Goal: Transaction & Acquisition: Purchase product/service

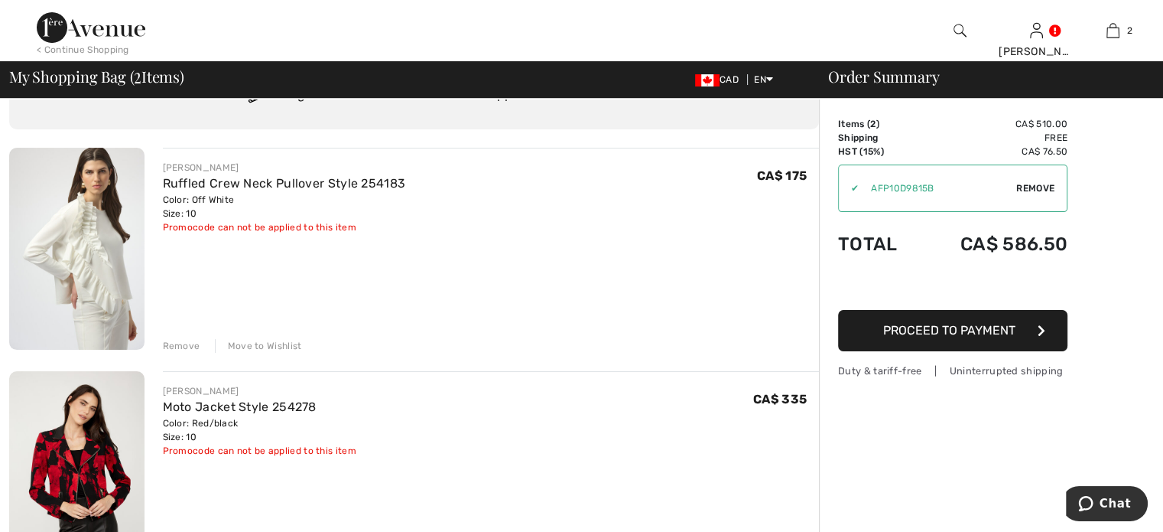
scroll to position [229, 0]
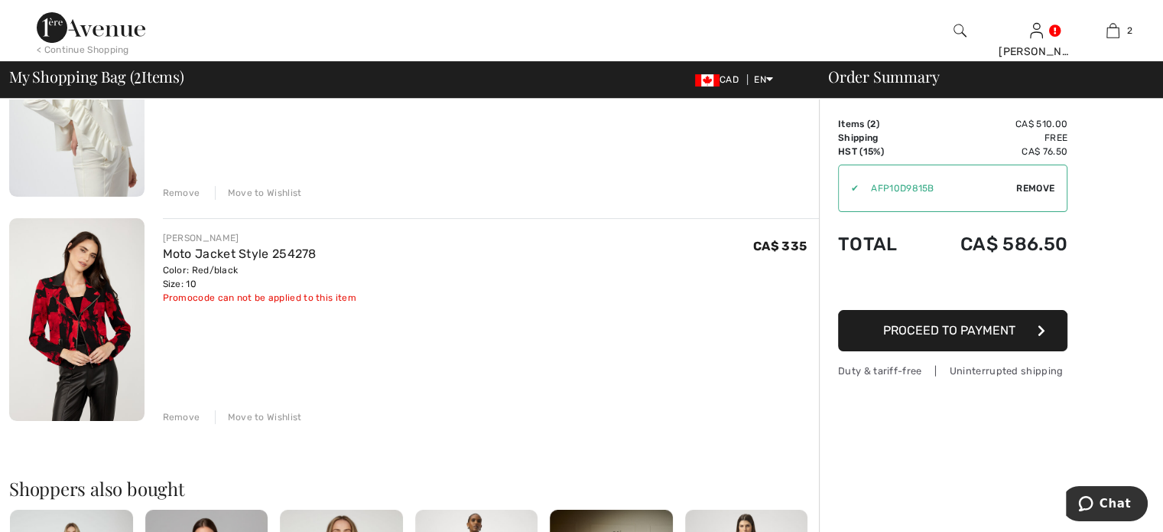
click at [193, 424] on div "Remove" at bounding box center [181, 417] width 37 height 14
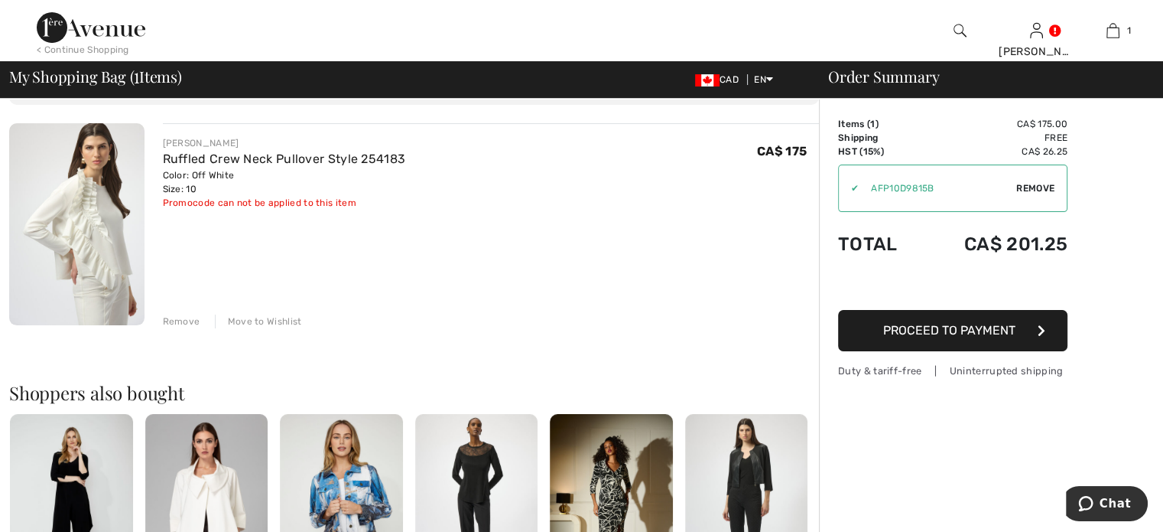
scroll to position [382, 0]
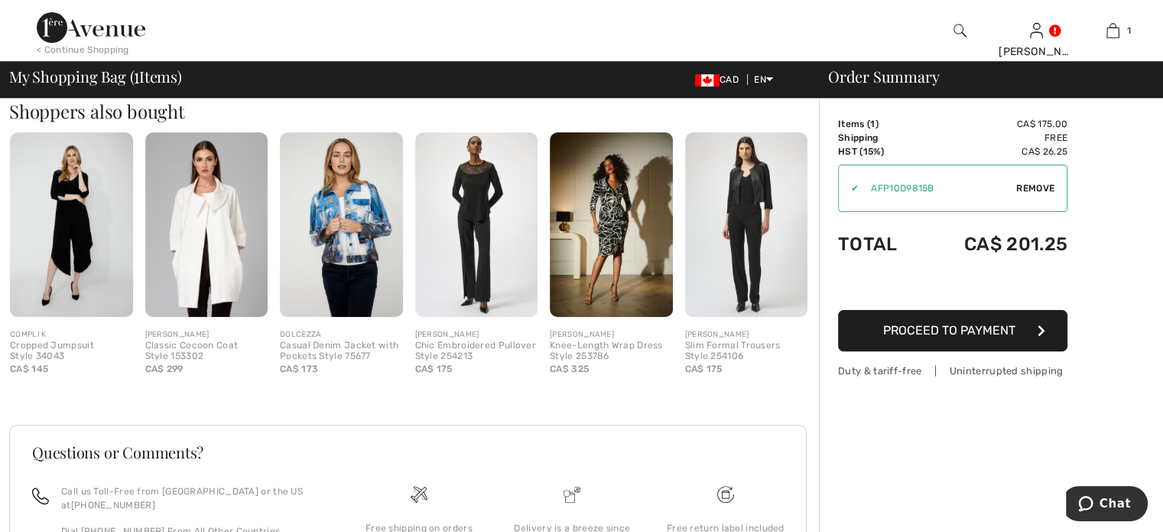
click at [358, 317] on img at bounding box center [341, 224] width 123 height 184
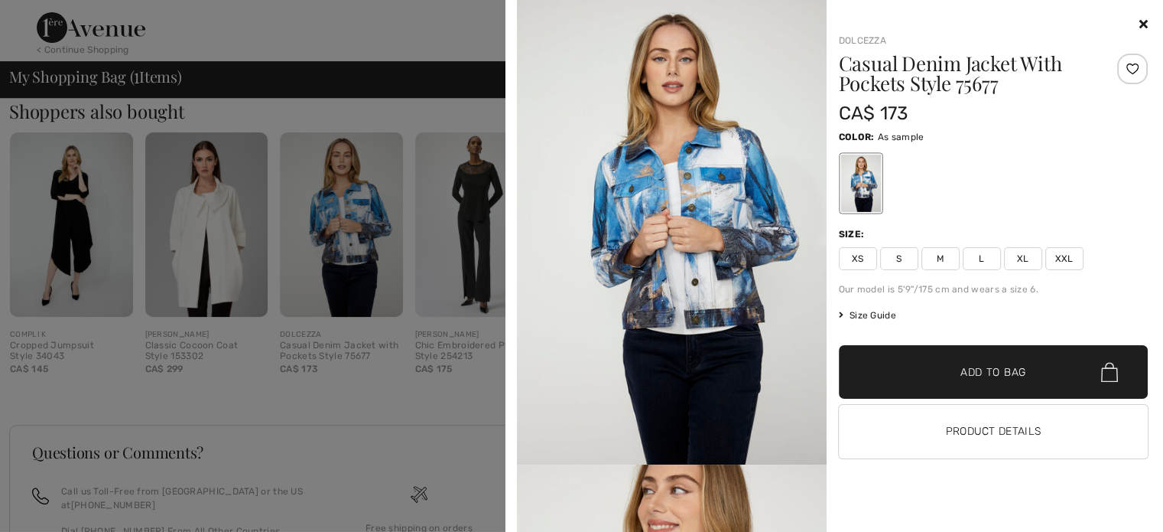
click at [1140, 23] on icon at bounding box center [1144, 24] width 8 height 12
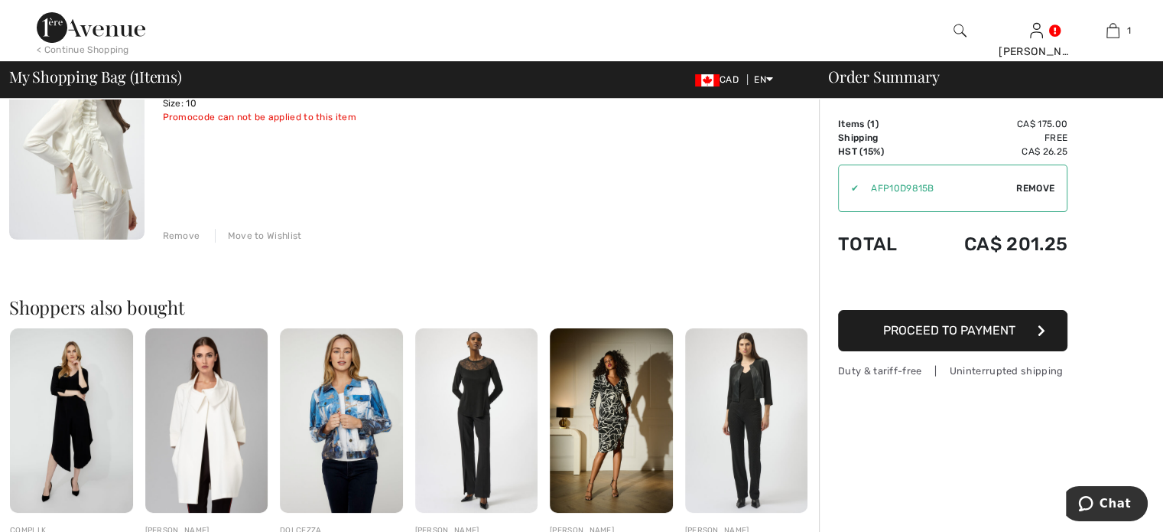
scroll to position [0, 0]
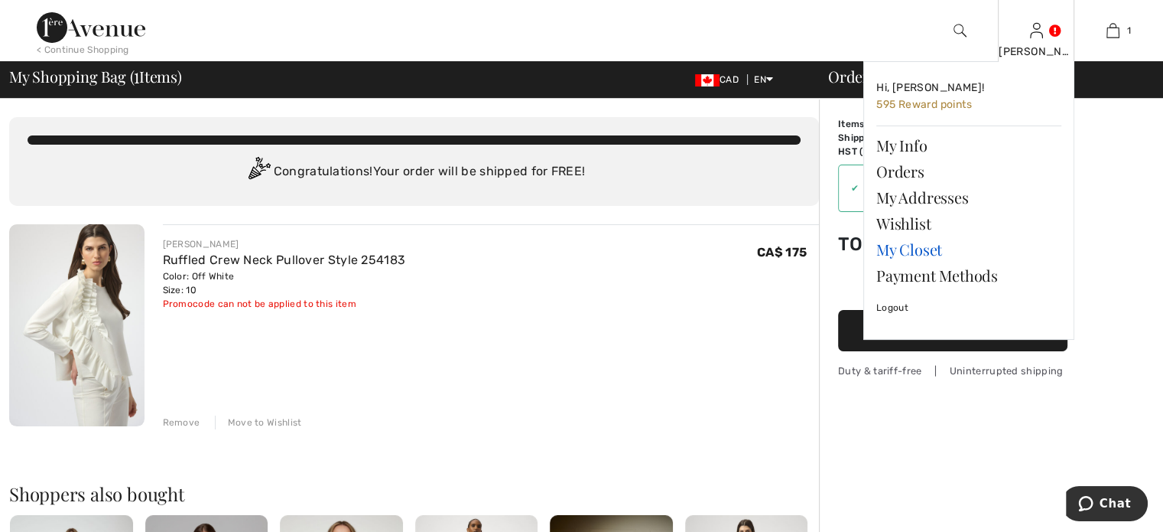
click at [906, 262] on link "My Closet" at bounding box center [969, 249] width 185 height 26
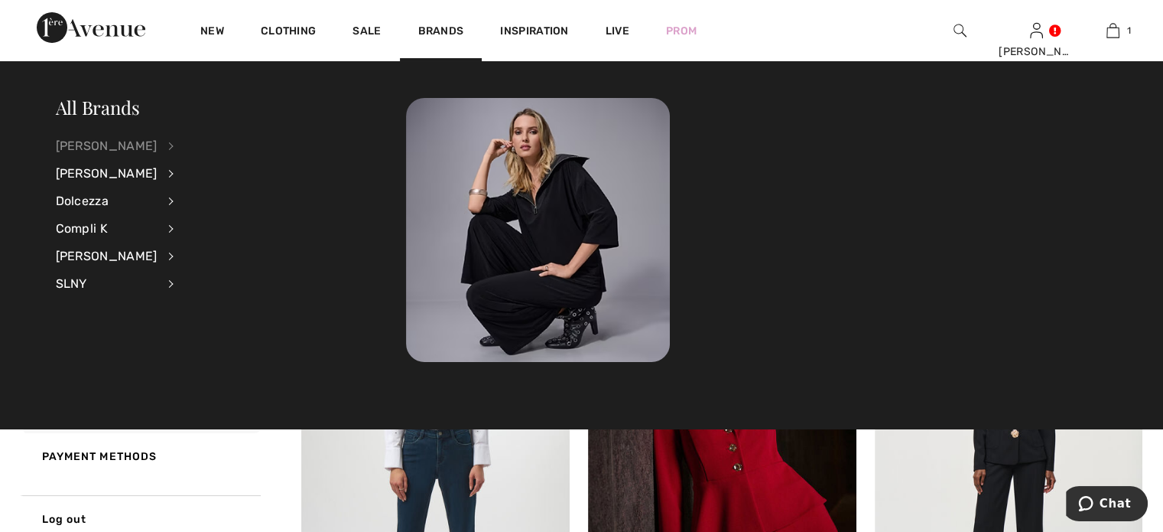
click at [104, 146] on div "[PERSON_NAME]" at bounding box center [107, 146] width 102 height 28
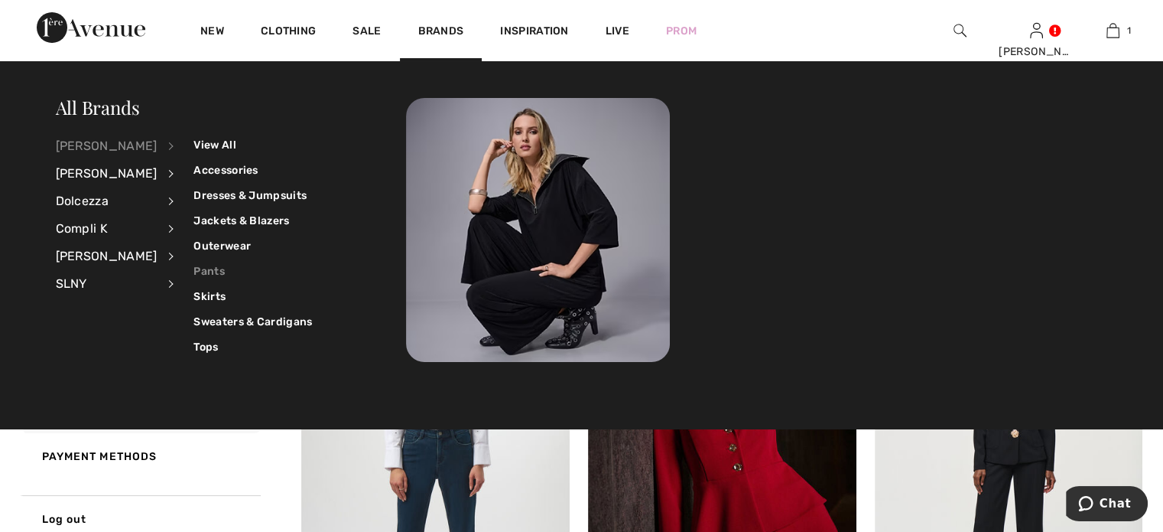
click at [225, 272] on link "Pants" at bounding box center [253, 271] width 119 height 25
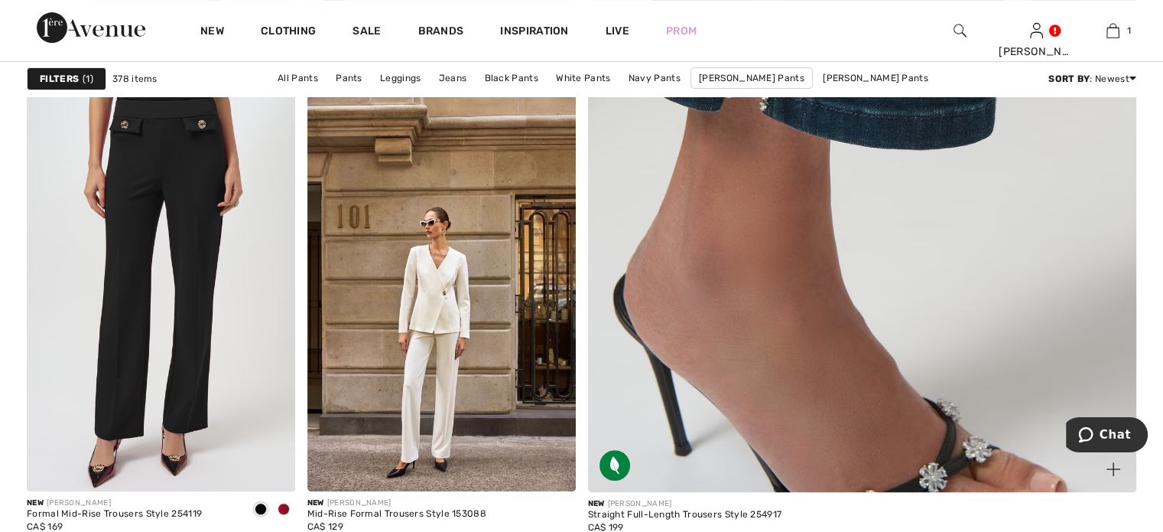
click at [890, 296] on img at bounding box center [862, 108] width 659 height 988
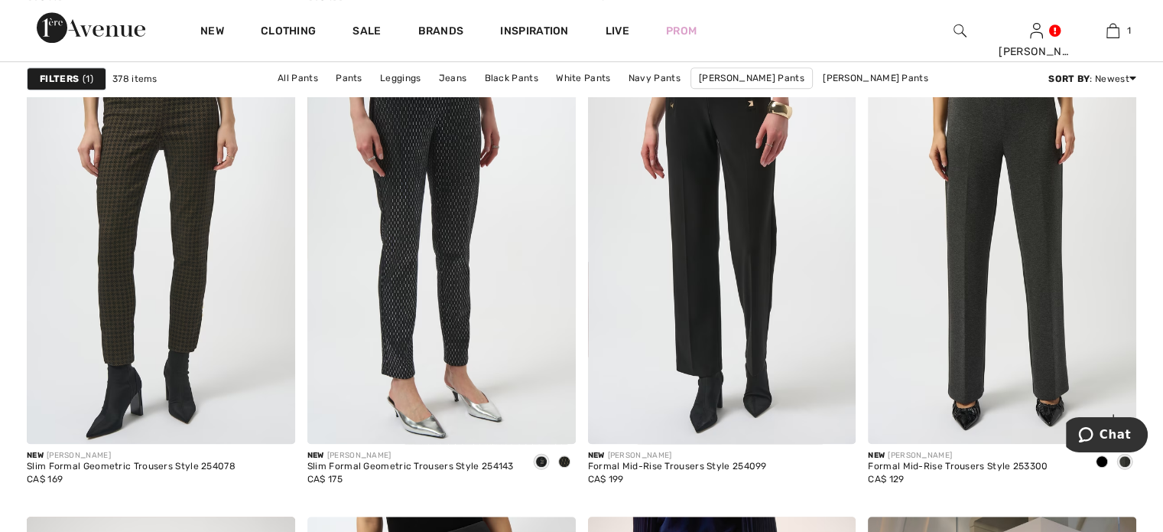
scroll to position [1071, 0]
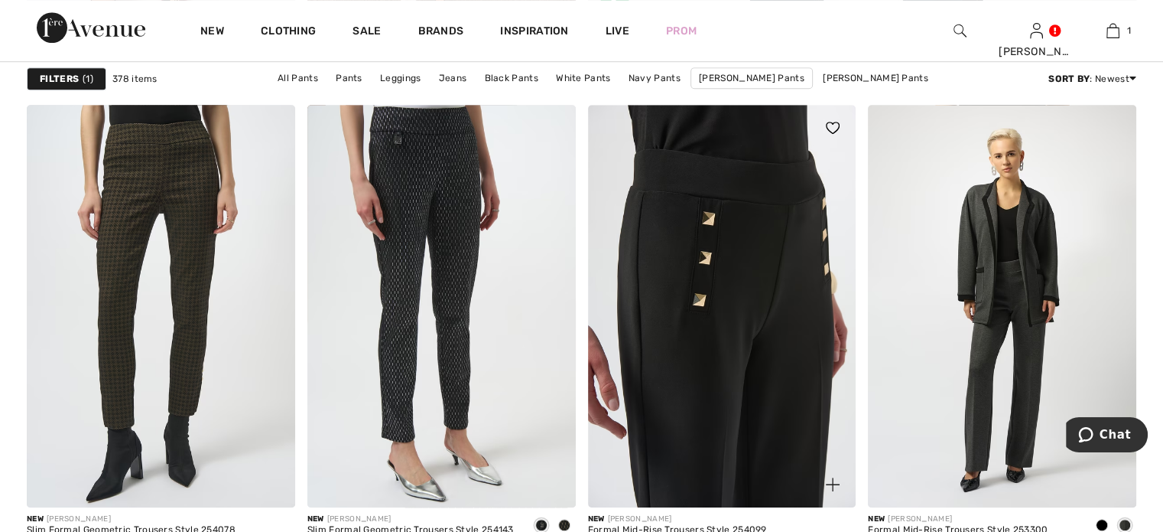
click at [662, 334] on img at bounding box center [722, 306] width 268 height 402
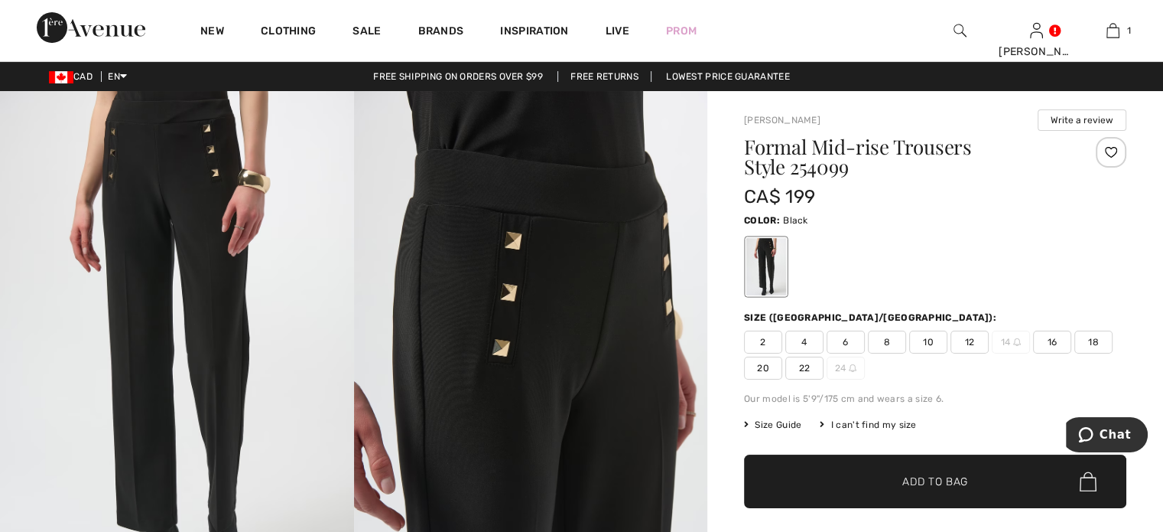
click at [946, 353] on span "10" at bounding box center [929, 341] width 38 height 23
click at [903, 508] on span "✔ Added to Bag Add to Bag" at bounding box center [935, 481] width 382 height 54
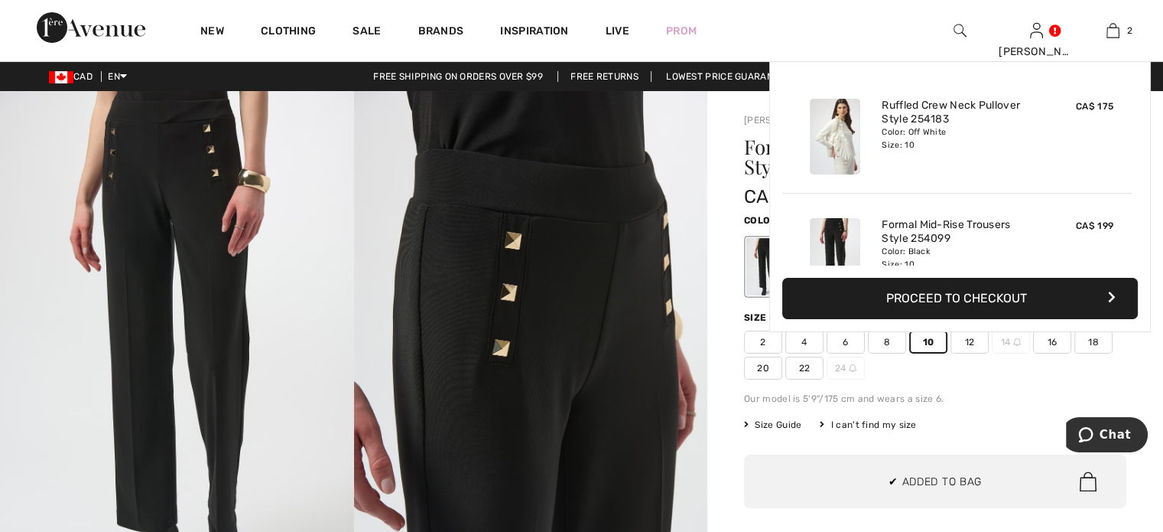
scroll to position [100, 0]
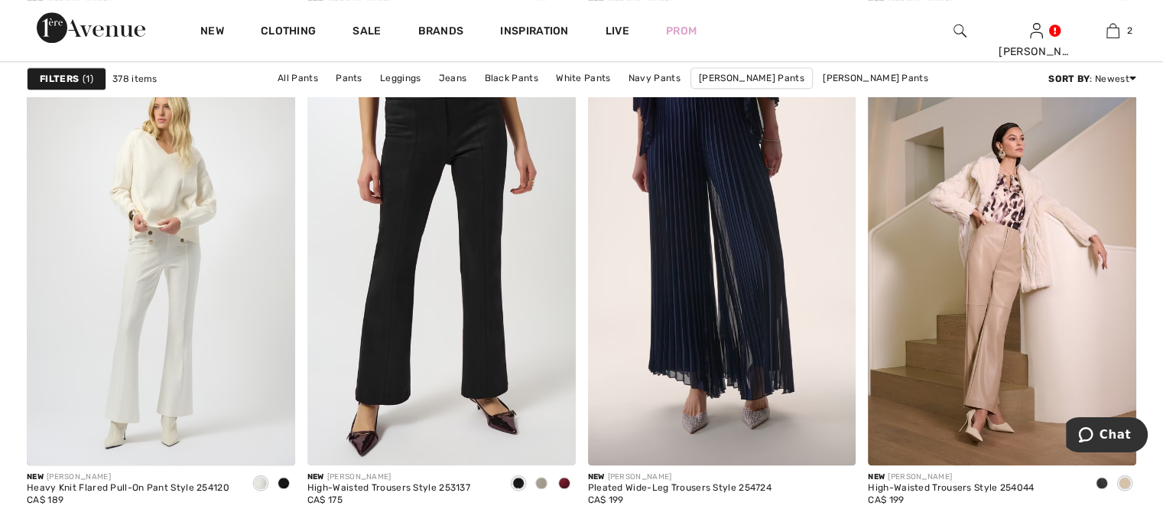
scroll to position [1606, 0]
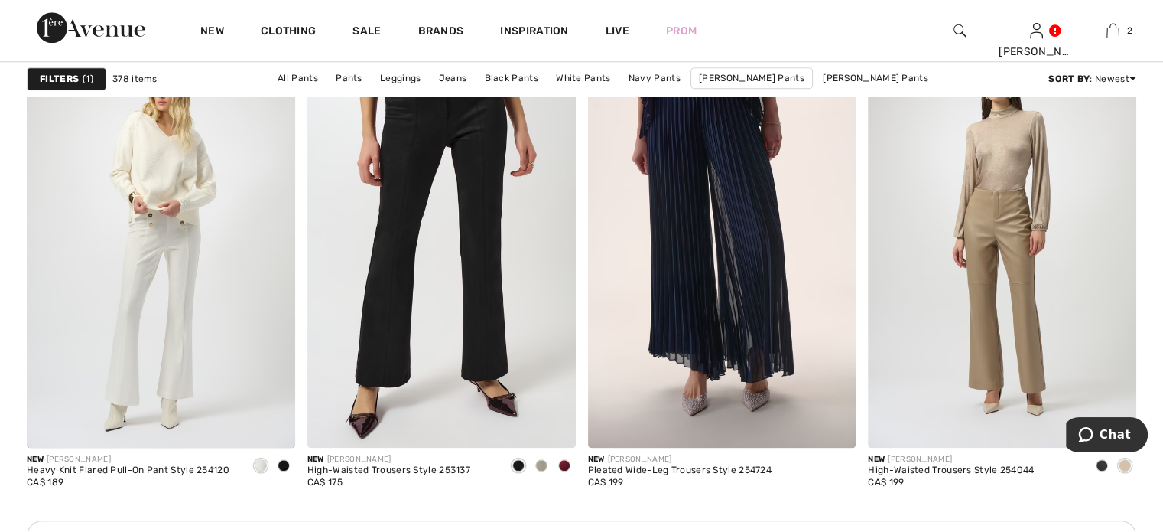
click at [1004, 270] on img at bounding box center [1002, 245] width 268 height 402
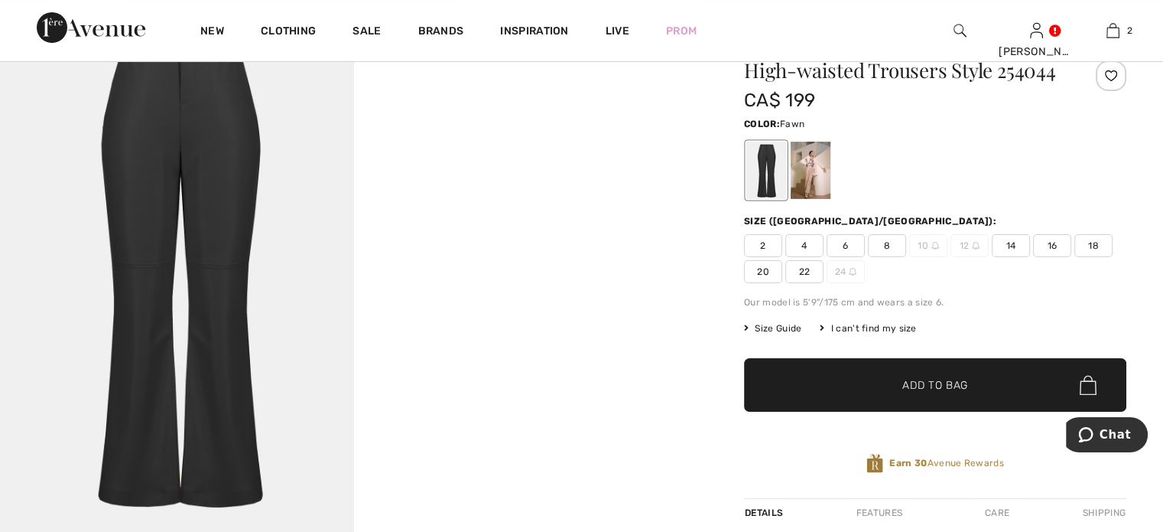
click at [831, 199] on div at bounding box center [811, 170] width 40 height 57
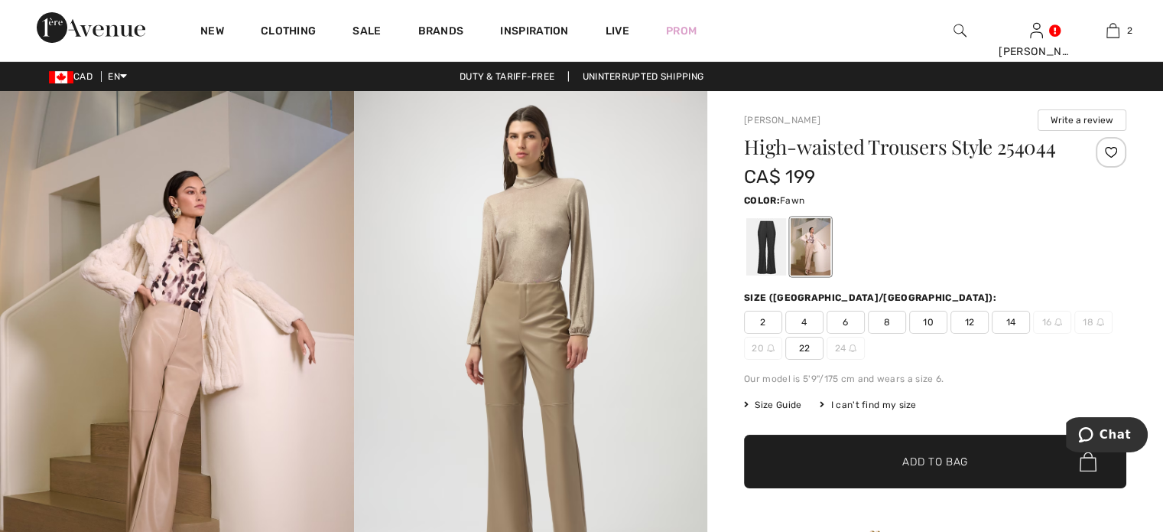
click at [948, 334] on span "10" at bounding box center [929, 322] width 38 height 23
click at [872, 488] on span "✔ Added to Bag Add to Bag" at bounding box center [935, 461] width 382 height 54
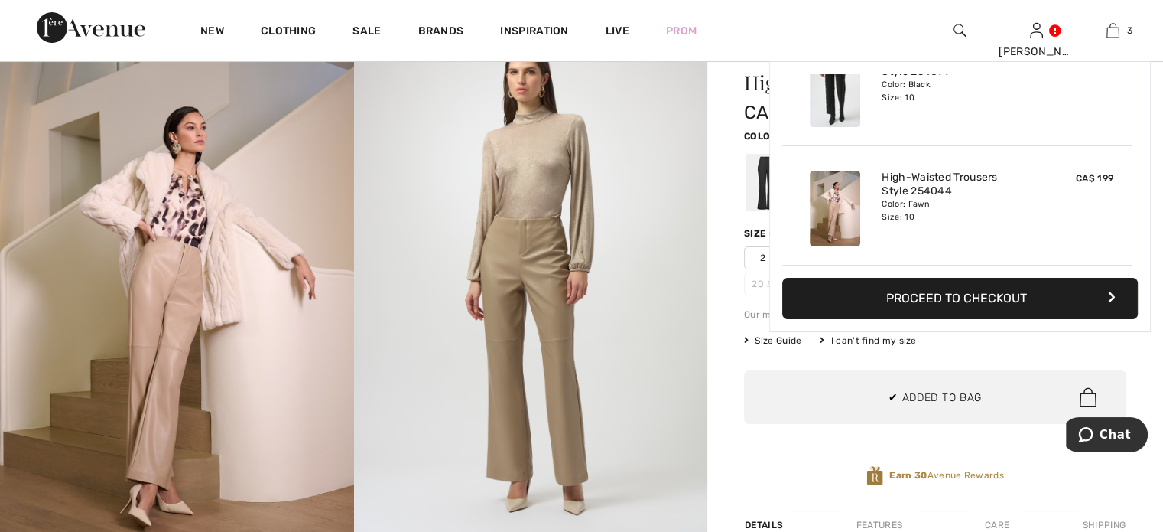
scroll to position [153, 0]
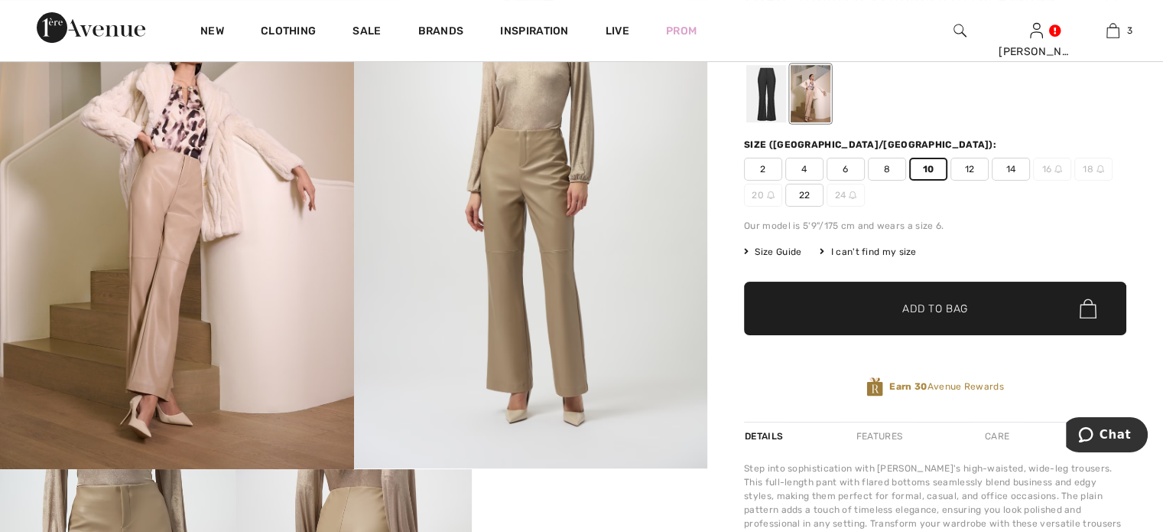
click at [780, 122] on div at bounding box center [767, 93] width 40 height 57
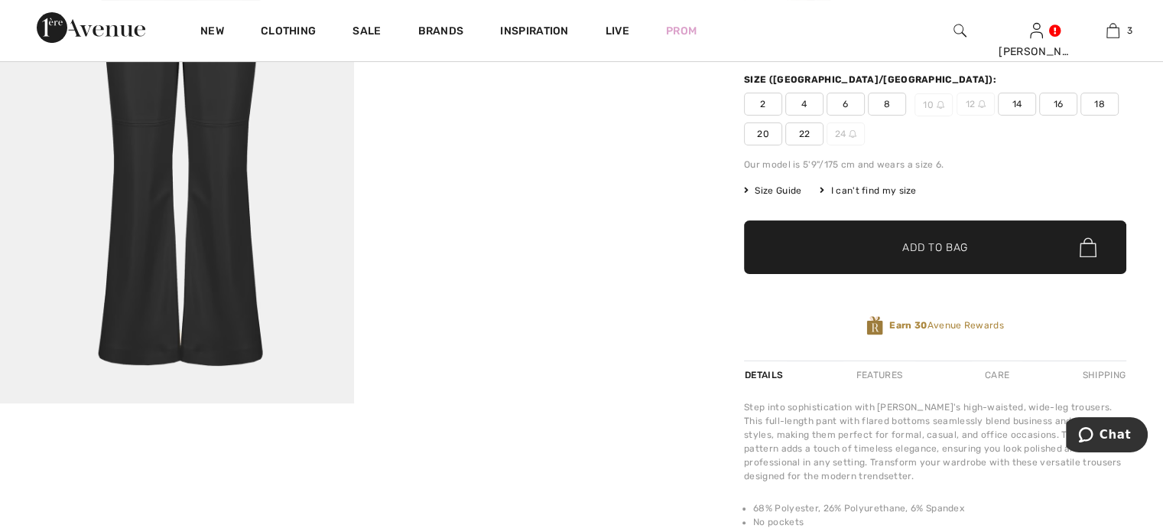
scroll to position [0, 0]
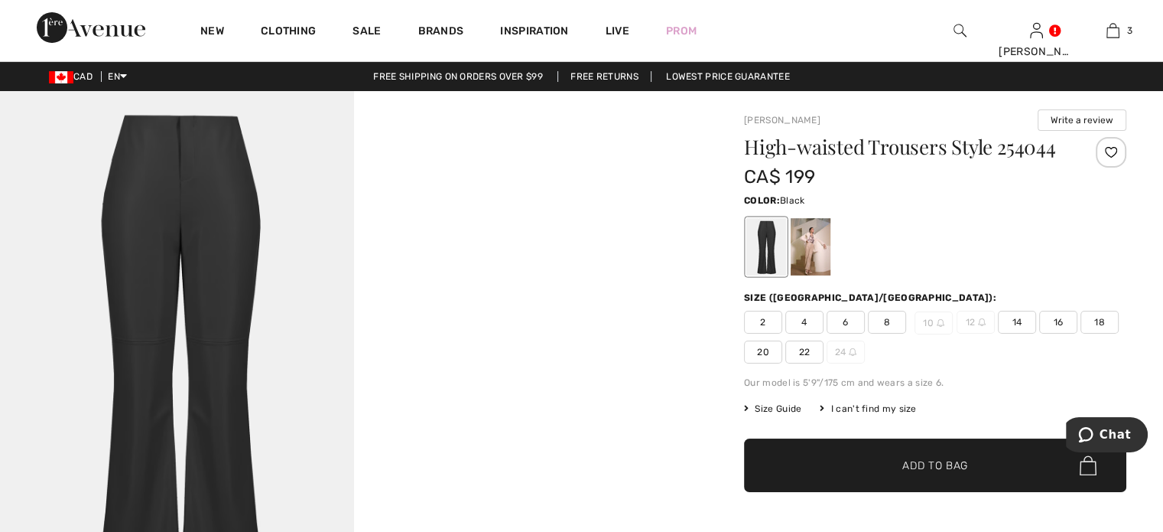
click at [520, 268] on video "Your browser does not support the video tag." at bounding box center [531, 179] width 354 height 177
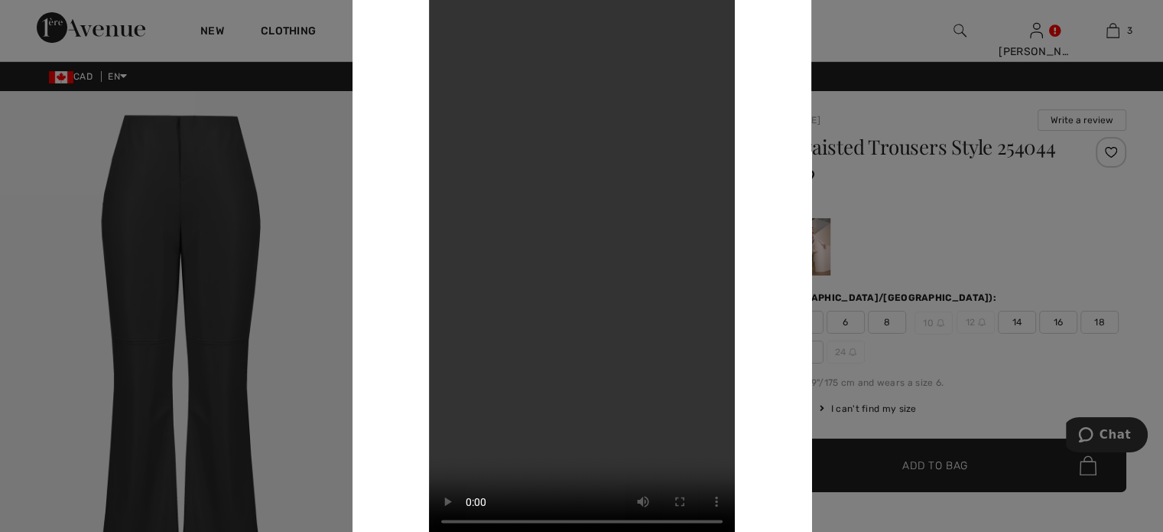
click at [1117, 164] on div at bounding box center [581, 266] width 1163 height 532
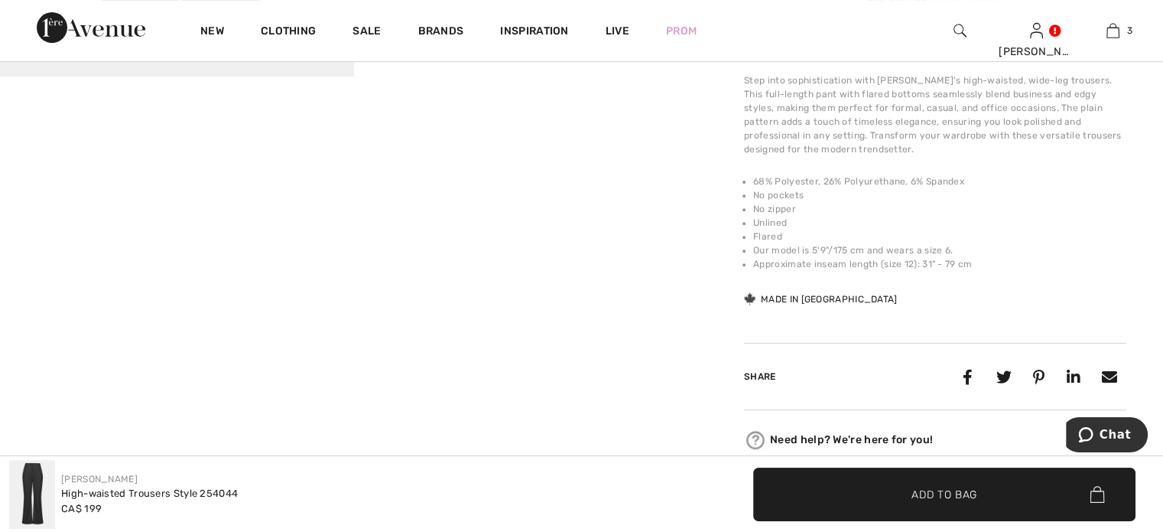
scroll to position [535, 0]
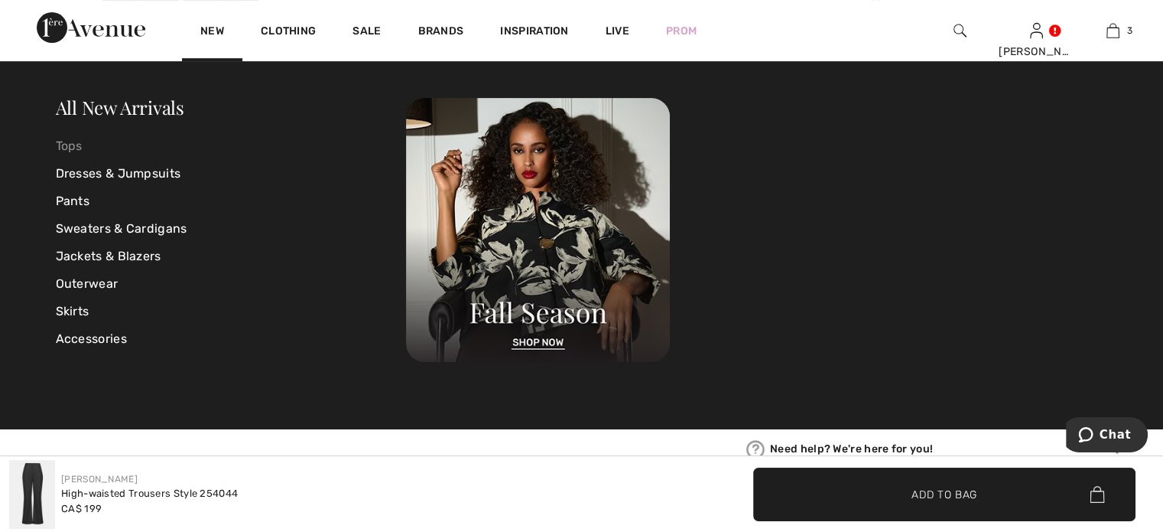
click at [79, 147] on link "Tops" at bounding box center [231, 146] width 351 height 28
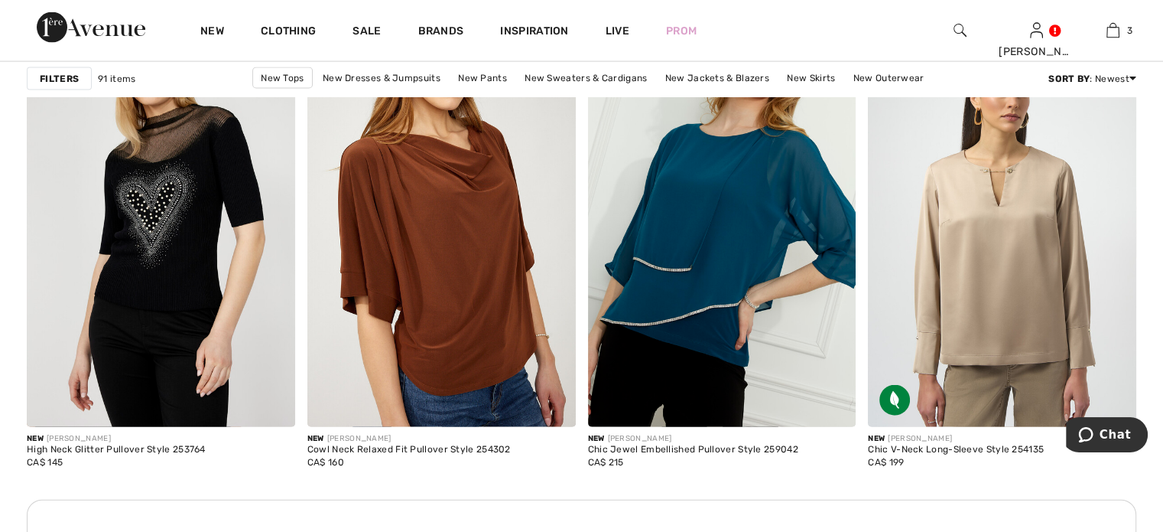
scroll to position [3289, 0]
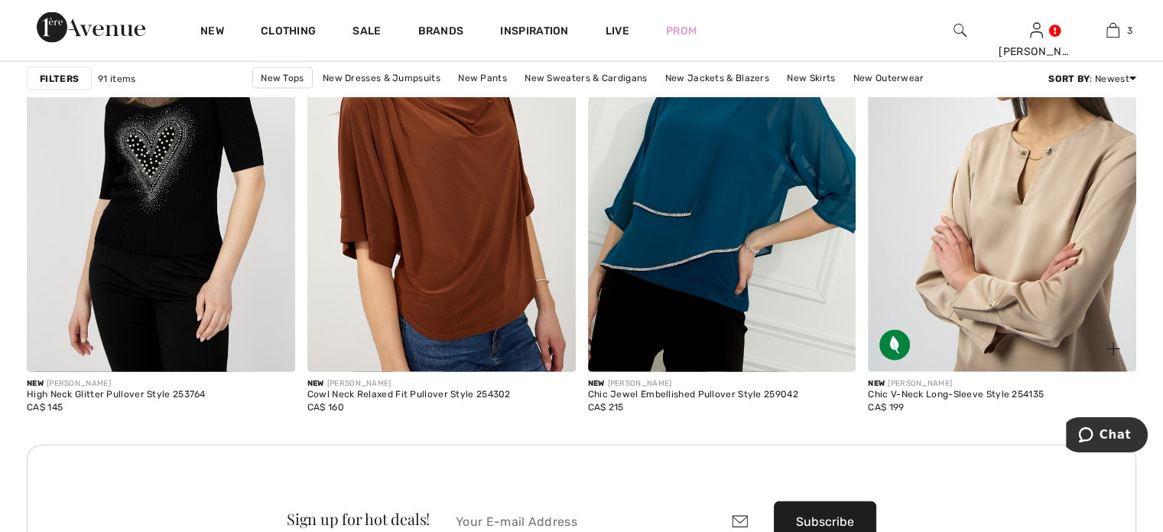
click at [964, 283] on img at bounding box center [1002, 170] width 268 height 402
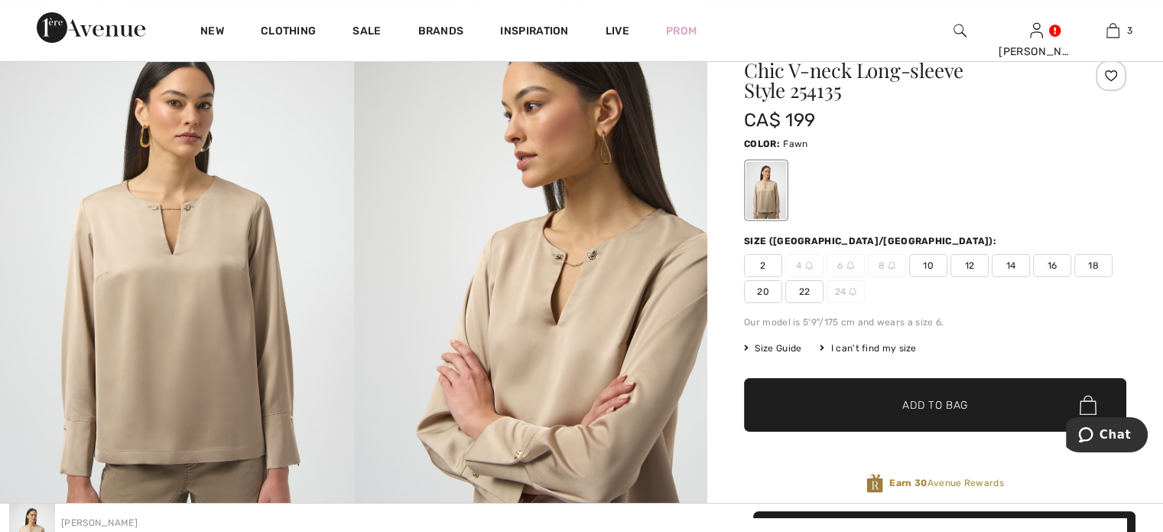
scroll to position [76, 0]
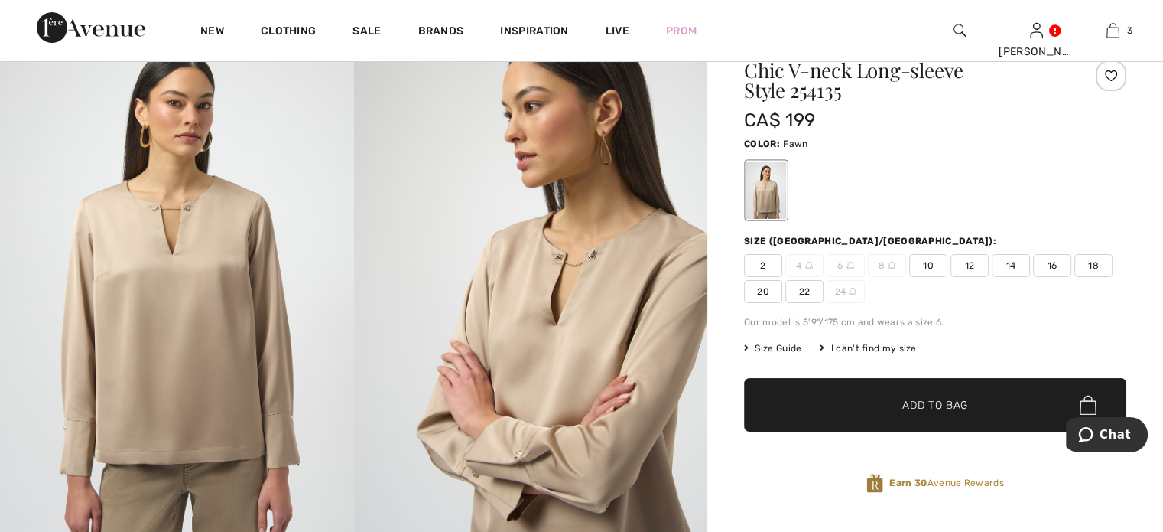
click at [555, 324] on img at bounding box center [531, 280] width 354 height 530
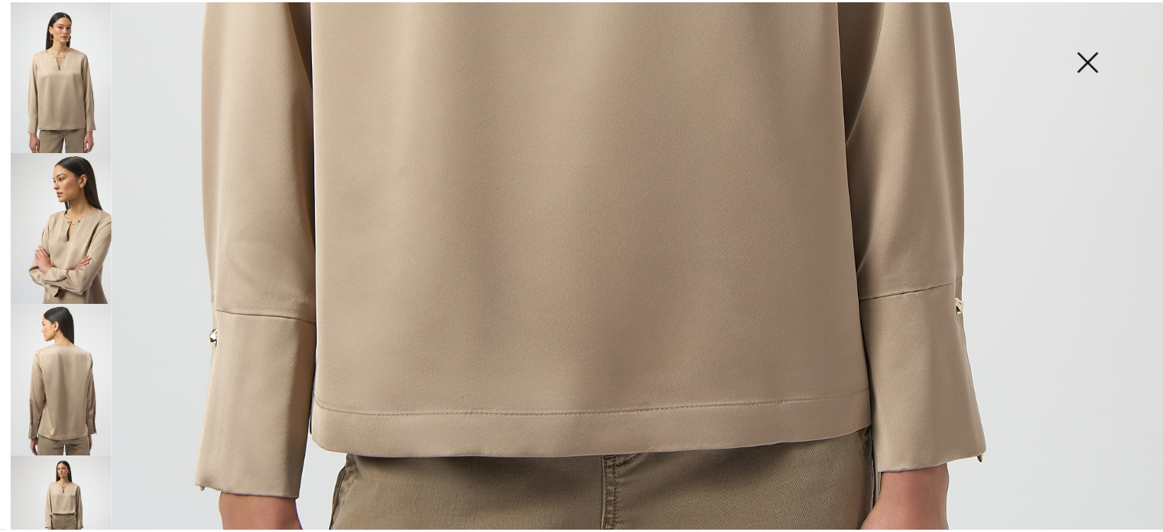
scroll to position [829, 0]
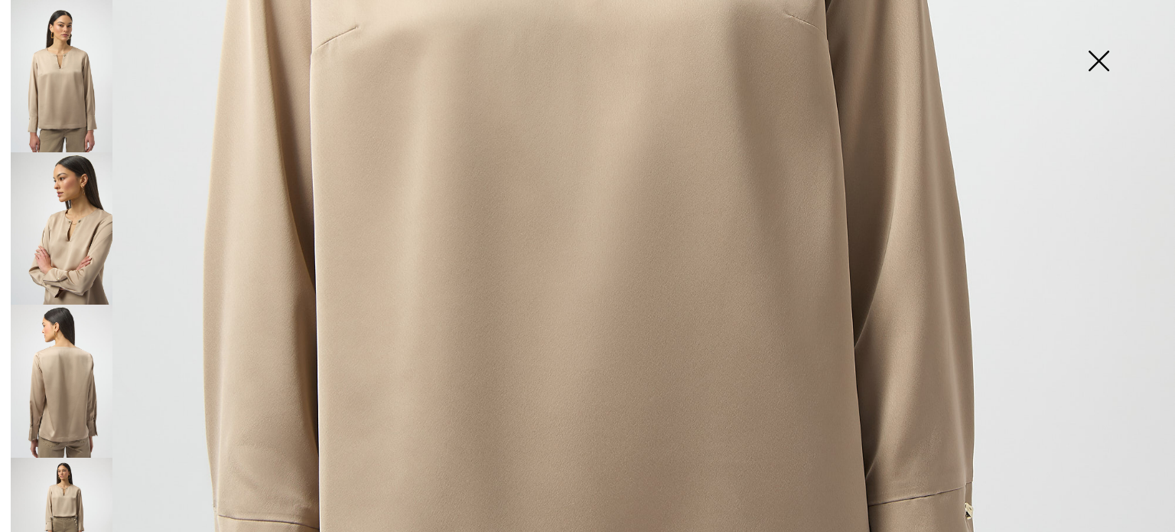
click at [72, 235] on img at bounding box center [62, 228] width 102 height 152
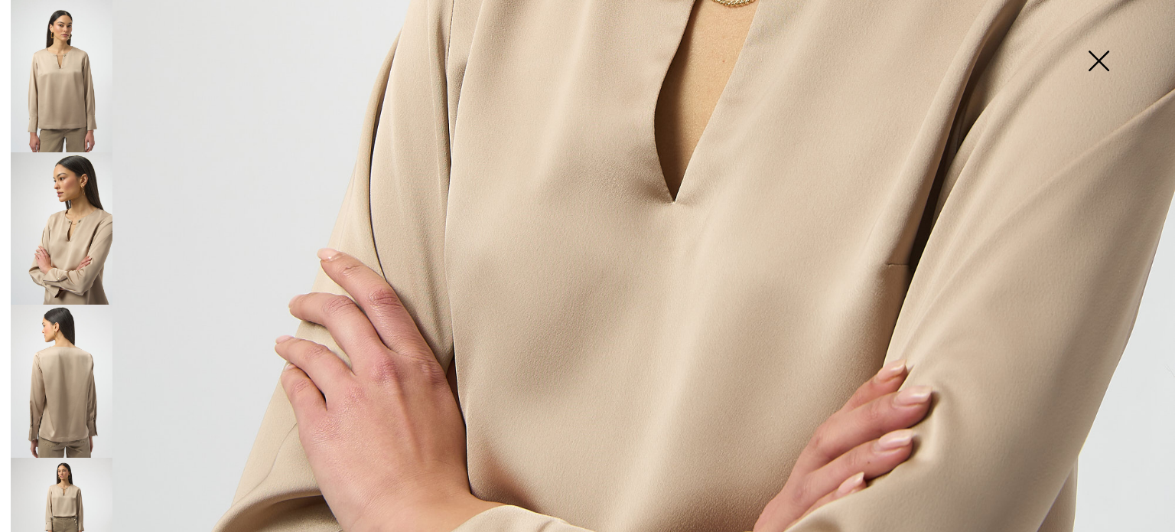
click at [1098, 57] on img at bounding box center [1098, 62] width 76 height 79
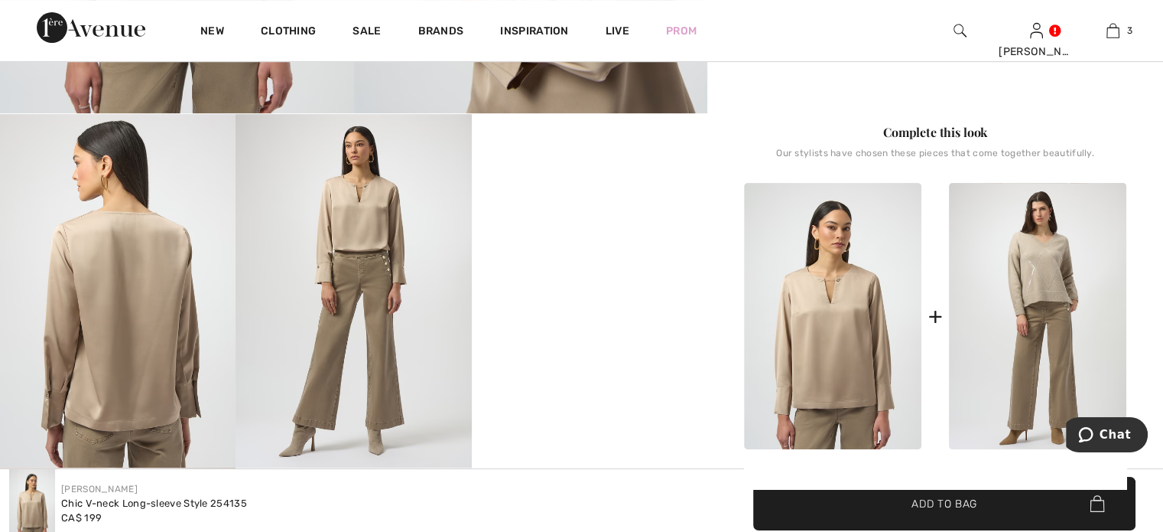
scroll to position [535, 0]
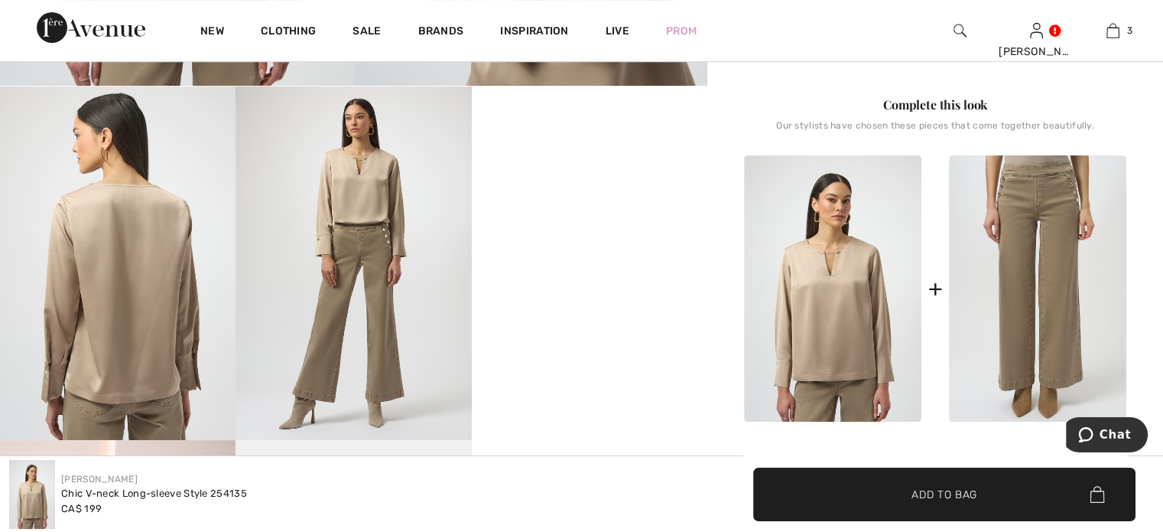
click at [1018, 351] on img at bounding box center [1037, 288] width 177 height 266
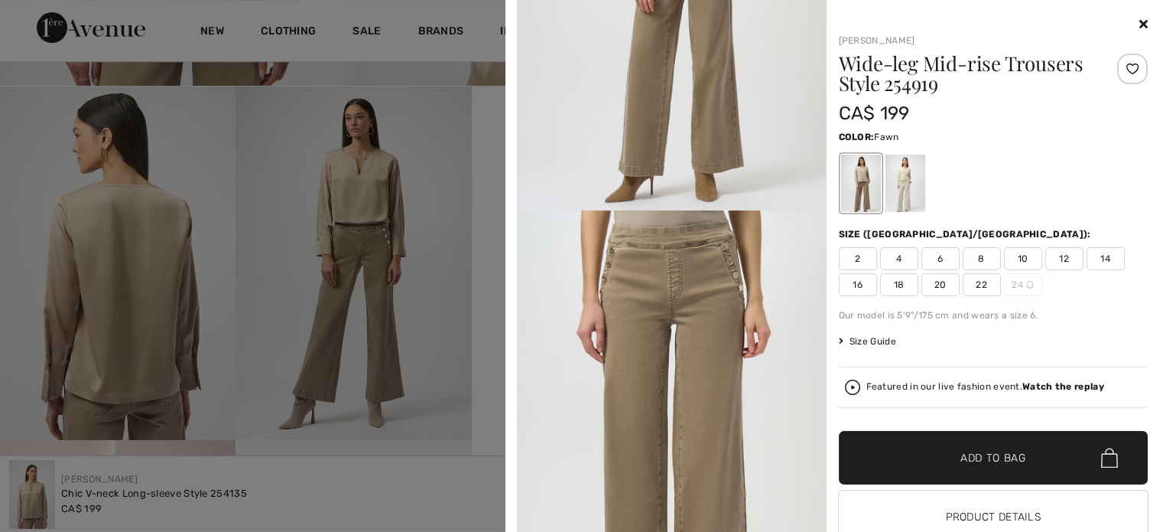
scroll to position [306, 0]
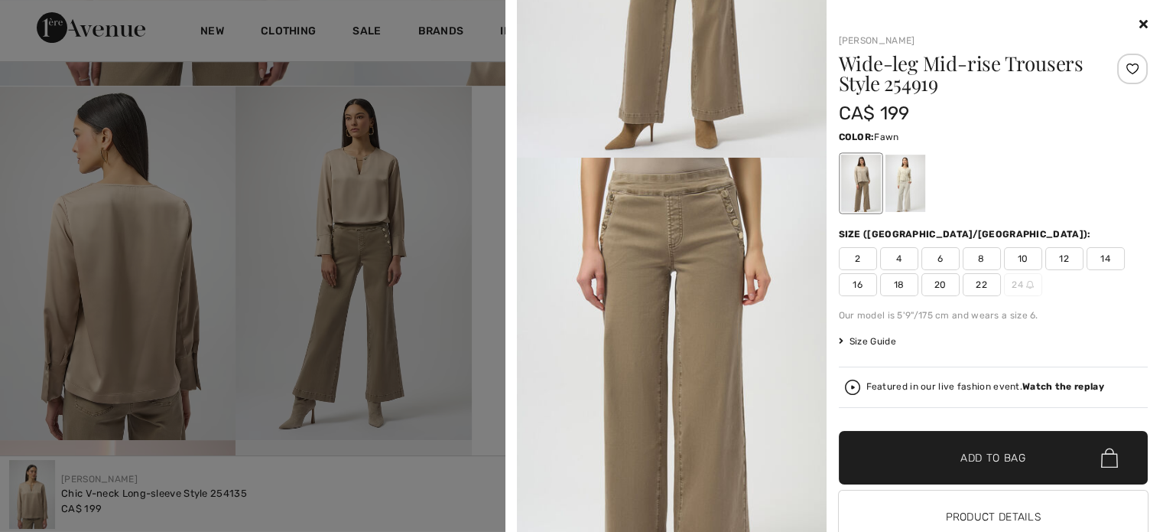
click at [707, 332] on img at bounding box center [672, 390] width 310 height 464
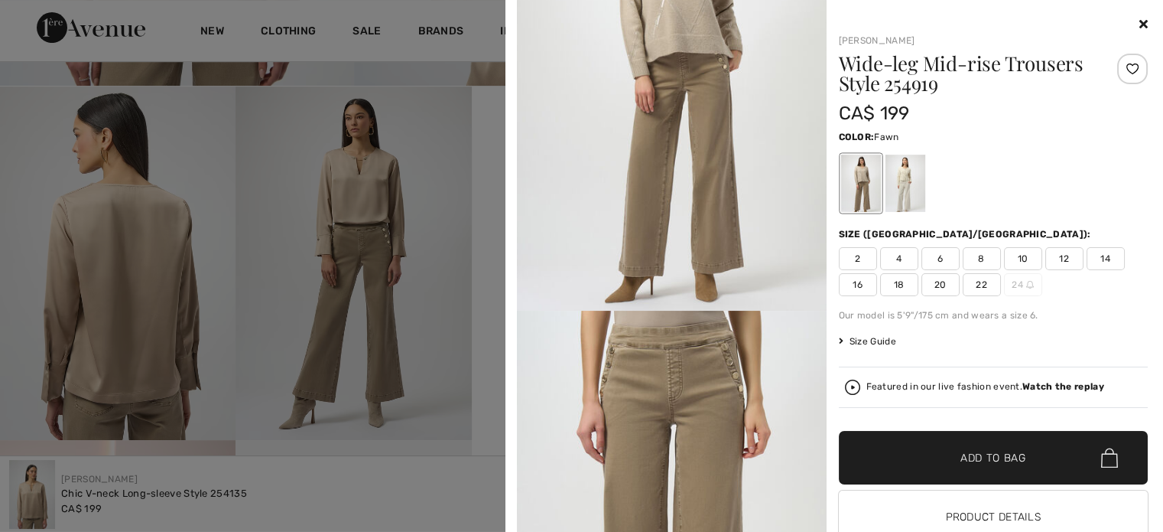
scroll to position [0, 0]
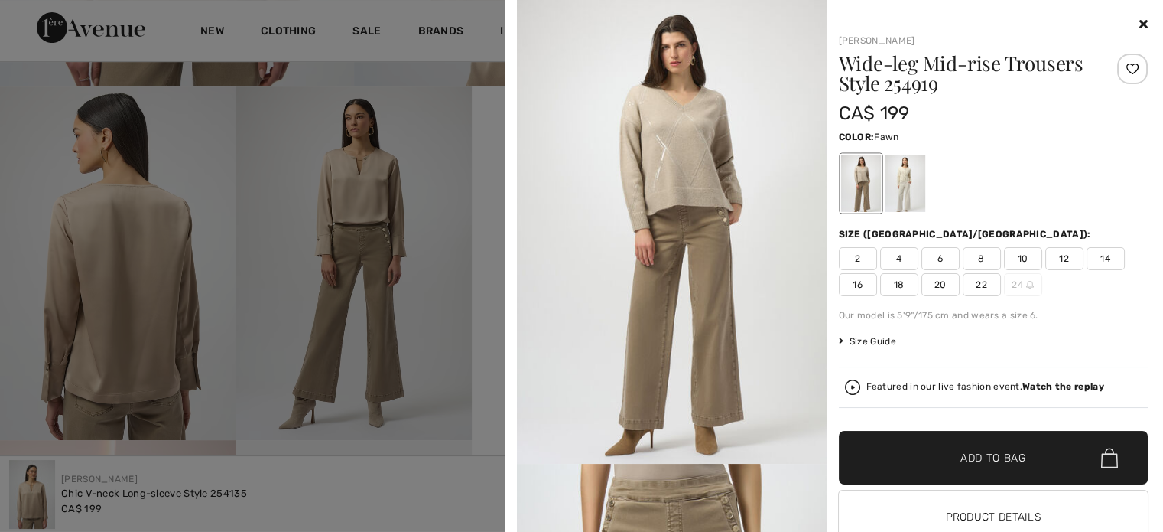
click at [571, 318] on img at bounding box center [672, 232] width 310 height 464
click at [1019, 270] on span "10" at bounding box center [1023, 258] width 38 height 23
click at [982, 466] on span "Add to Bag" at bounding box center [994, 458] width 66 height 16
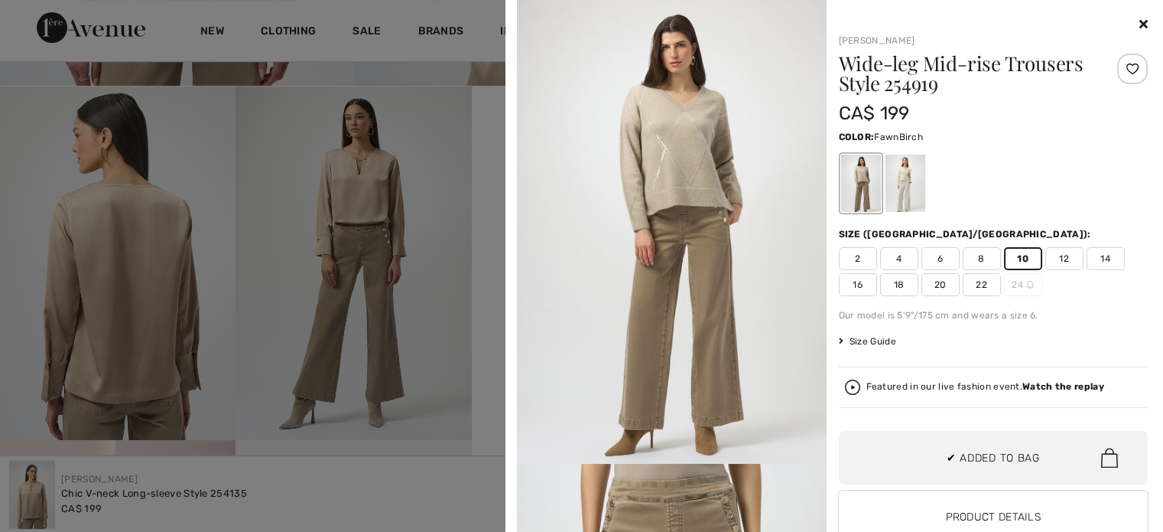
scroll to position [392, 0]
click at [906, 187] on div at bounding box center [905, 183] width 40 height 57
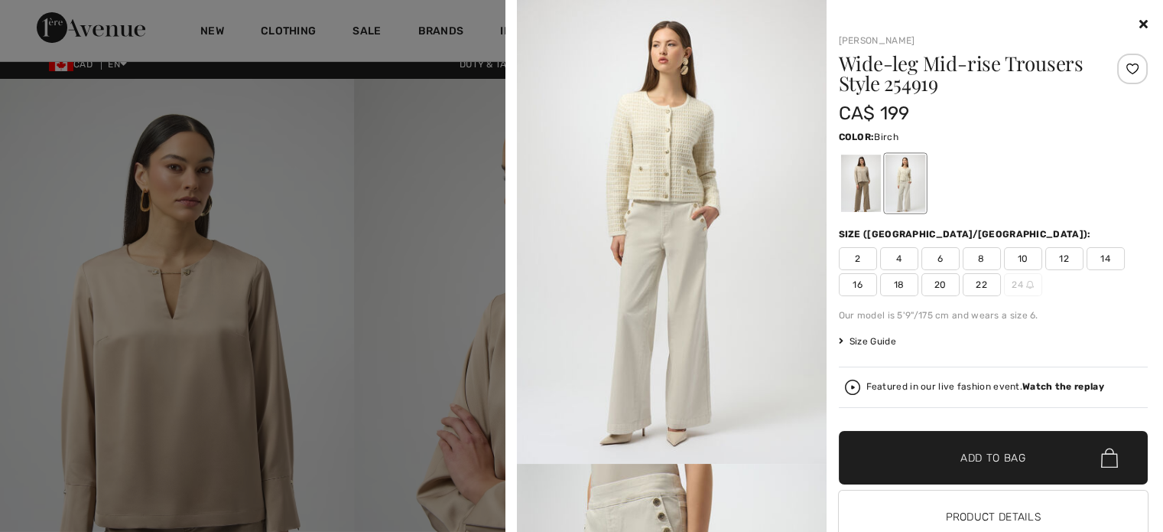
scroll to position [0, 0]
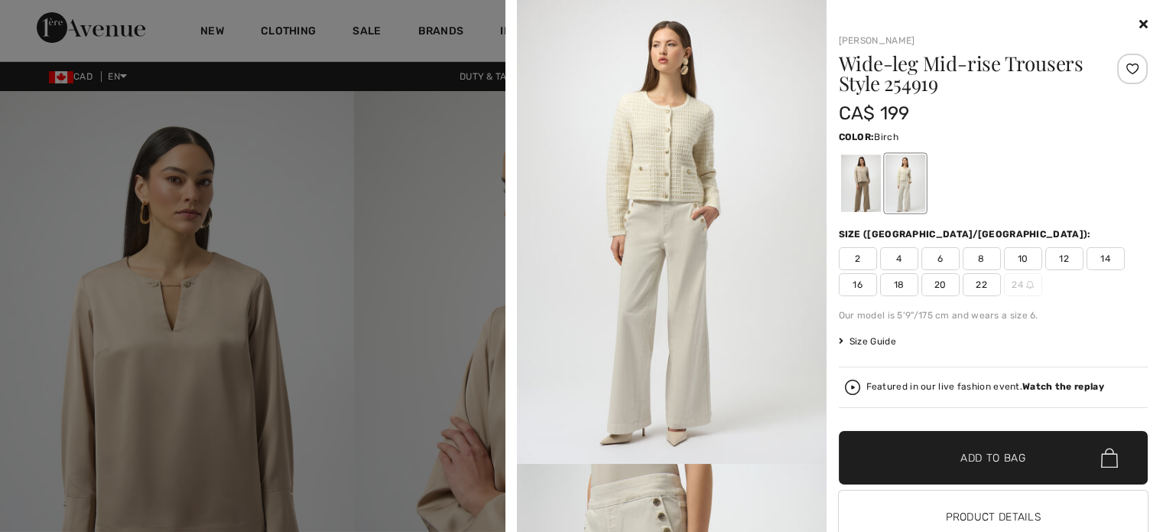
click at [395, 313] on div at bounding box center [581, 266] width 1163 height 532
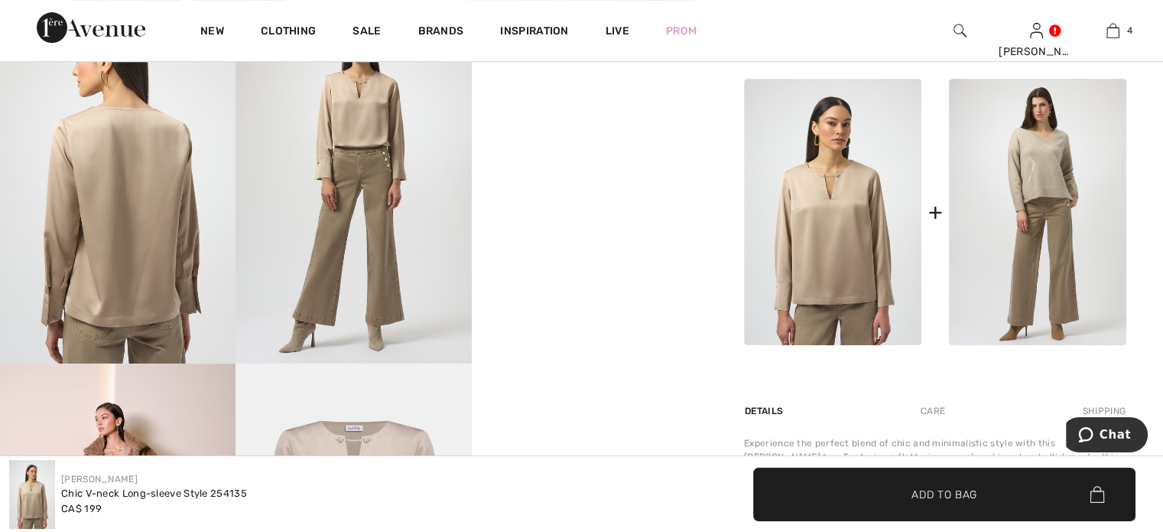
click at [382, 278] on img at bounding box center [354, 186] width 236 height 353
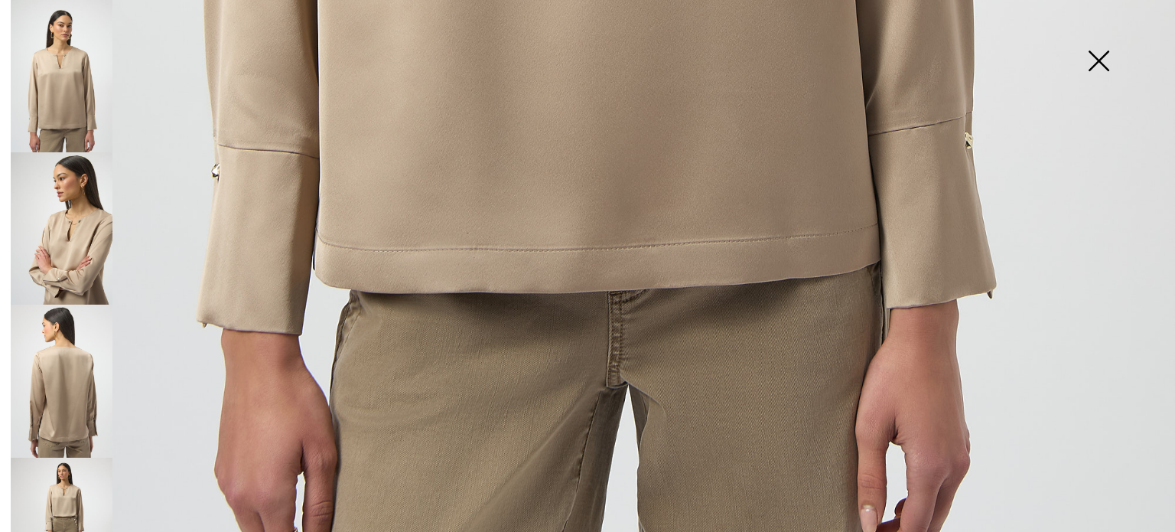
scroll to position [1212, 0]
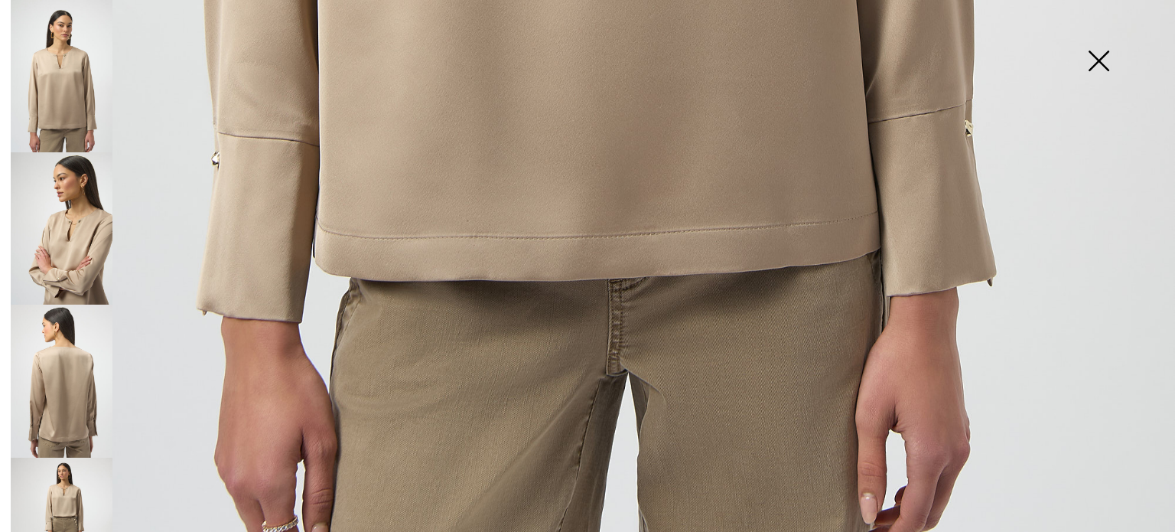
click at [70, 494] on img at bounding box center [62, 533] width 102 height 152
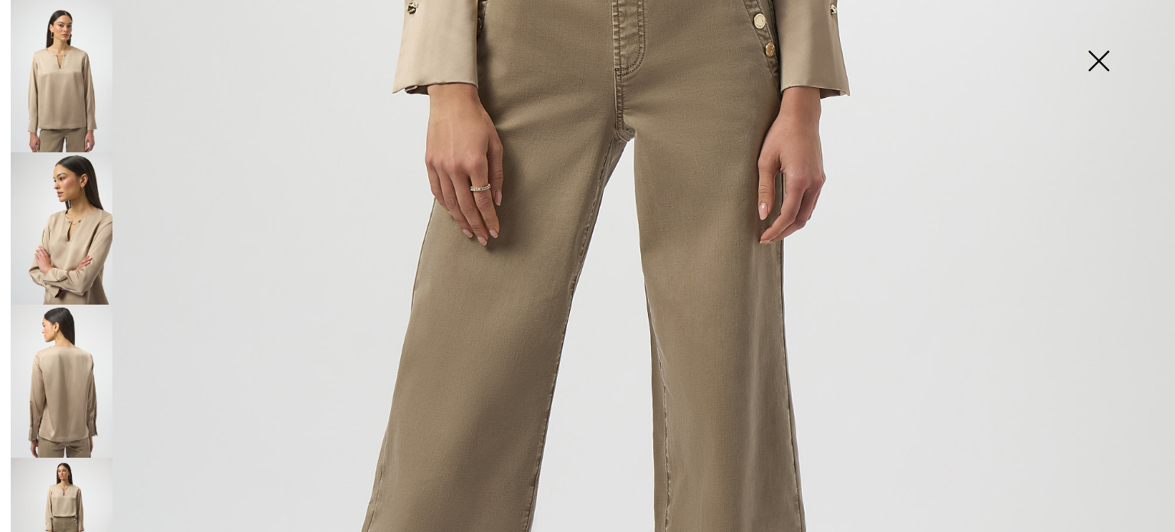
scroll to position [447, 0]
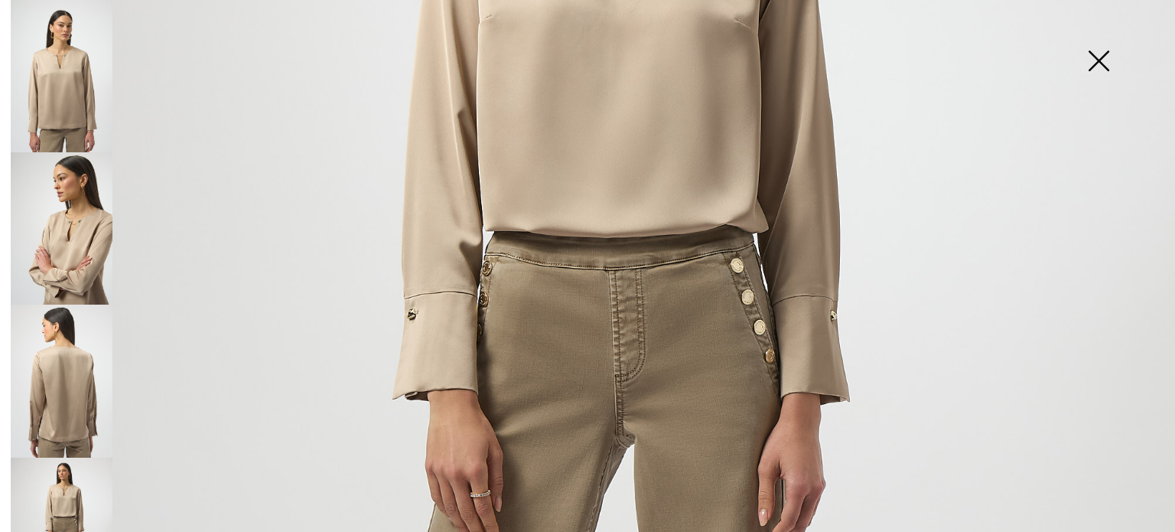
click at [1098, 60] on img at bounding box center [1098, 62] width 76 height 79
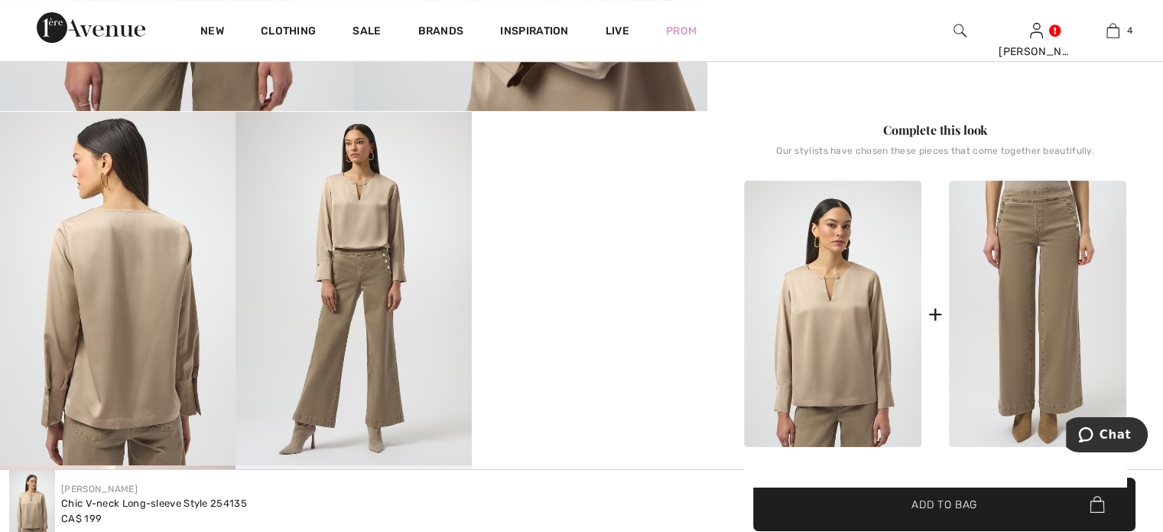
scroll to position [535, 0]
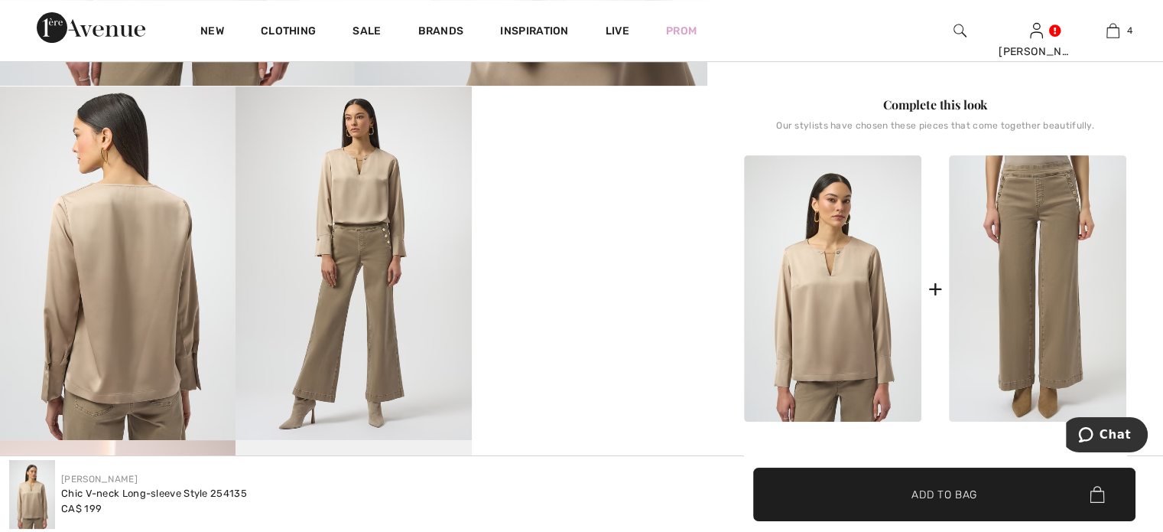
click at [1017, 346] on img at bounding box center [1037, 288] width 177 height 266
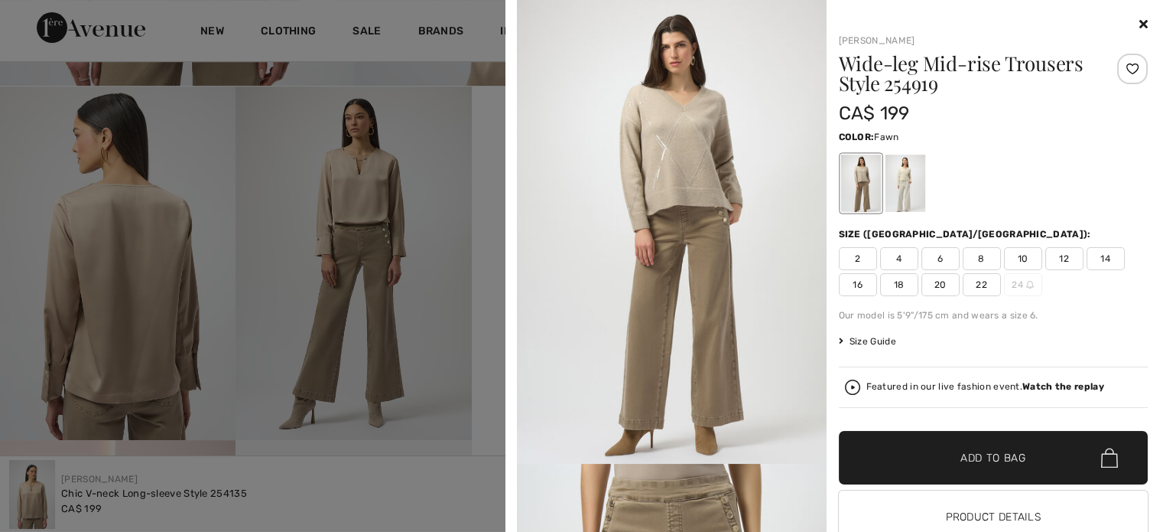
click at [1016, 270] on span "10" at bounding box center [1023, 258] width 38 height 23
click at [859, 196] on div at bounding box center [861, 183] width 40 height 57
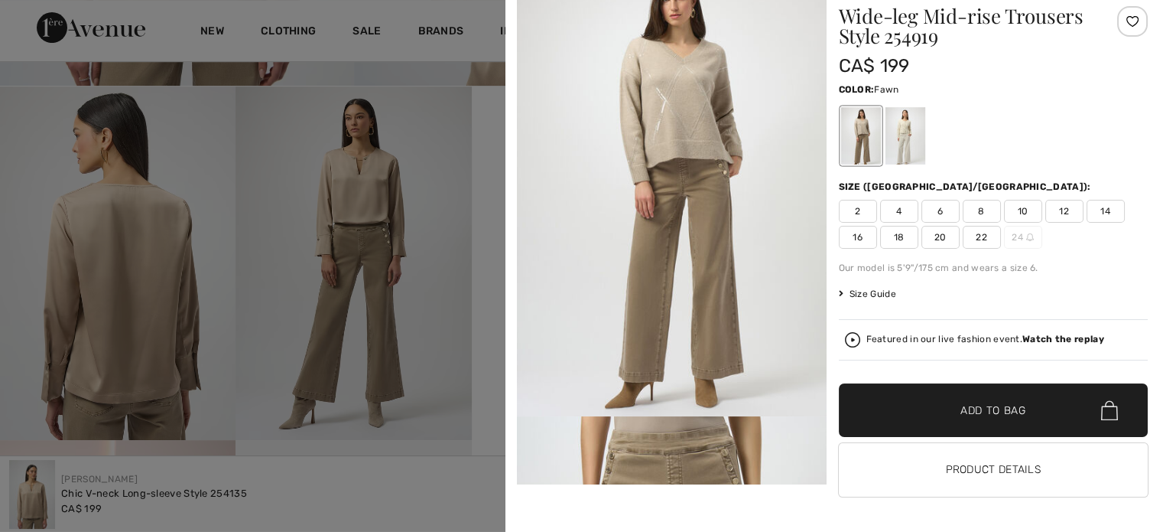
scroll to position [123, 0]
click at [991, 402] on span "Add to Bag" at bounding box center [994, 410] width 66 height 16
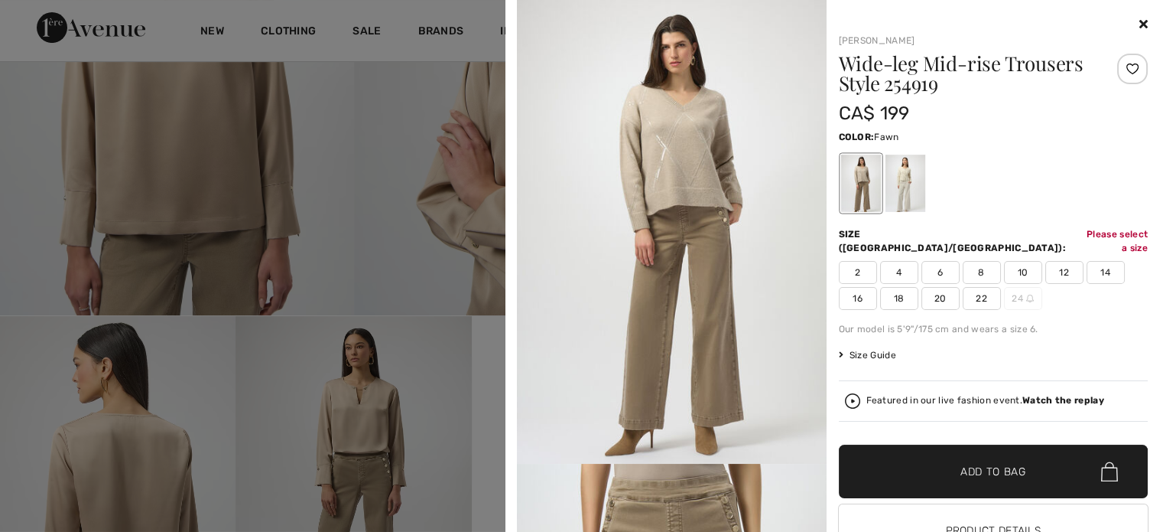
scroll to position [0, 0]
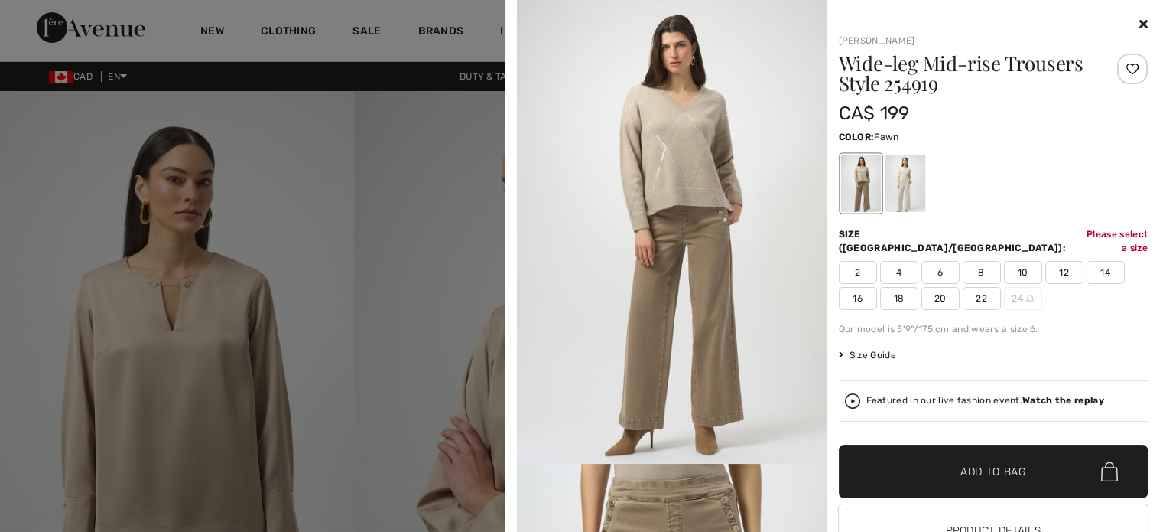
click at [1140, 22] on icon at bounding box center [1144, 24] width 8 height 12
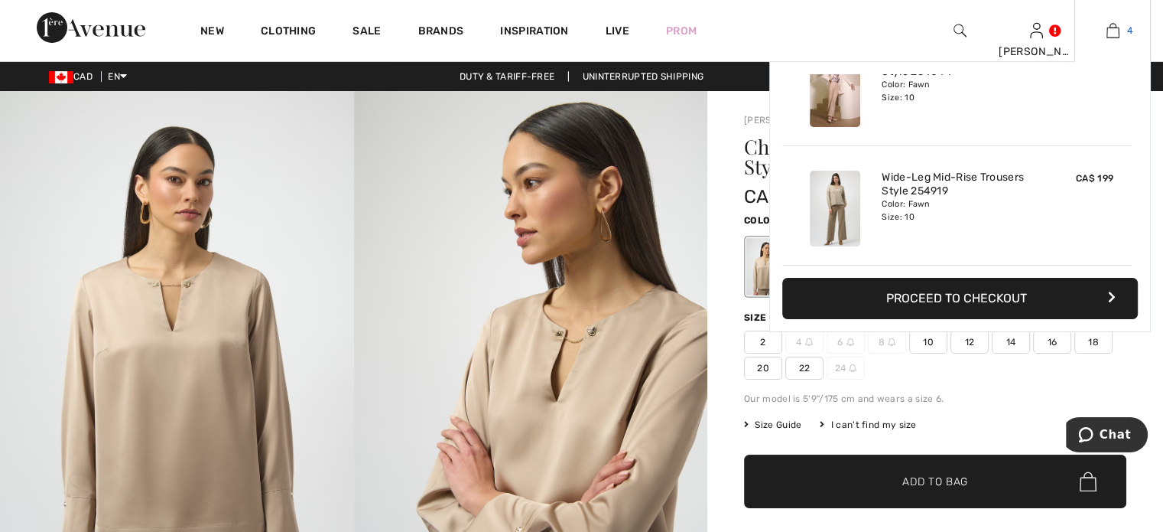
click at [1107, 27] on img at bounding box center [1113, 30] width 13 height 18
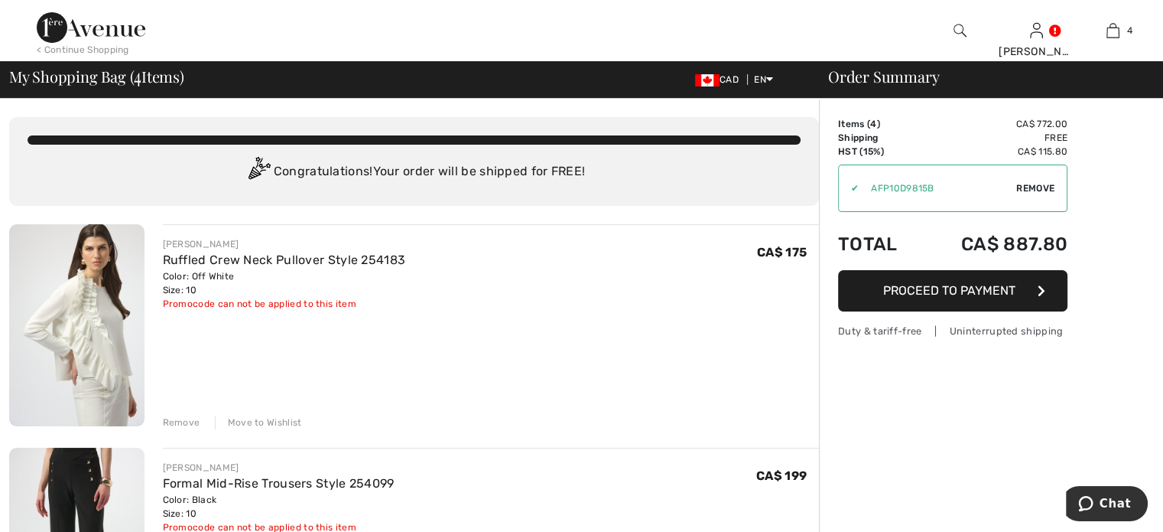
scroll to position [153, 0]
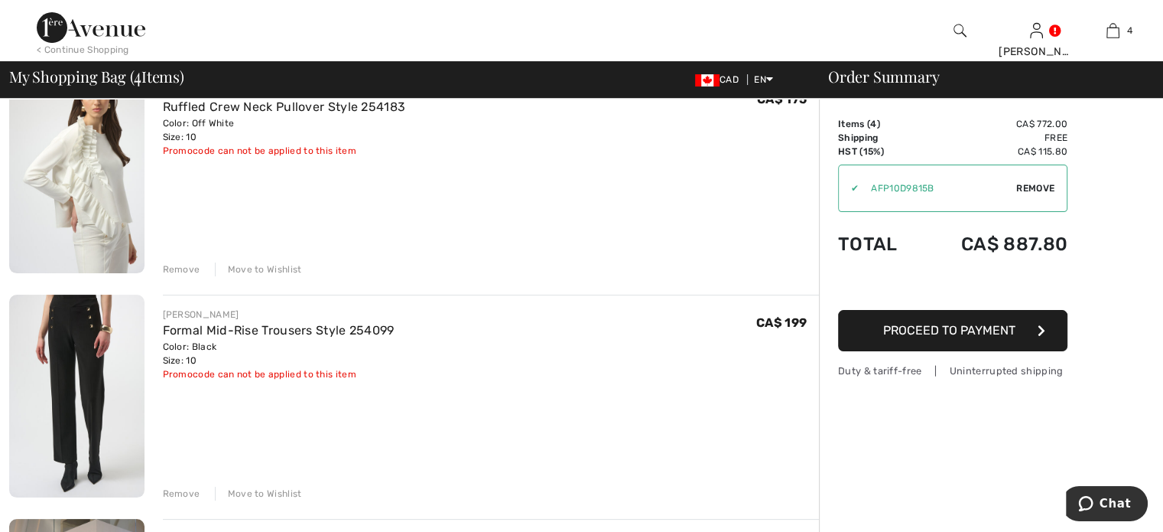
click at [200, 276] on div "Remove" at bounding box center [181, 269] width 37 height 14
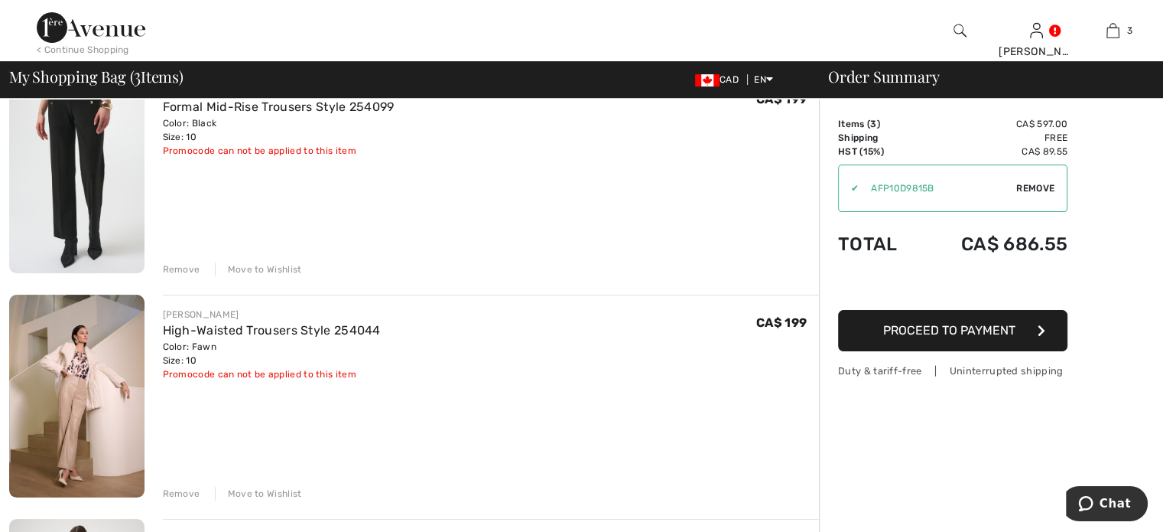
click at [200, 276] on div "Remove" at bounding box center [181, 269] width 37 height 14
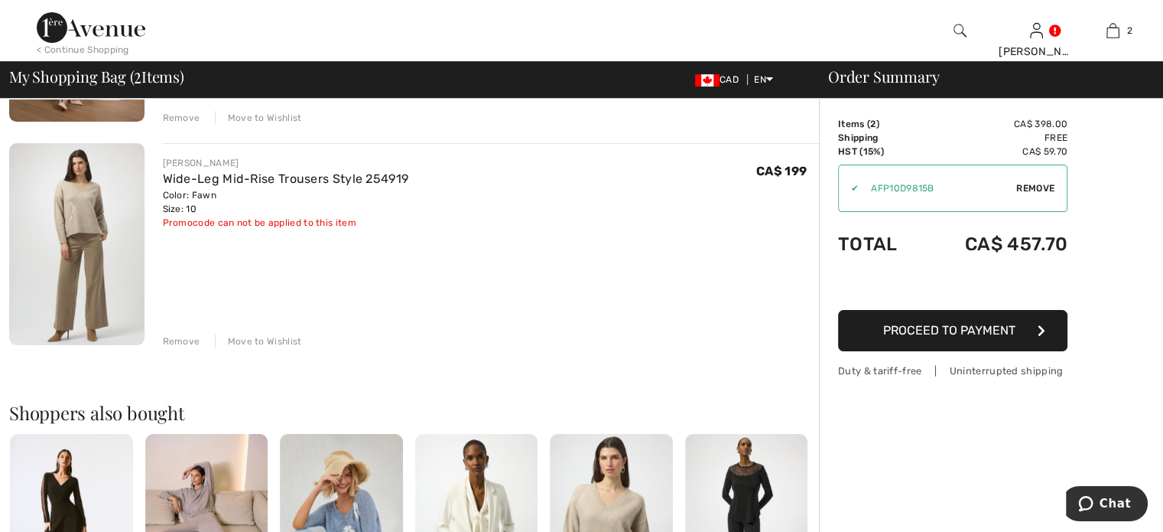
scroll to position [306, 0]
click at [326, 185] on link "Wide-Leg Mid-Rise Trousers Style 254919" at bounding box center [286, 178] width 246 height 15
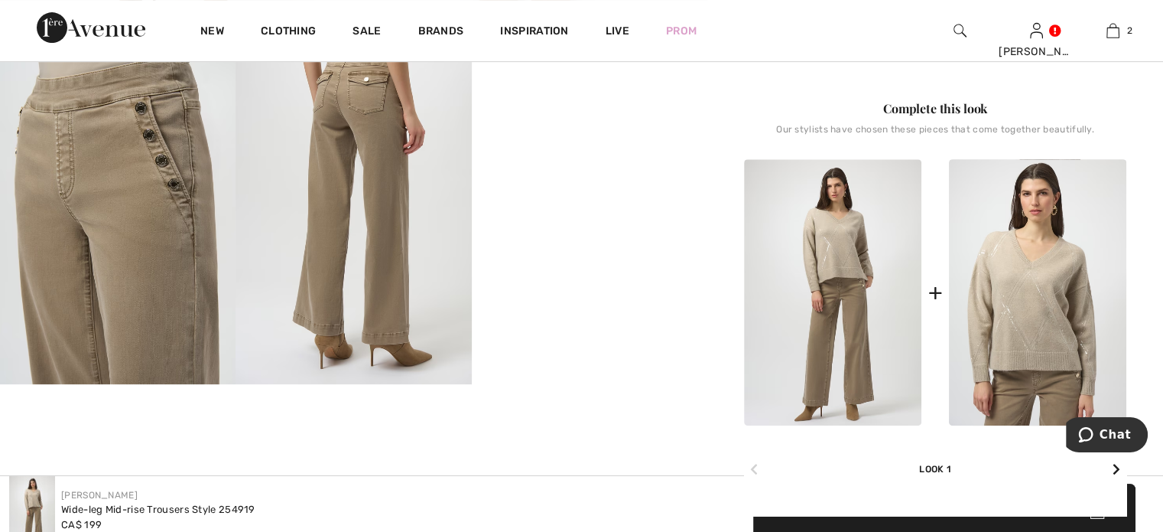
scroll to position [688, 0]
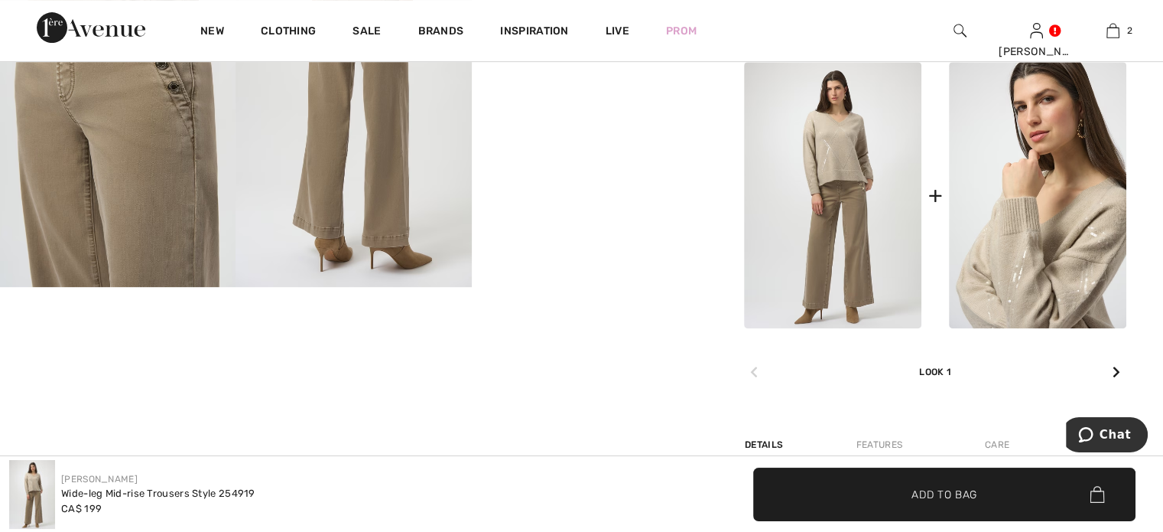
click at [1019, 324] on img at bounding box center [1037, 195] width 177 height 266
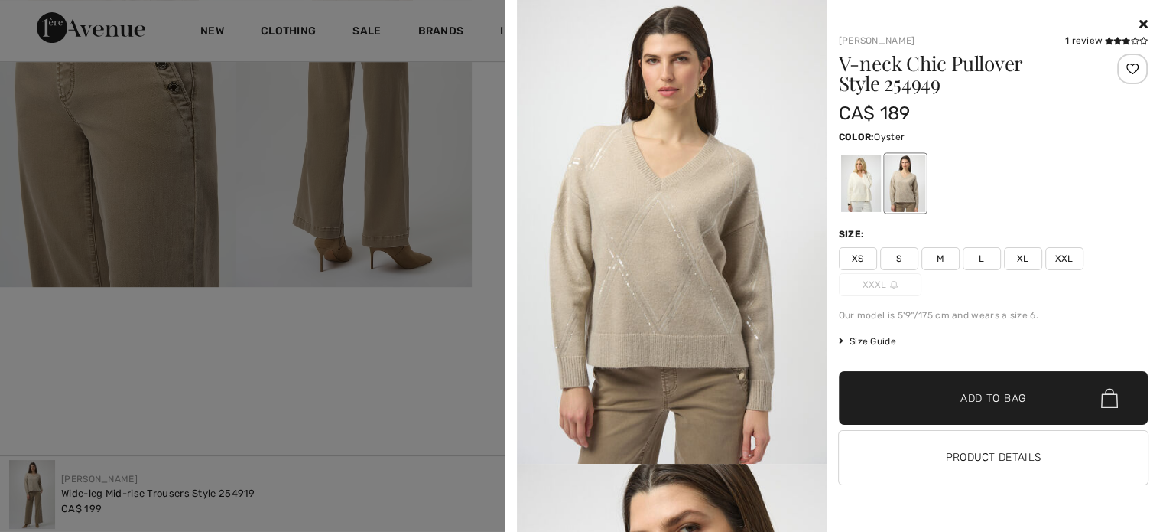
click at [669, 240] on img at bounding box center [672, 232] width 310 height 464
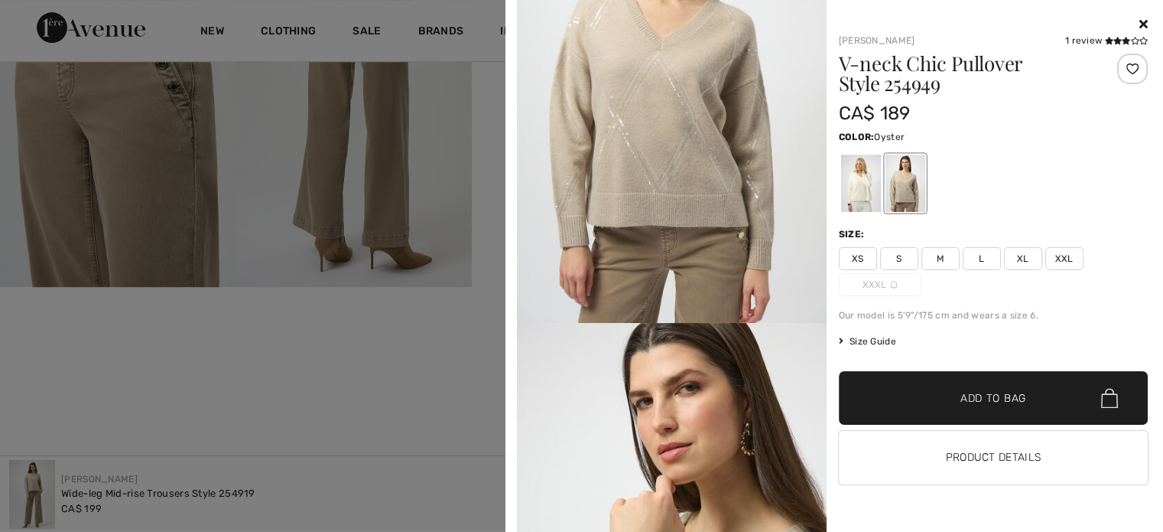
scroll to position [0, 0]
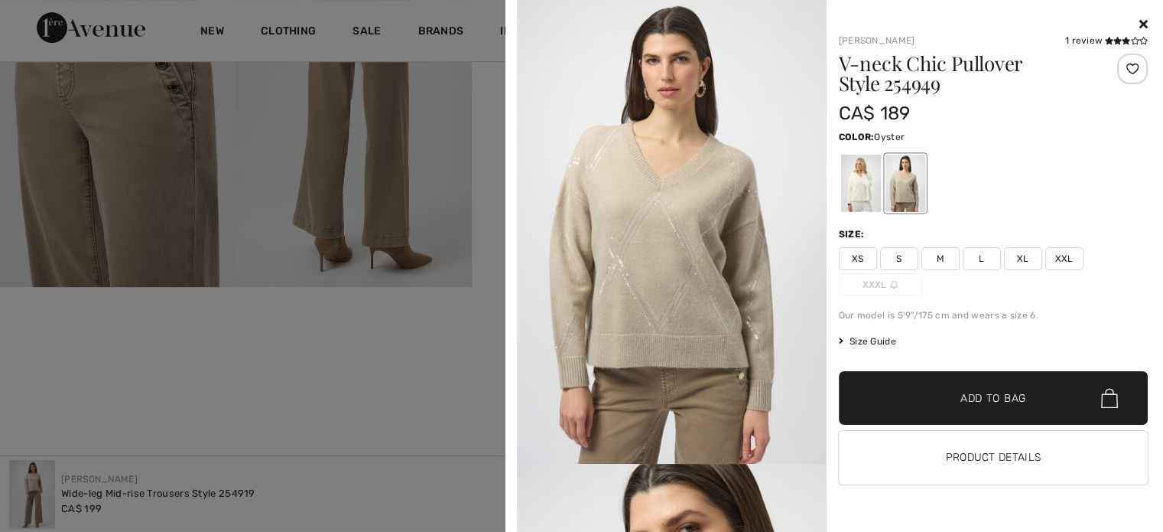
click at [1140, 20] on icon at bounding box center [1144, 24] width 8 height 12
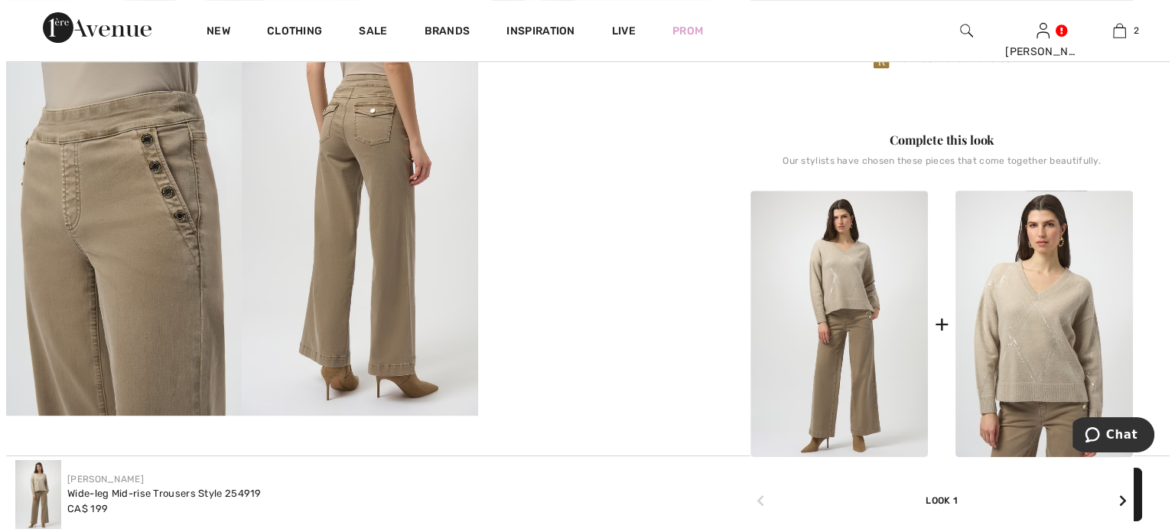
scroll to position [459, 0]
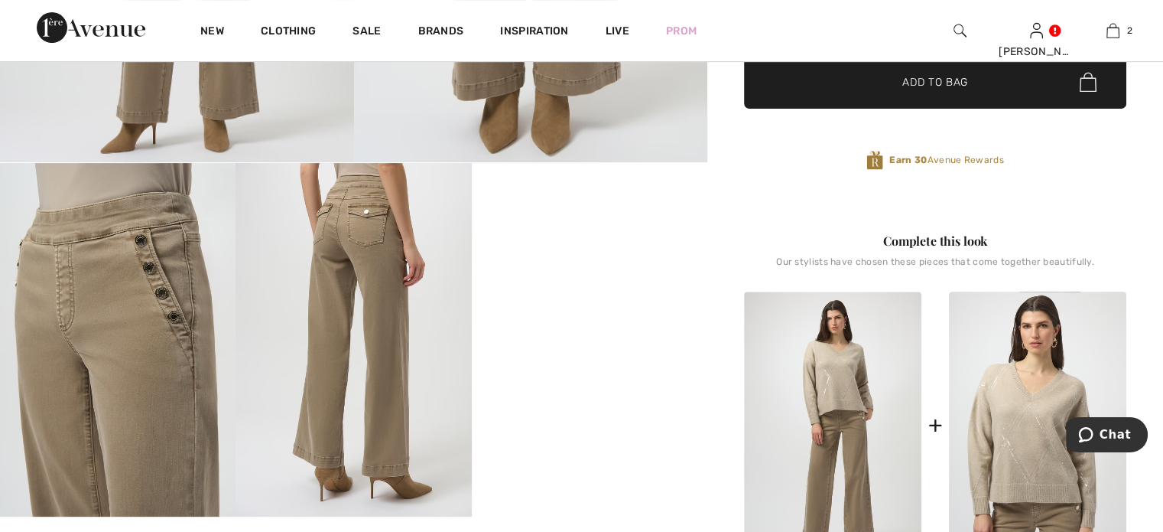
click at [382, 292] on img at bounding box center [354, 339] width 236 height 353
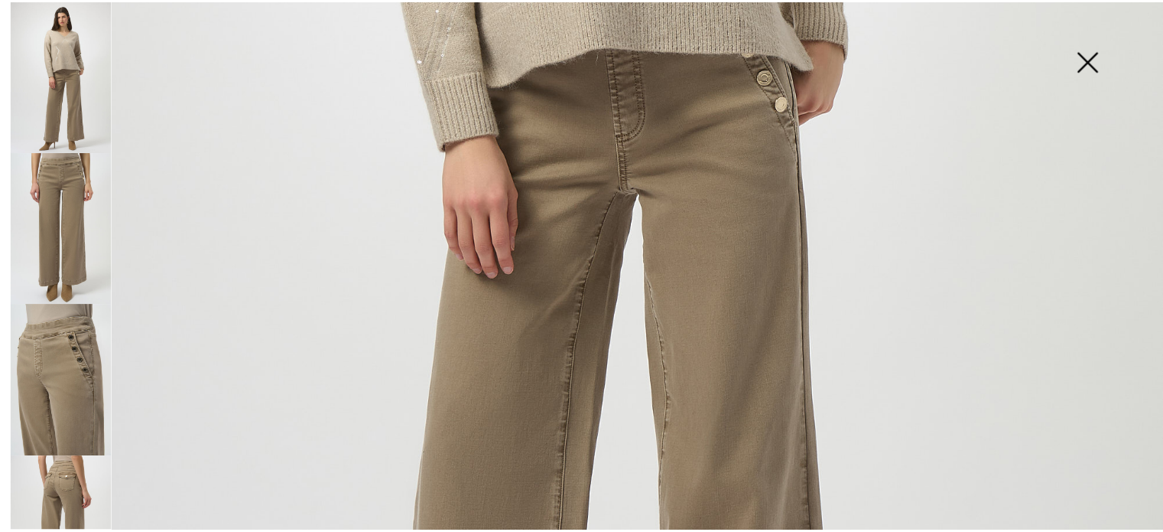
scroll to position [688, 0]
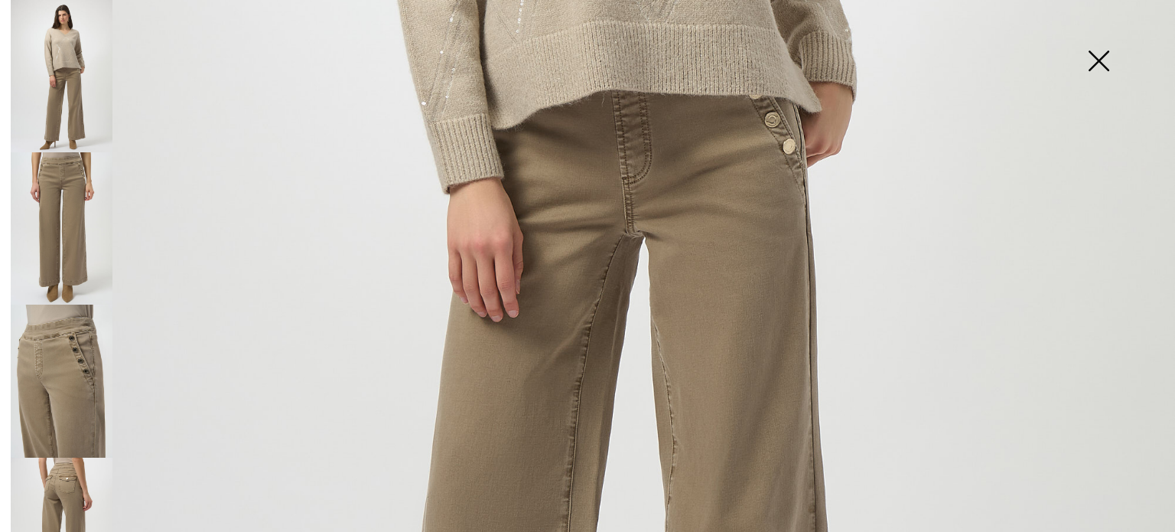
click at [1103, 57] on img at bounding box center [1098, 62] width 76 height 79
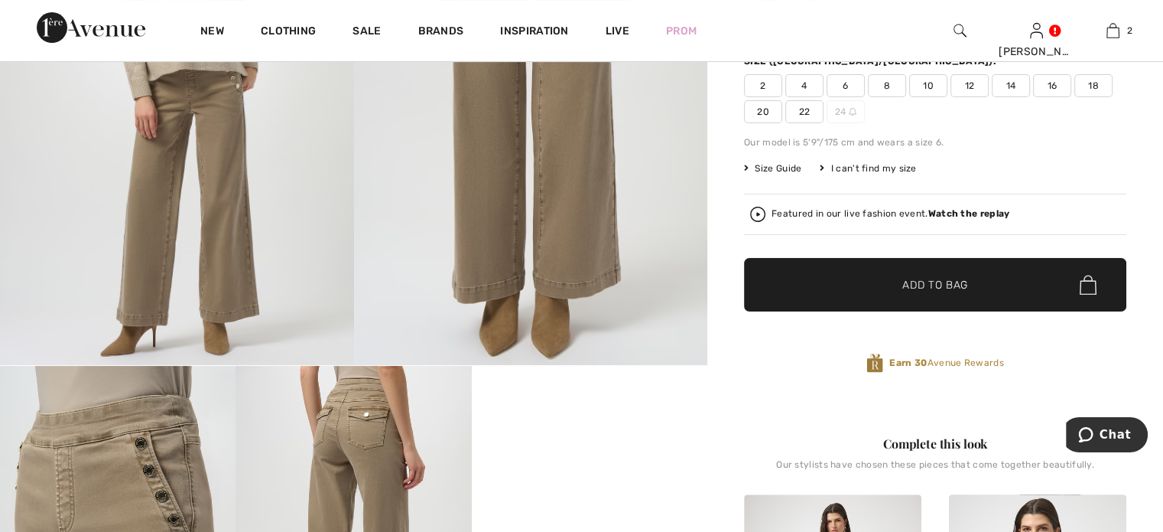
scroll to position [0, 0]
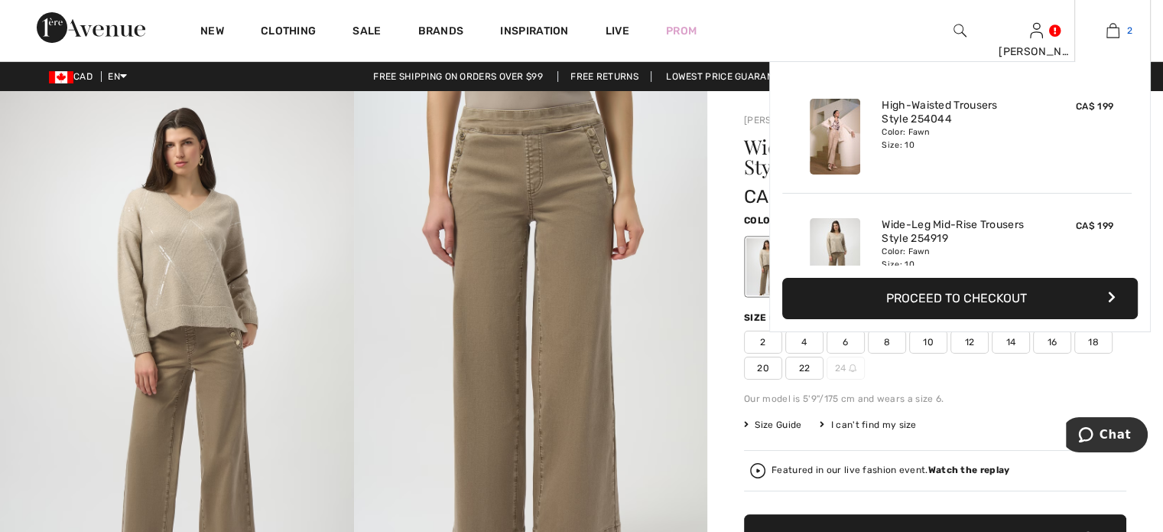
click at [1107, 30] on img at bounding box center [1113, 30] width 13 height 18
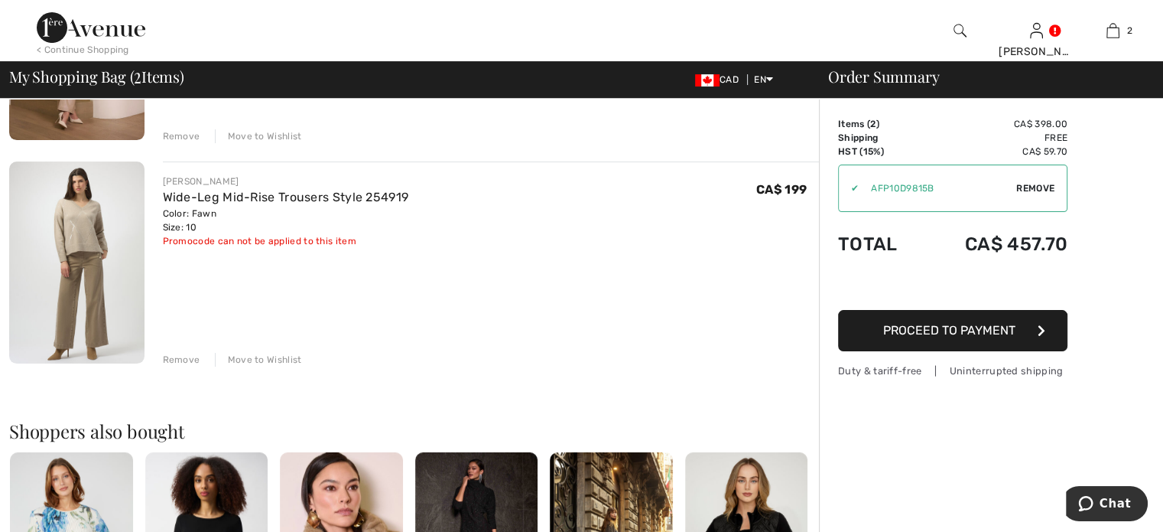
scroll to position [306, 0]
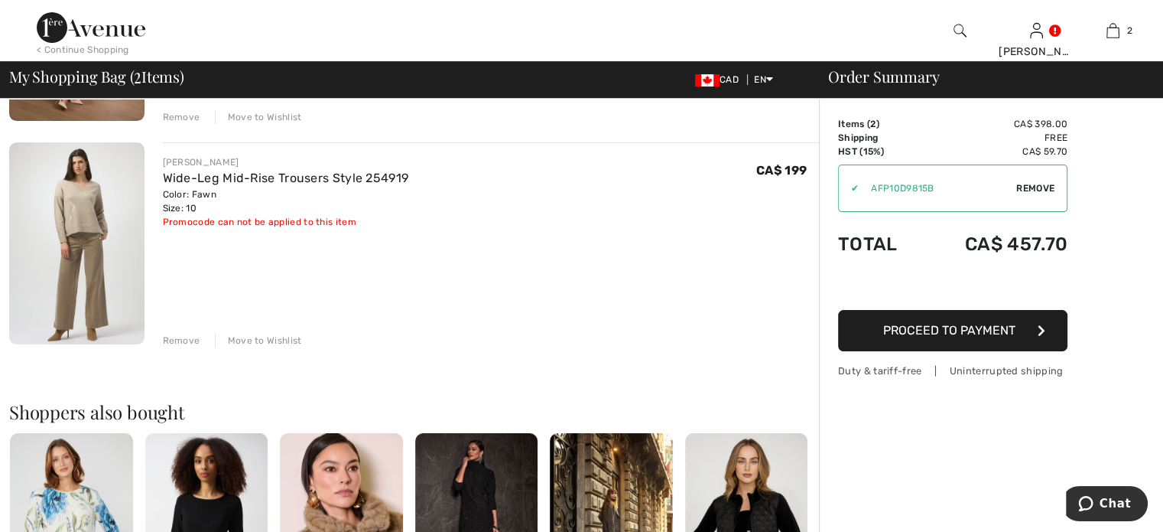
click at [200, 347] on div "Remove" at bounding box center [181, 341] width 37 height 14
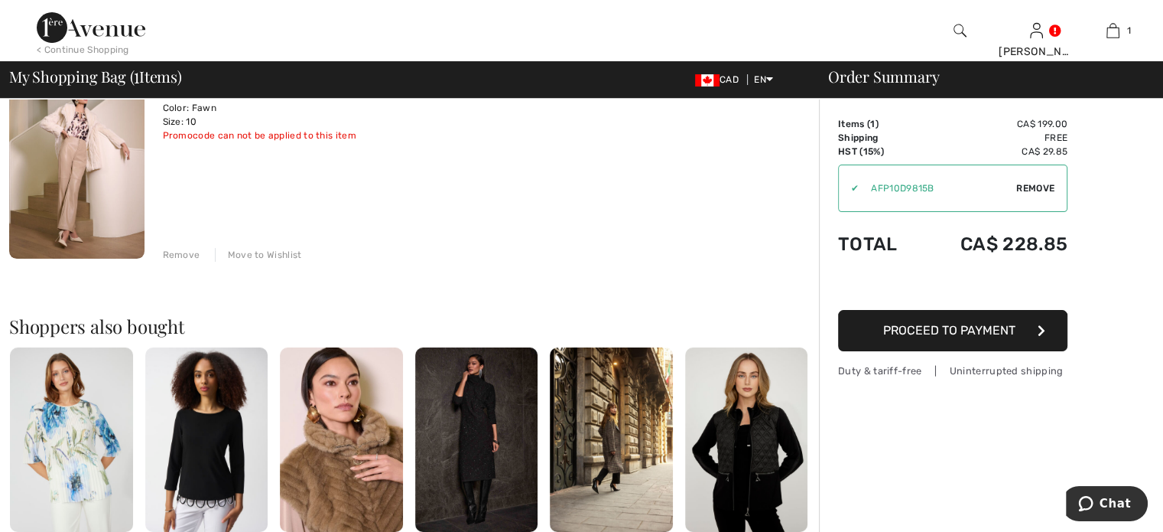
scroll to position [0, 0]
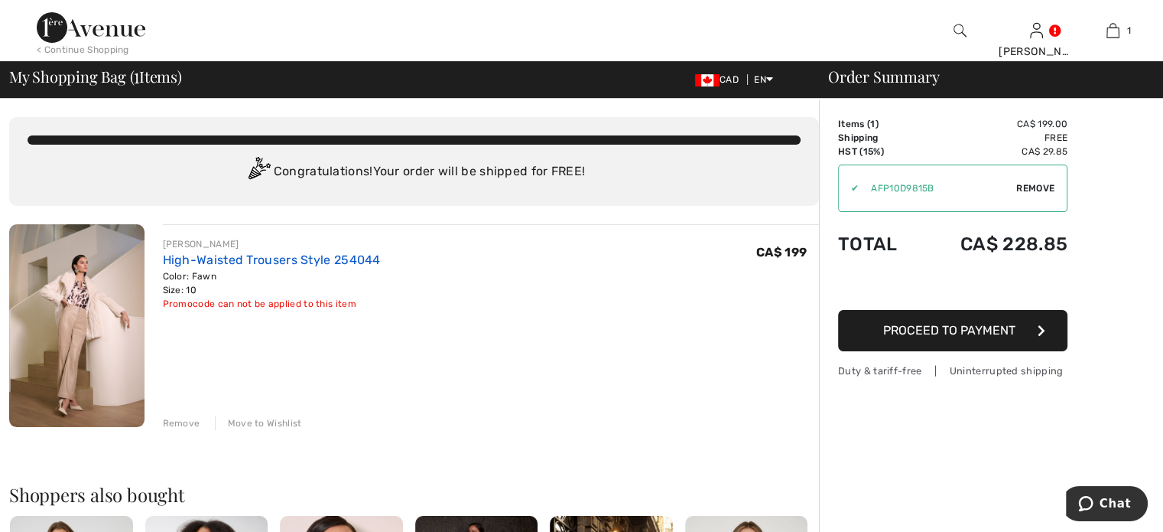
click at [363, 267] on link "High-Waisted Trousers Style 254044" at bounding box center [272, 259] width 218 height 15
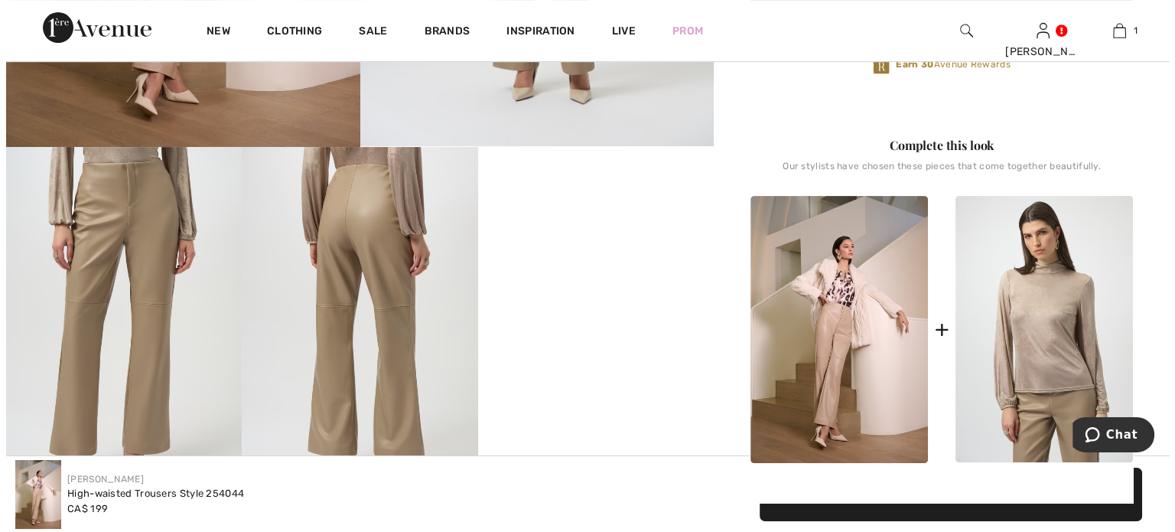
scroll to position [382, 0]
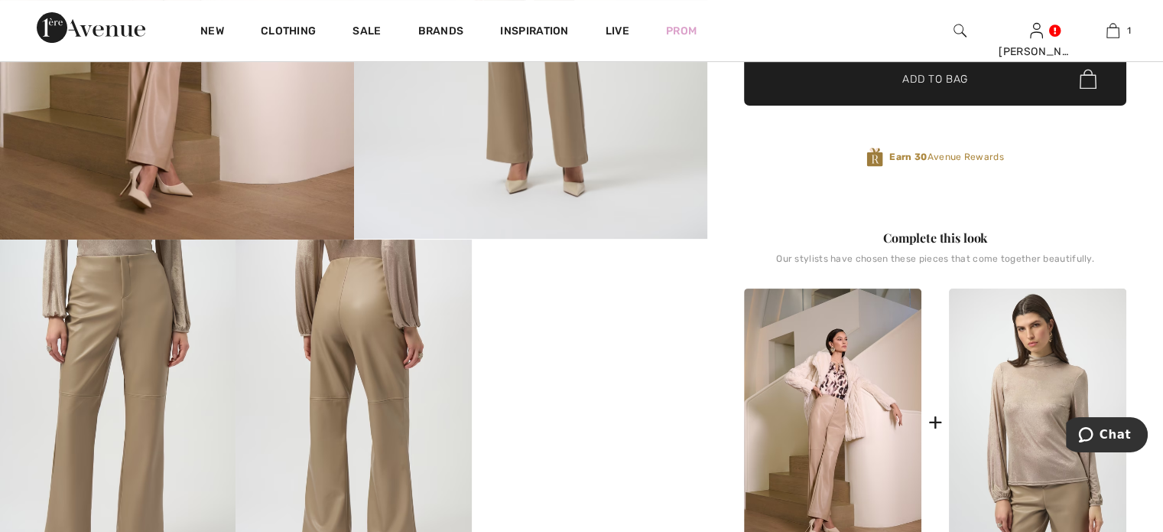
click at [339, 324] on img at bounding box center [354, 415] width 236 height 353
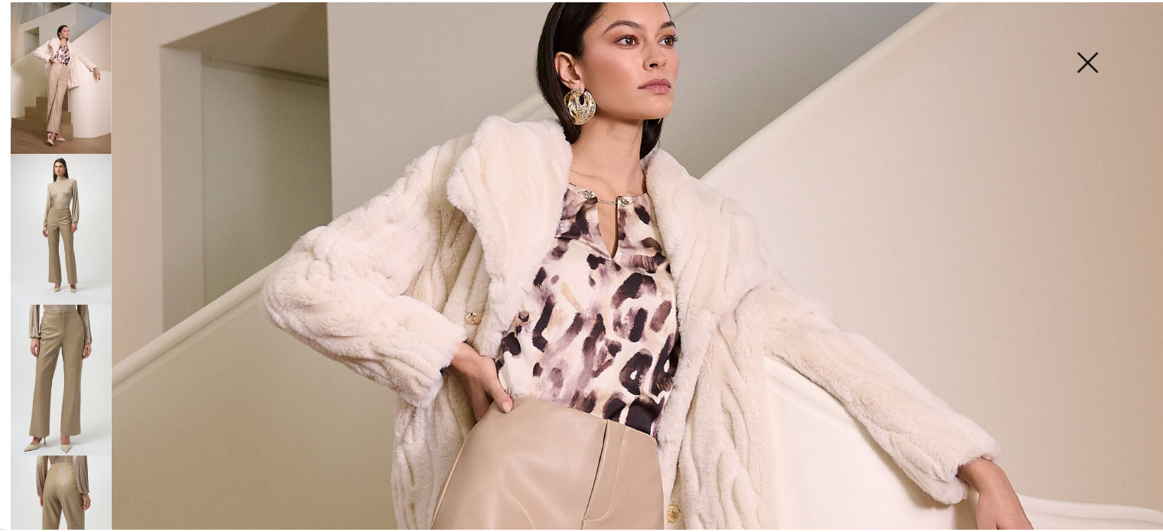
scroll to position [295, 0]
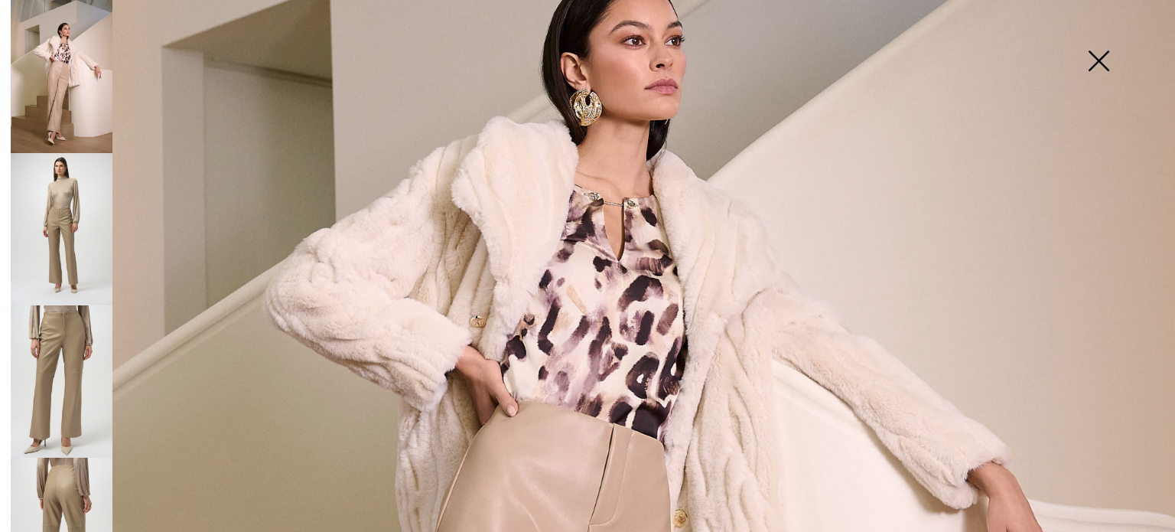
click at [1097, 60] on img at bounding box center [1098, 62] width 76 height 79
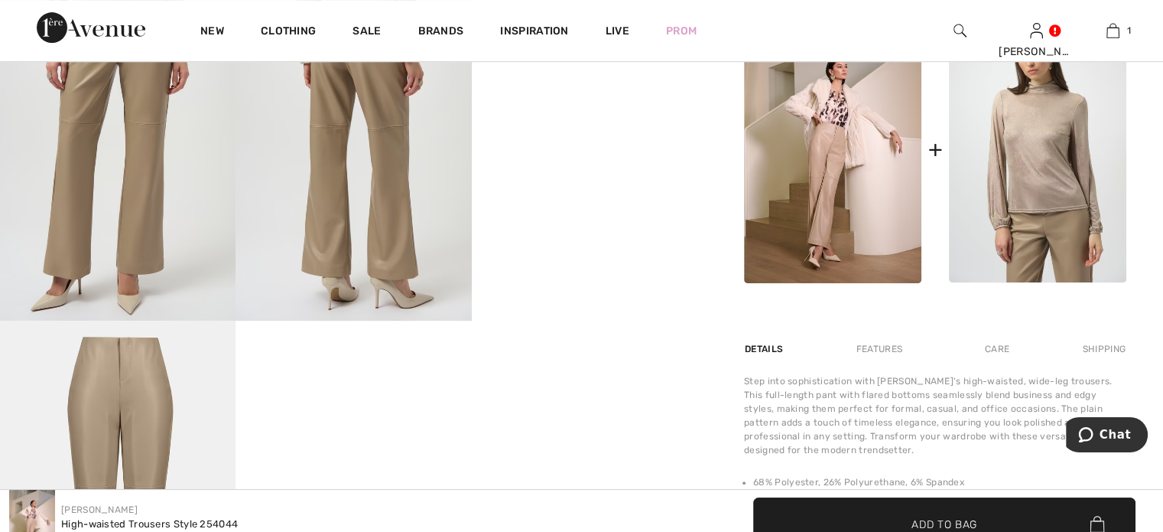
scroll to position [688, 0]
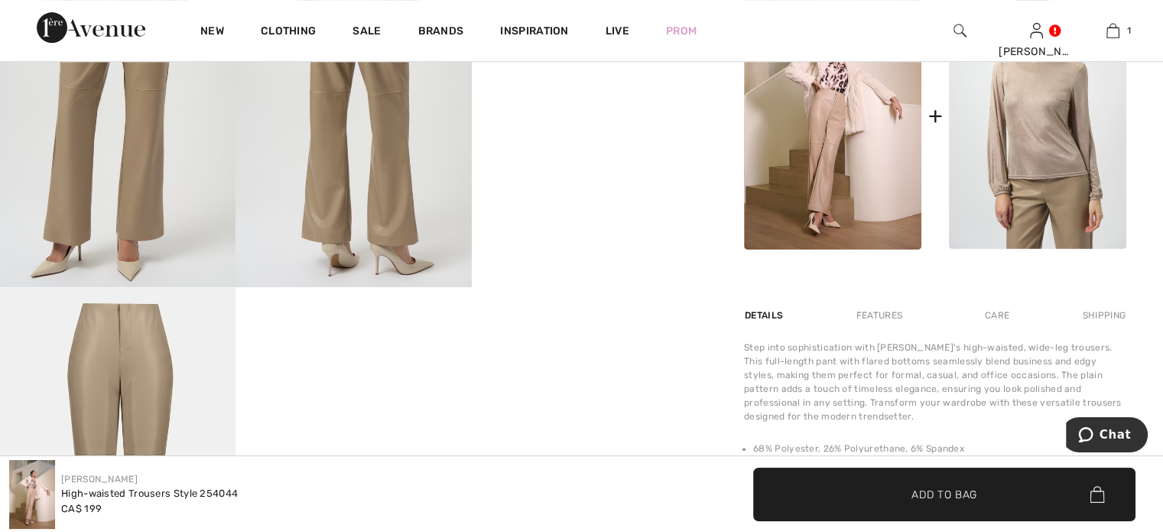
click at [846, 236] on img at bounding box center [832, 115] width 177 height 267
click at [937, 133] on div "+" at bounding box center [935, 116] width 15 height 34
click at [824, 235] on img at bounding box center [832, 115] width 177 height 267
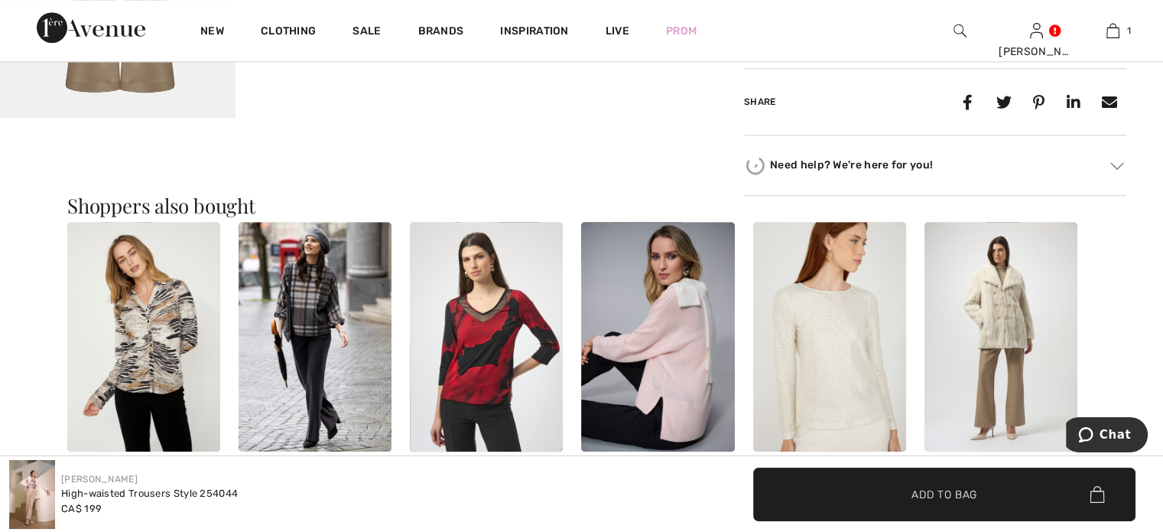
scroll to position [1453, 0]
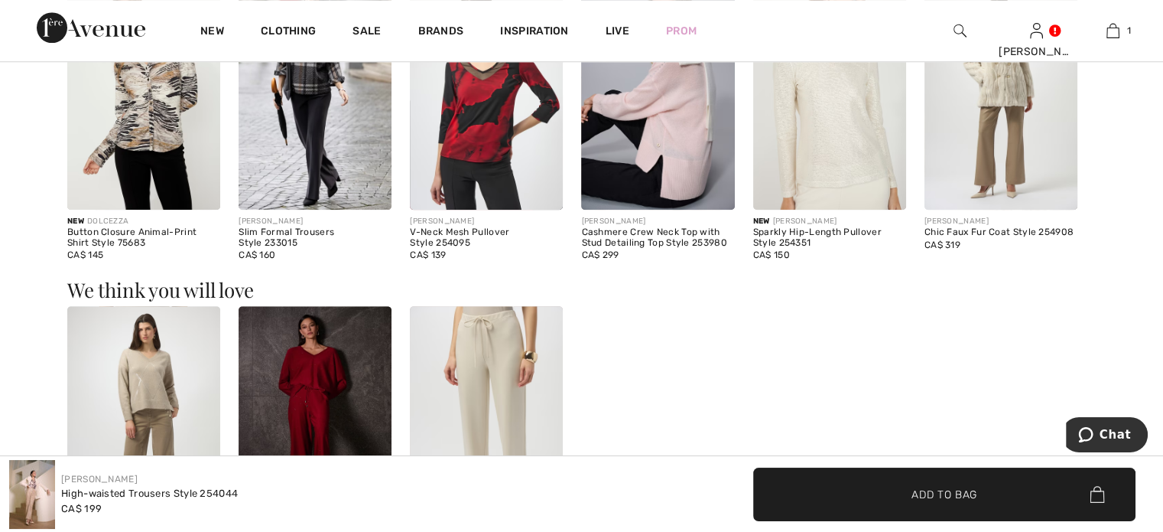
click at [1000, 210] on img at bounding box center [1001, 94] width 153 height 229
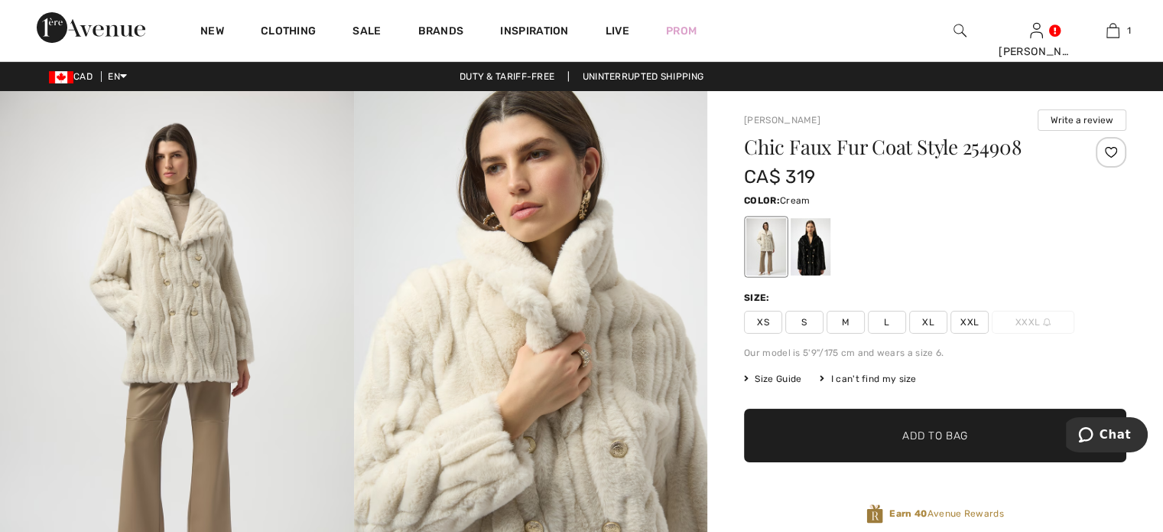
click at [187, 313] on img at bounding box center [177, 356] width 354 height 530
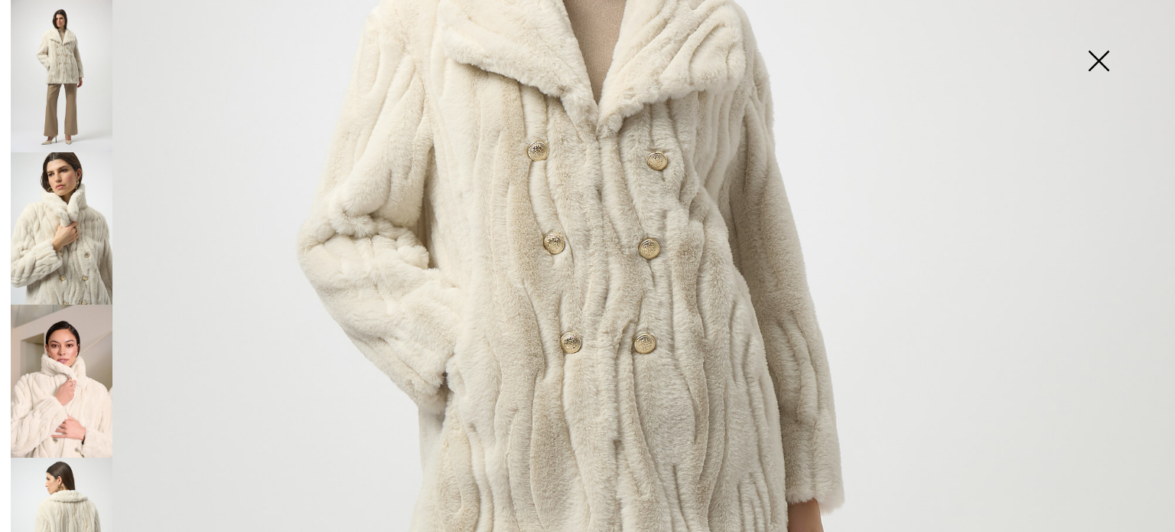
scroll to position [294, 0]
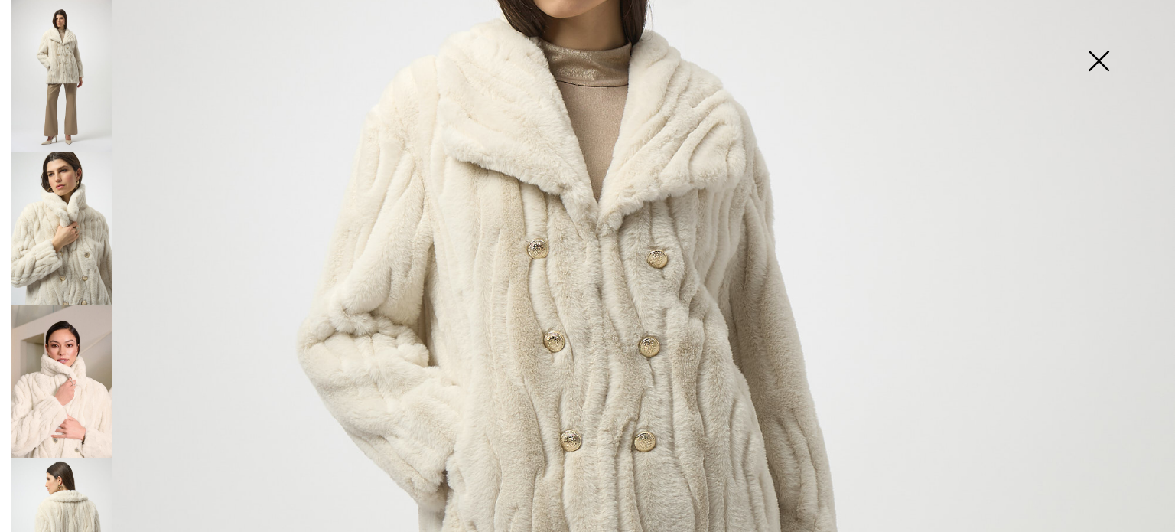
click at [69, 392] on img at bounding box center [62, 380] width 102 height 153
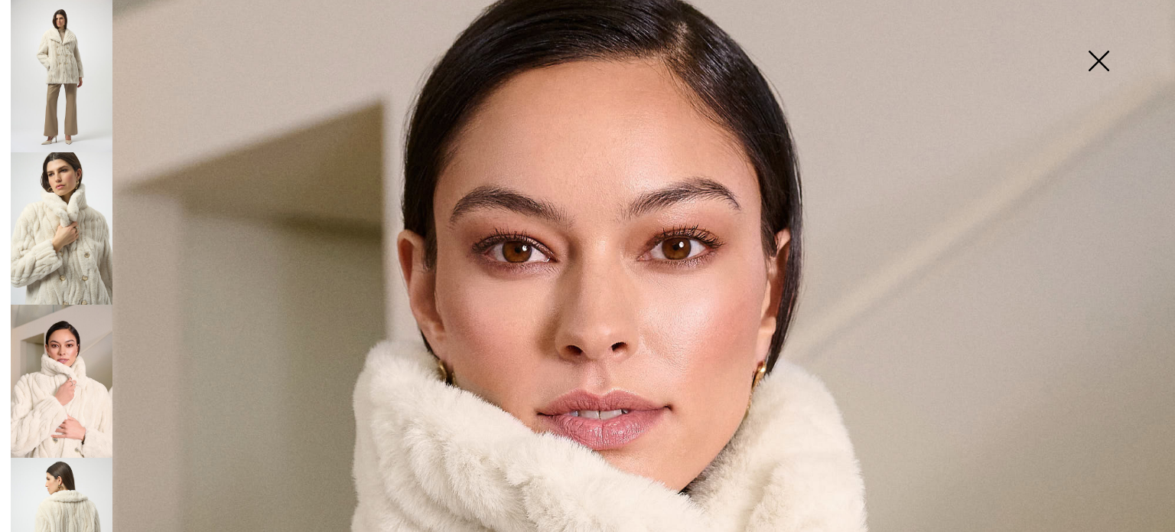
scroll to position [217, 0]
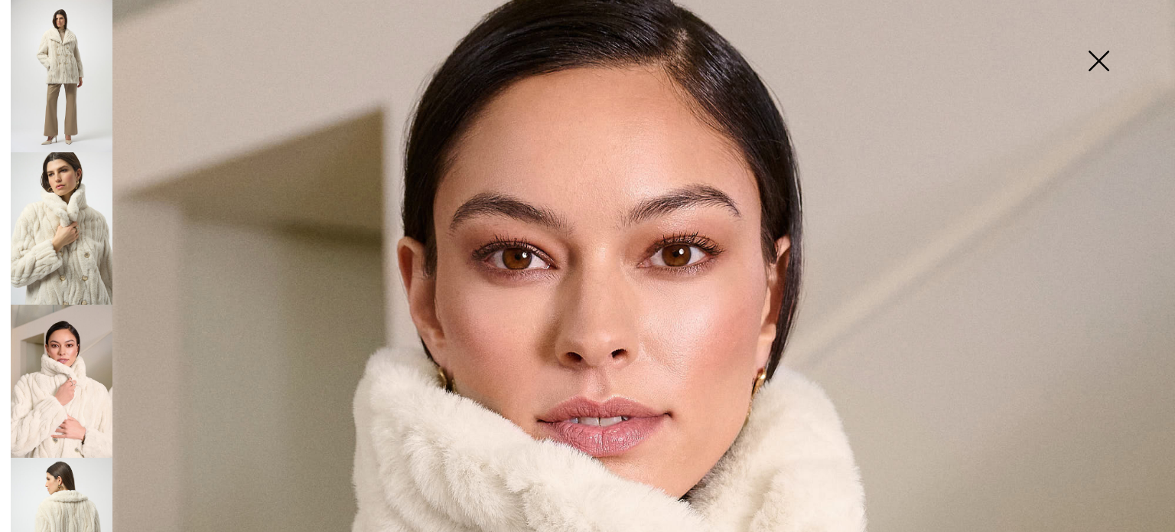
click at [68, 488] on img at bounding box center [62, 533] width 102 height 152
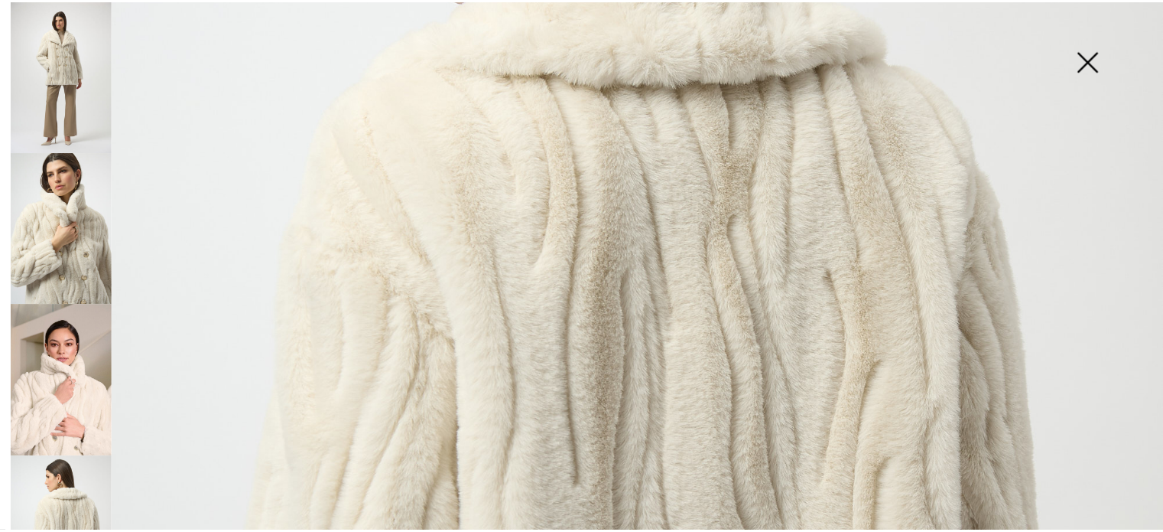
scroll to position [294, 0]
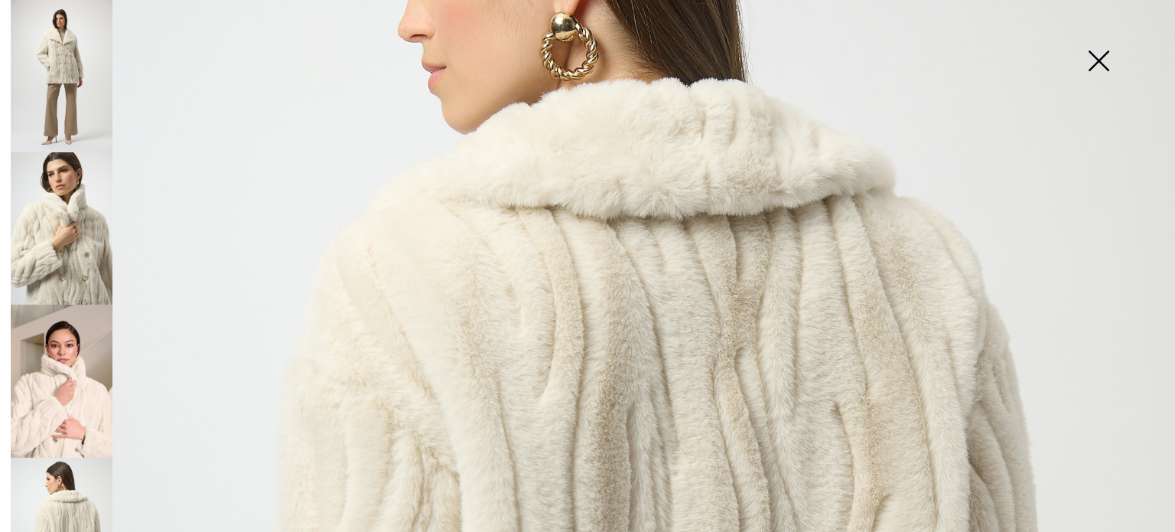
click at [1099, 59] on img at bounding box center [1098, 62] width 76 height 79
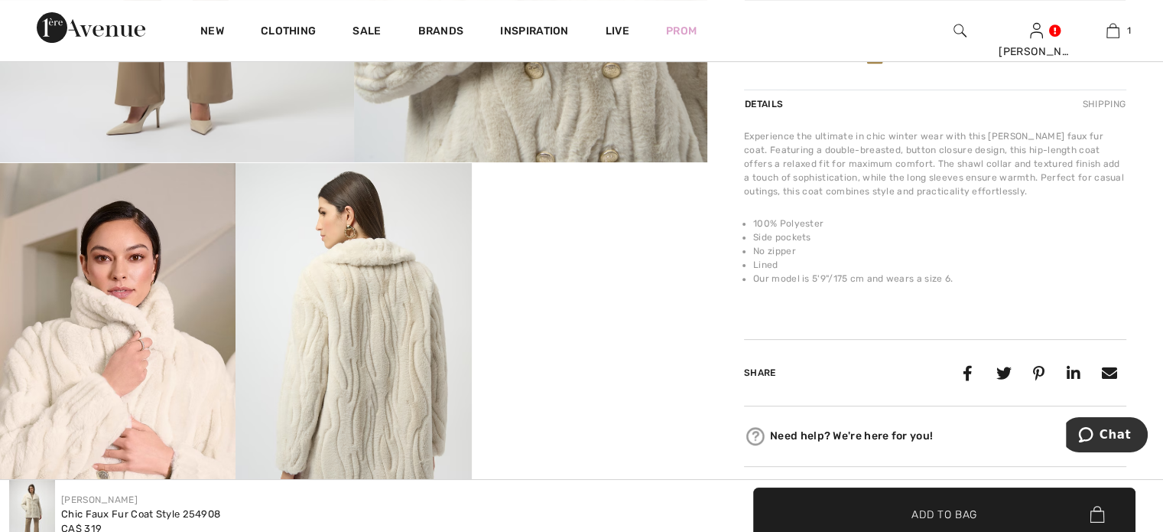
scroll to position [0, 0]
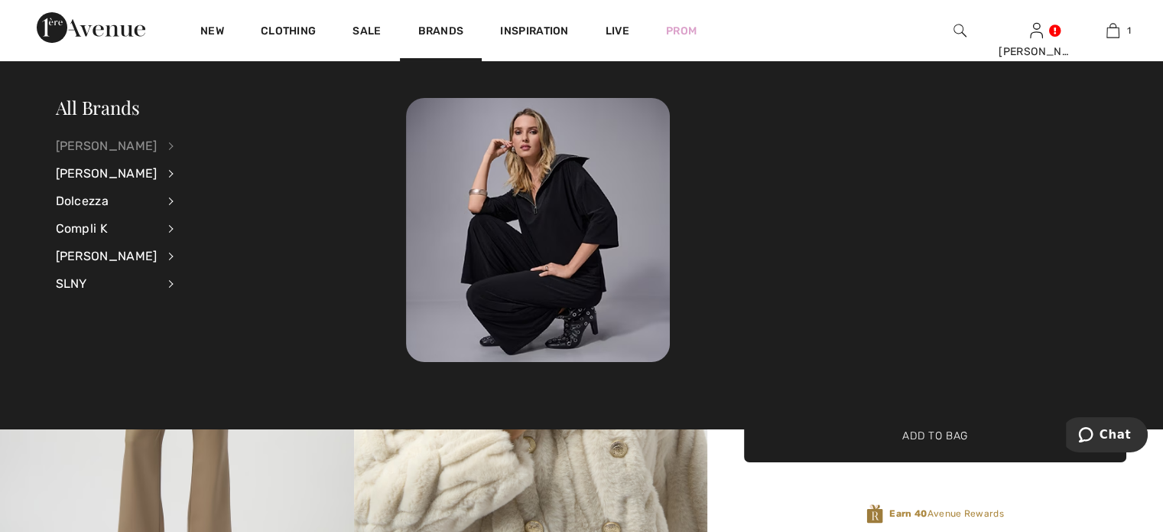
click at [115, 145] on div "[PERSON_NAME]" at bounding box center [107, 146] width 102 height 28
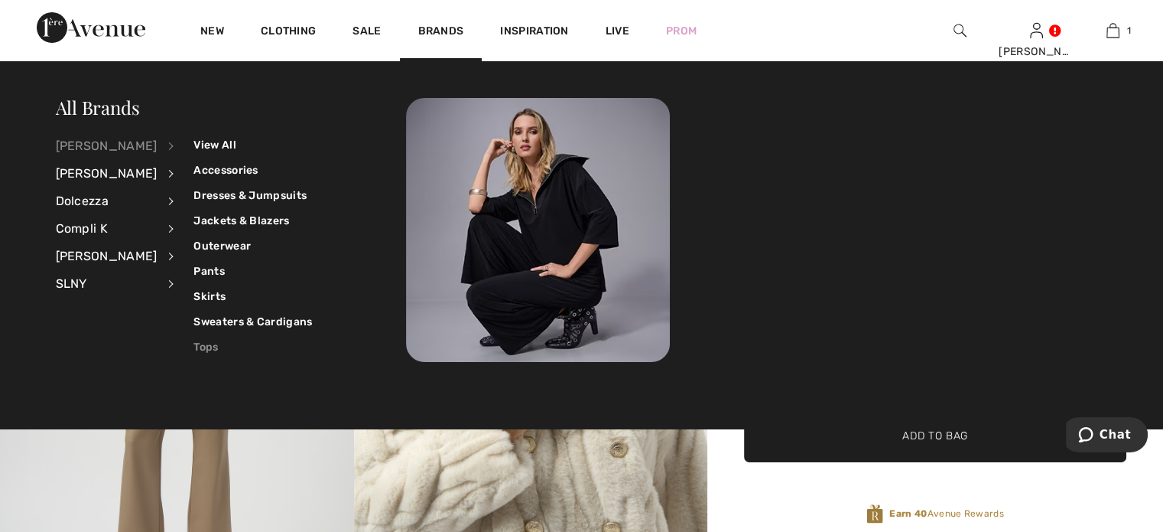
click at [225, 345] on link "Tops" at bounding box center [253, 346] width 119 height 25
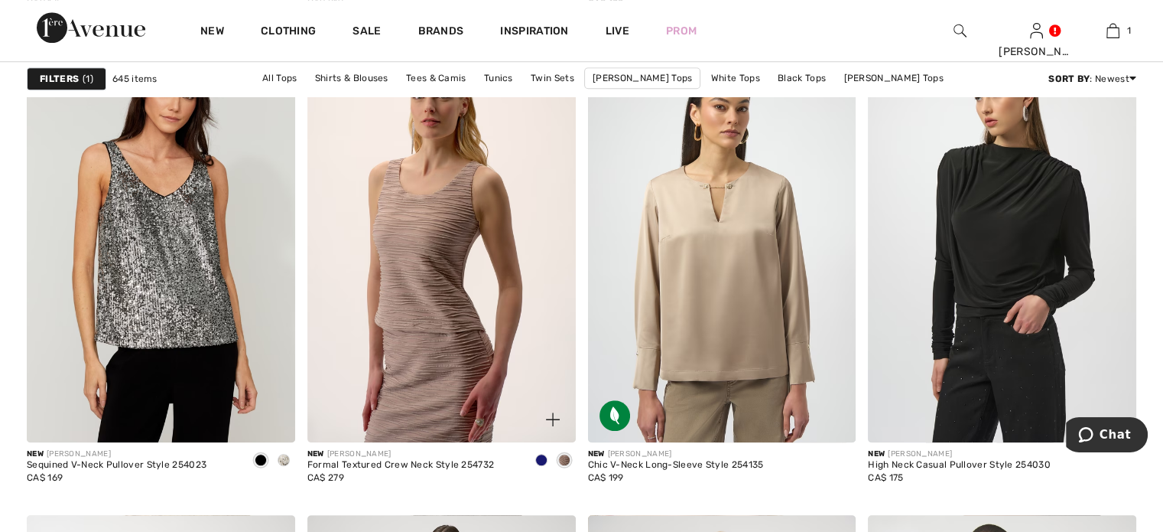
scroll to position [1147, 0]
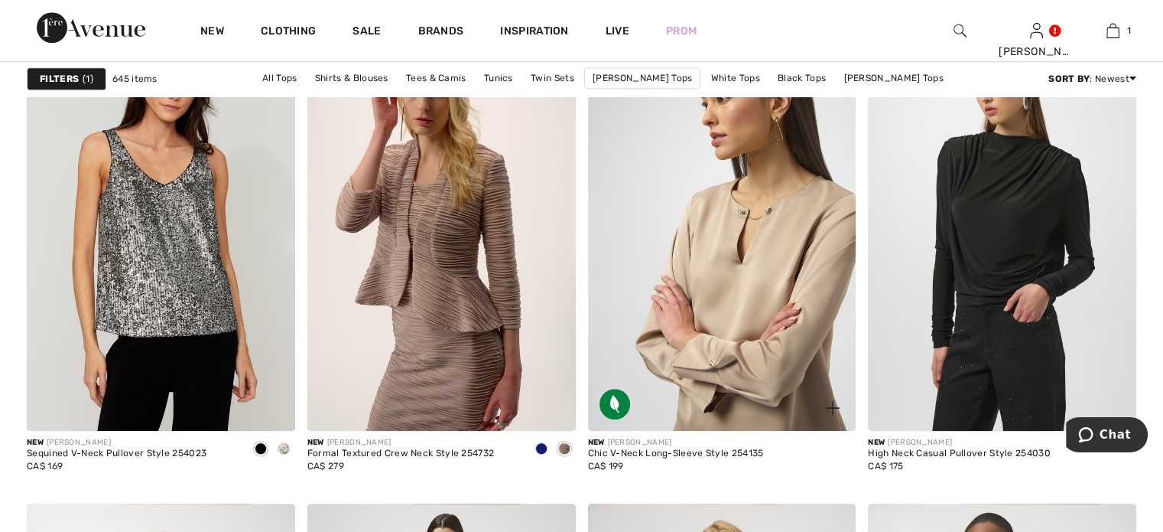
click at [747, 324] on img at bounding box center [722, 229] width 268 height 402
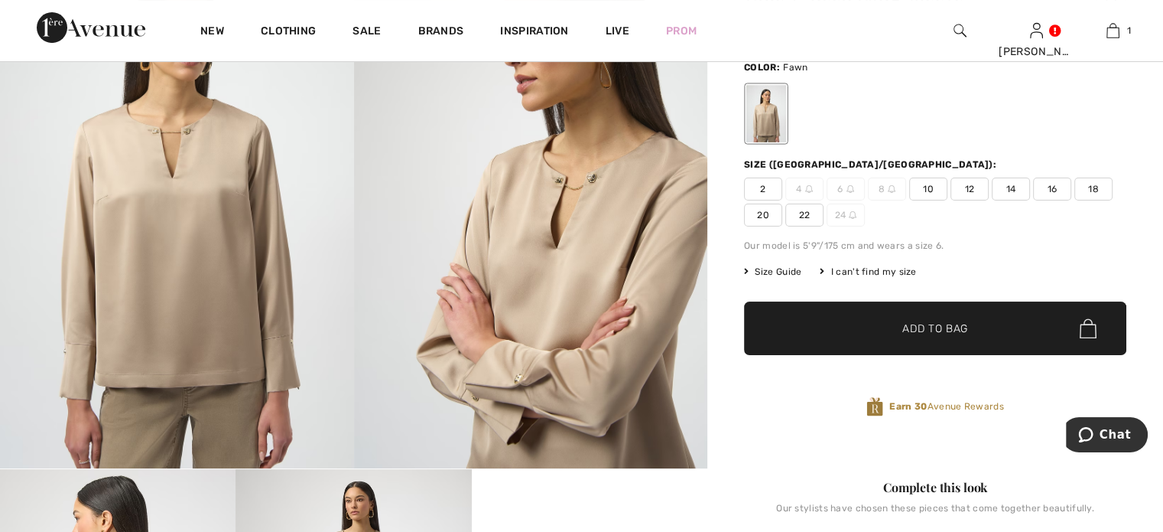
click at [948, 200] on span "10" at bounding box center [929, 188] width 38 height 23
click at [921, 337] on span "Add to Bag" at bounding box center [936, 329] width 66 height 16
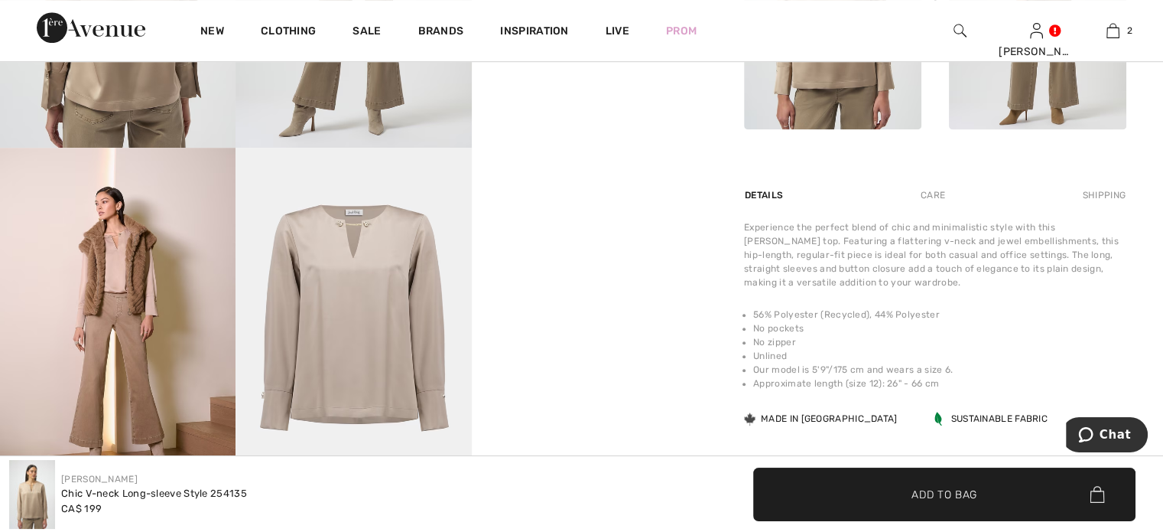
scroll to position [918, 0]
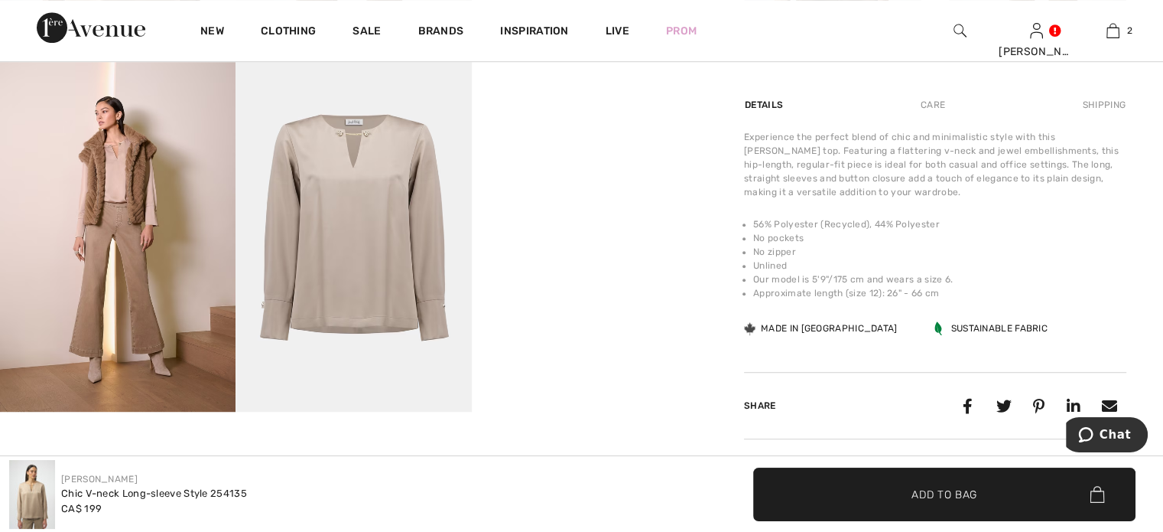
click at [148, 273] on img at bounding box center [118, 233] width 236 height 353
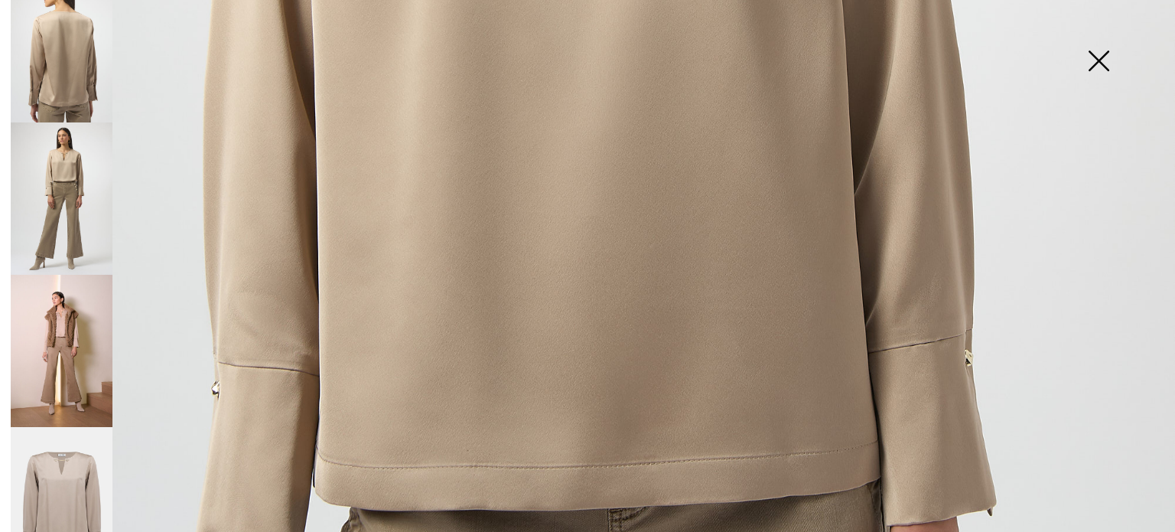
scroll to position [350, 0]
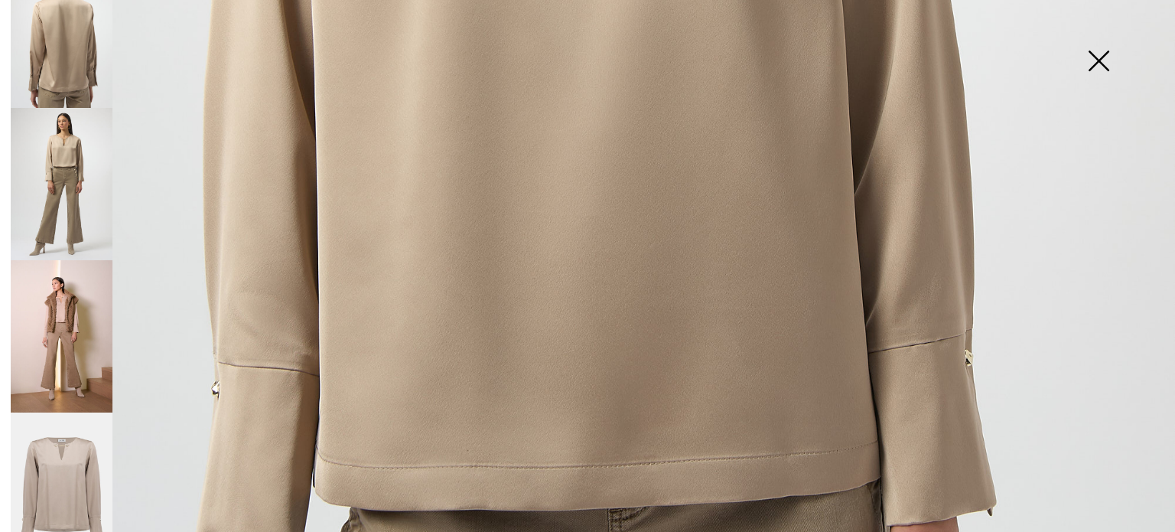
click at [59, 321] on img at bounding box center [62, 336] width 102 height 153
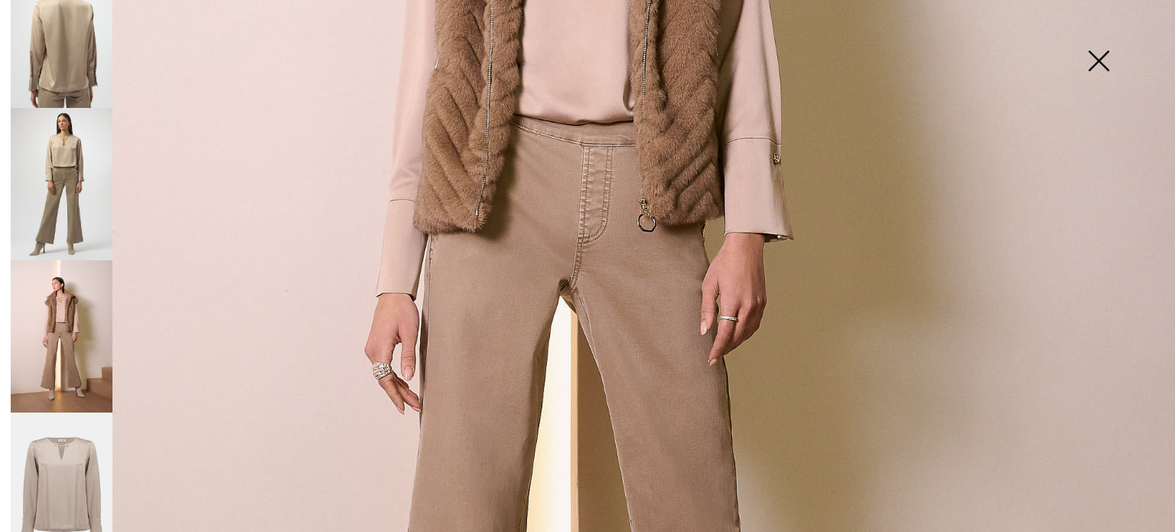
scroll to position [294, 0]
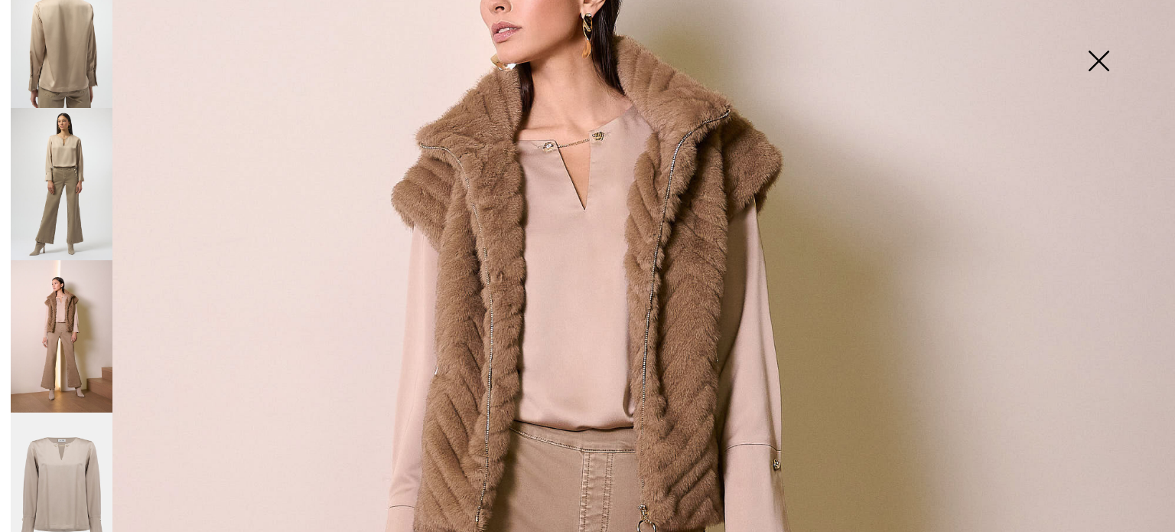
click at [1095, 60] on img at bounding box center [1098, 62] width 76 height 79
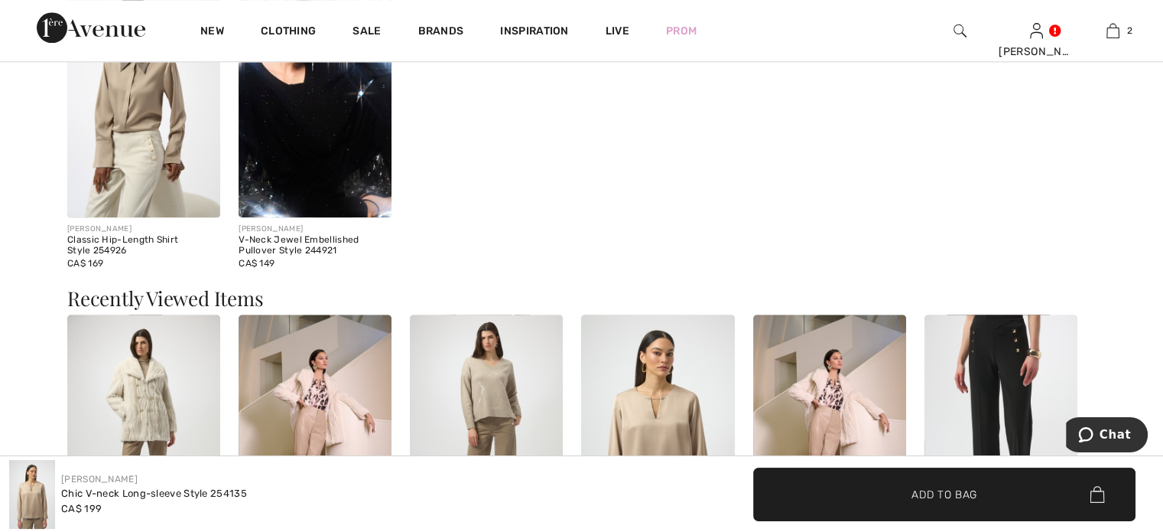
scroll to position [1836, 0]
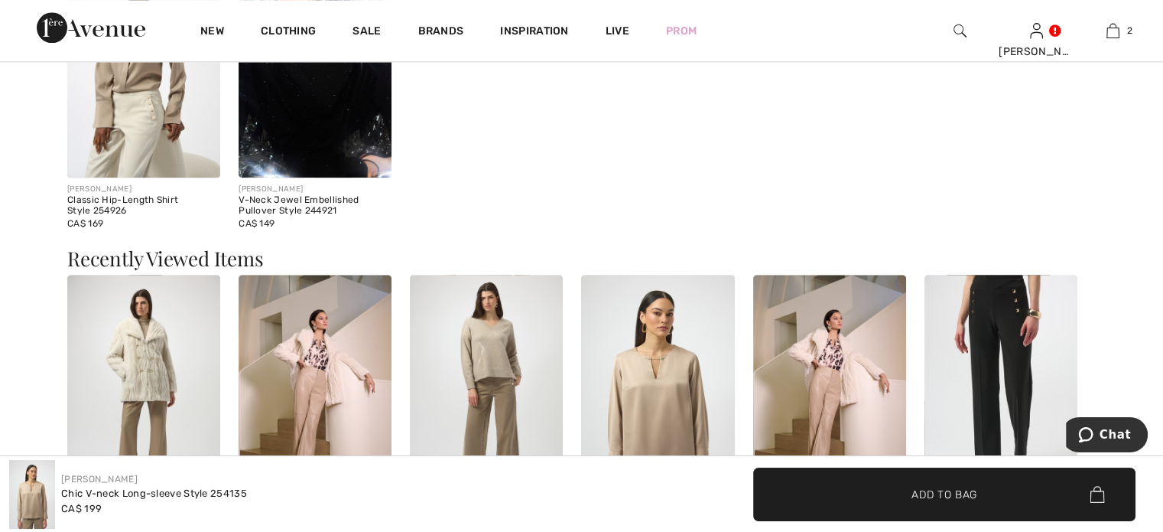
click at [131, 177] on img at bounding box center [143, 62] width 153 height 229
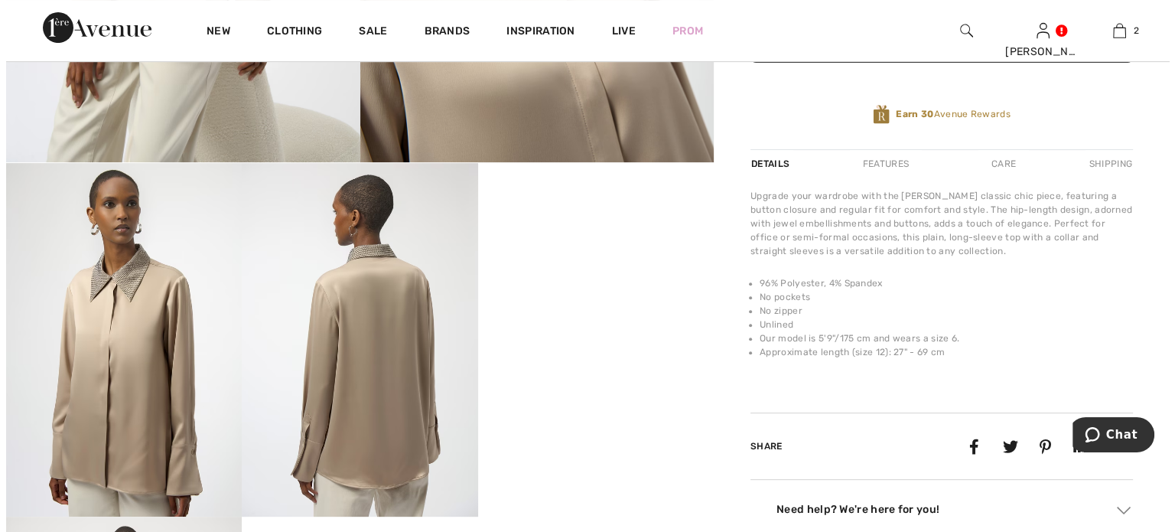
scroll to position [76, 0]
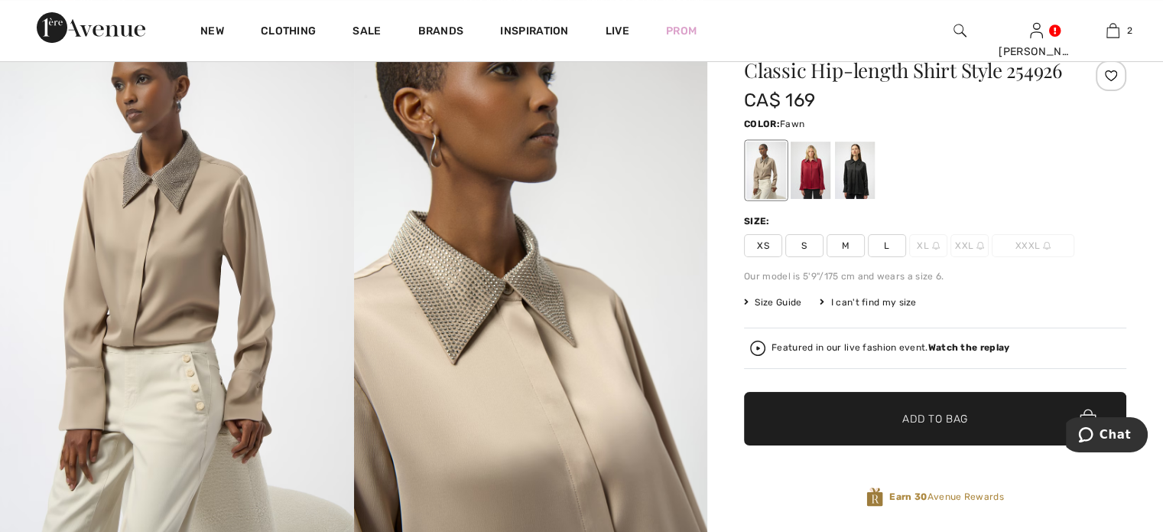
click at [503, 330] on img at bounding box center [531, 280] width 354 height 530
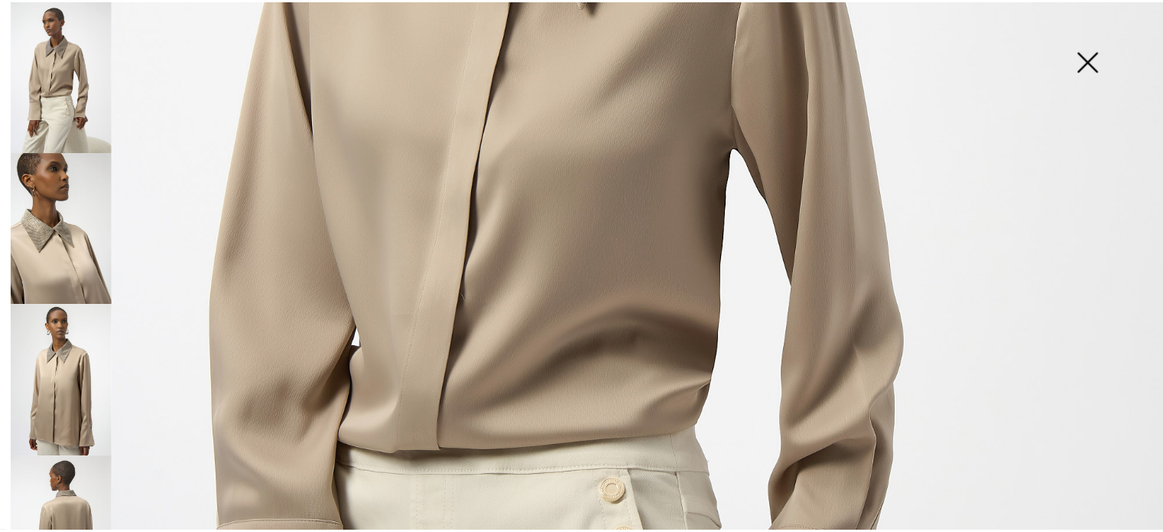
scroll to position [382, 0]
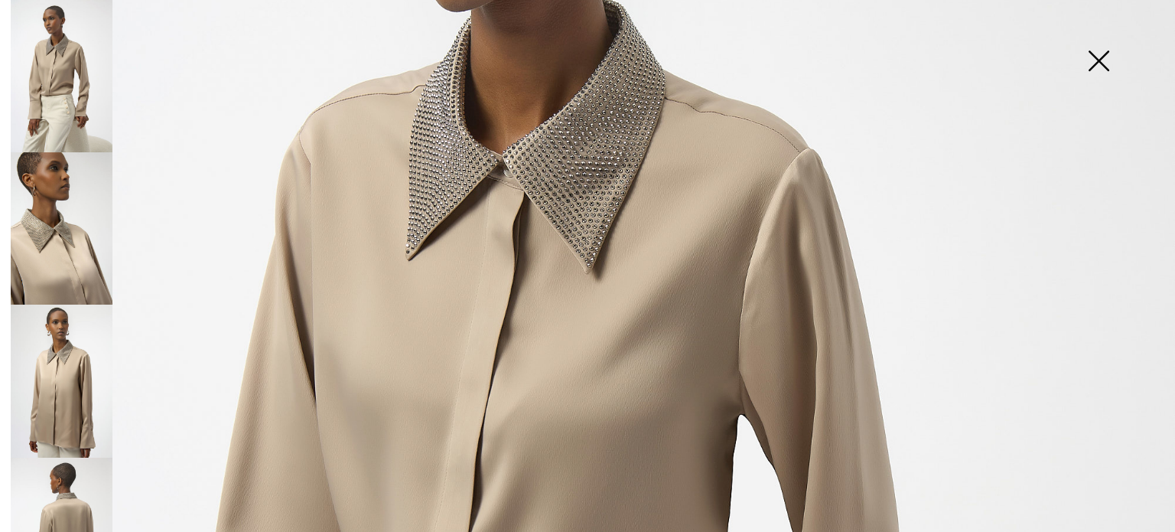
click at [1100, 52] on img at bounding box center [1098, 62] width 76 height 79
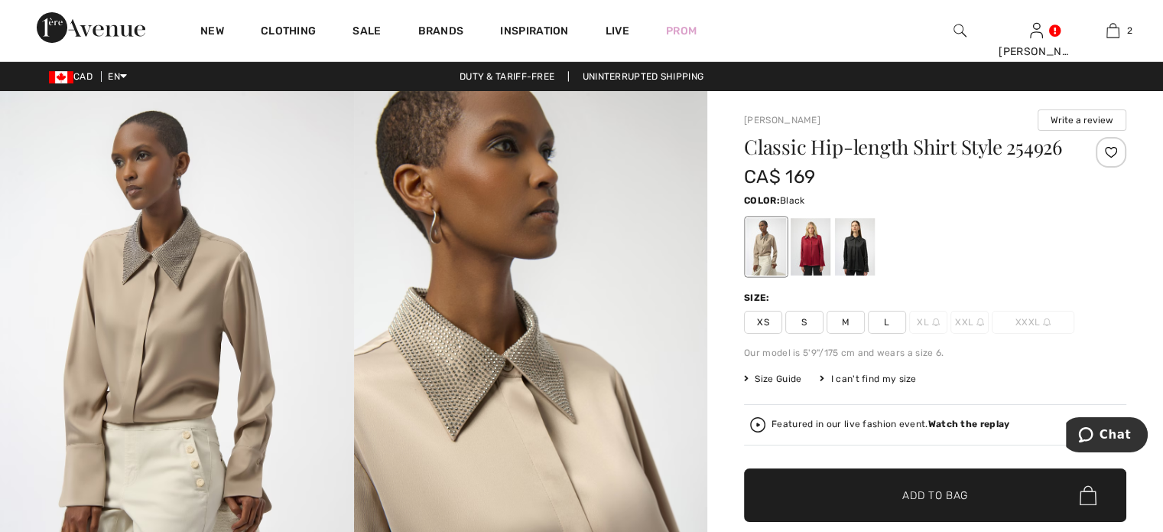
scroll to position [76, 0]
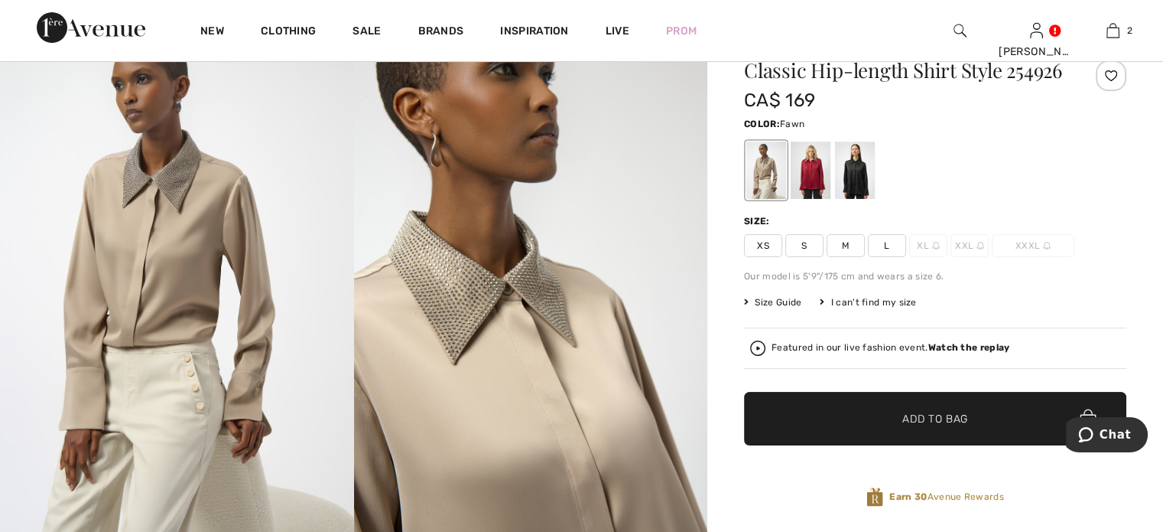
click at [865, 257] on span "M" at bounding box center [846, 245] width 38 height 23
drag, startPoint x: 810, startPoint y: 503, endPoint x: 844, endPoint y: 487, distance: 38.0
click at [810, 445] on span "✔ Added to Bag Add to Bag" at bounding box center [935, 419] width 382 height 54
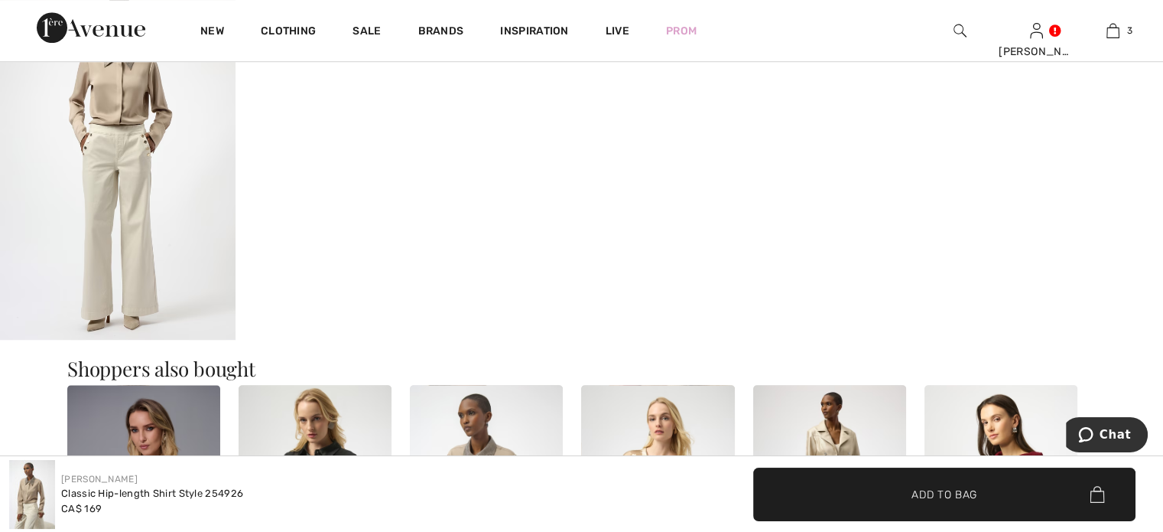
scroll to position [994, 0]
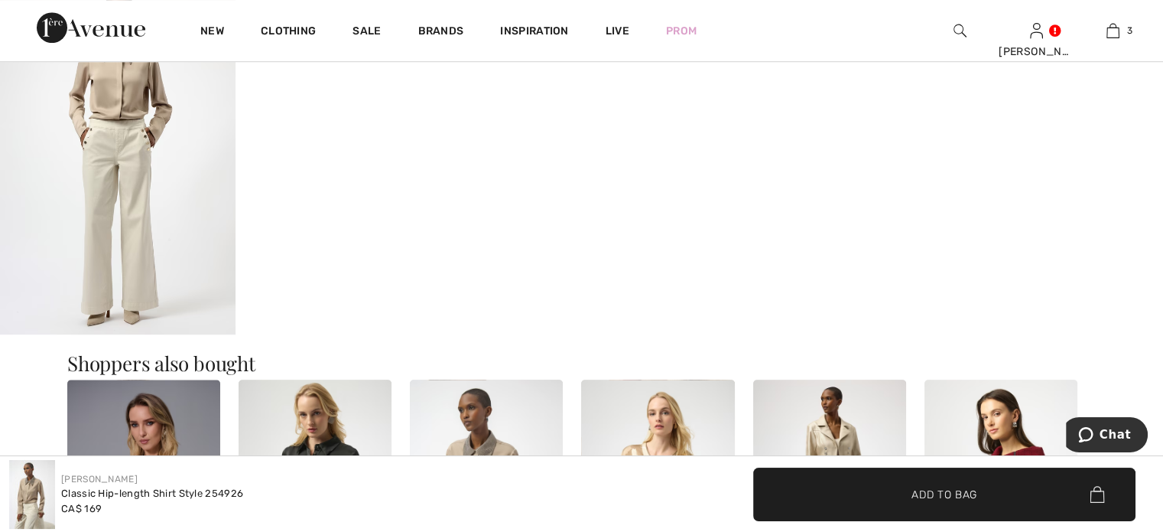
click at [142, 195] on img at bounding box center [118, 157] width 236 height 353
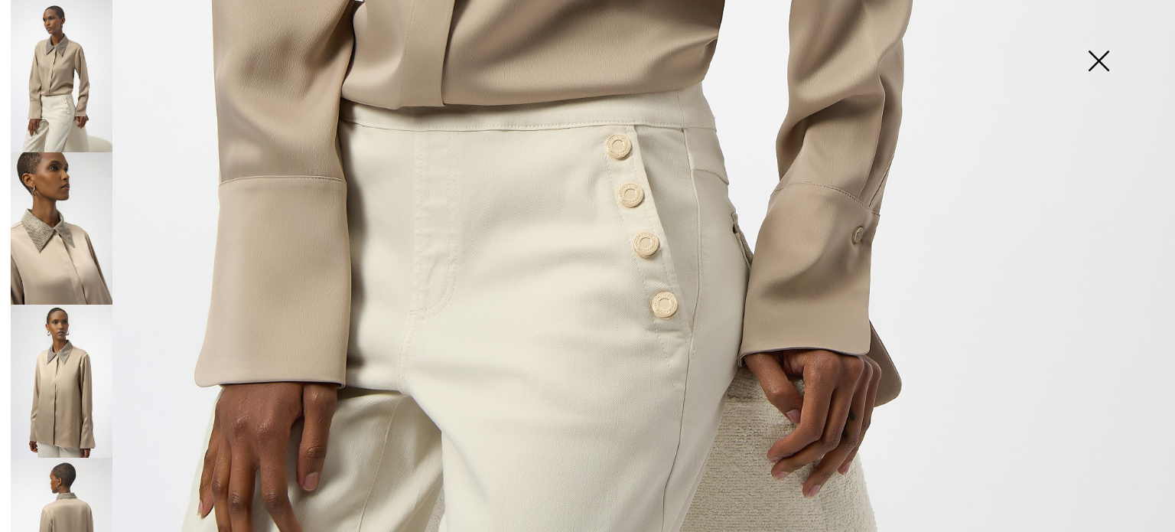
click at [1096, 60] on img at bounding box center [1098, 62] width 76 height 79
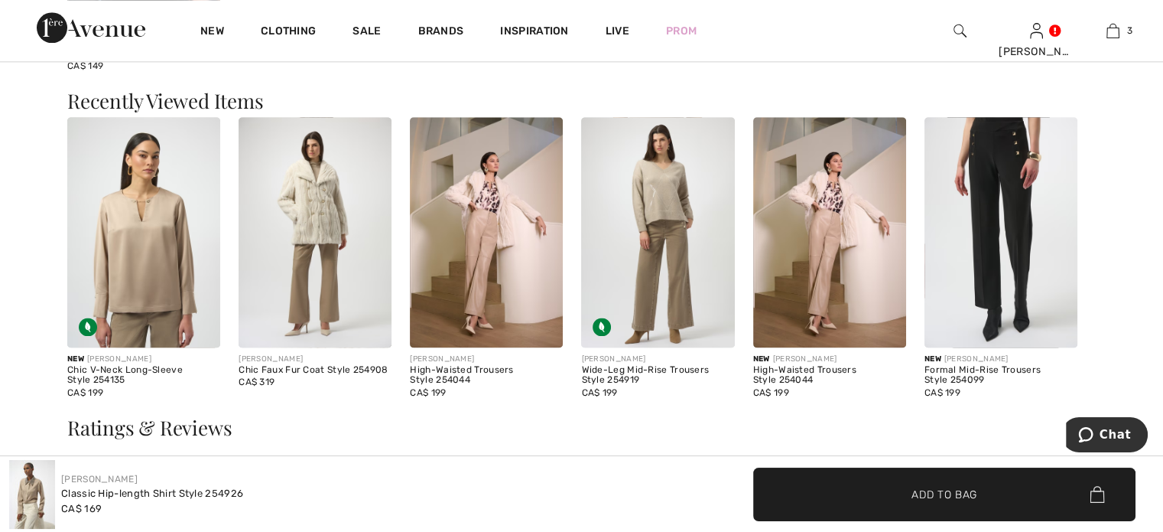
scroll to position [1912, 0]
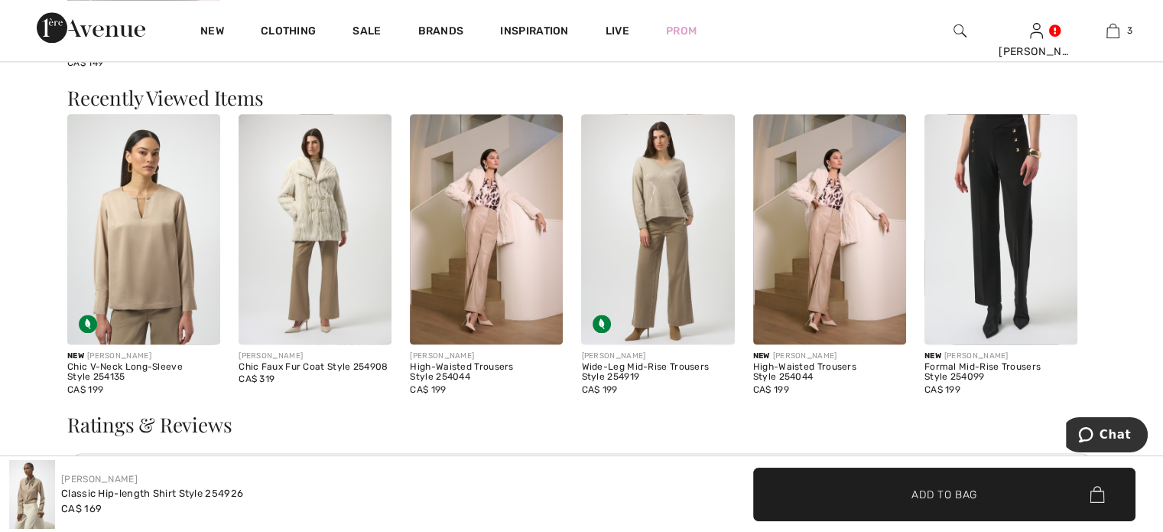
click at [1014, 236] on img at bounding box center [1001, 228] width 153 height 229
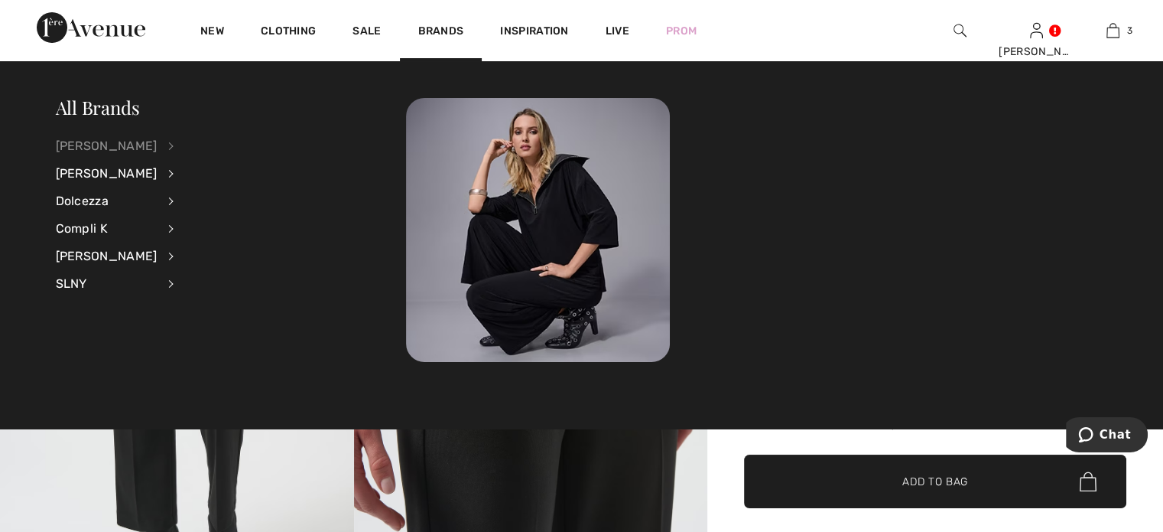
click at [133, 142] on div "[PERSON_NAME]" at bounding box center [107, 146] width 102 height 28
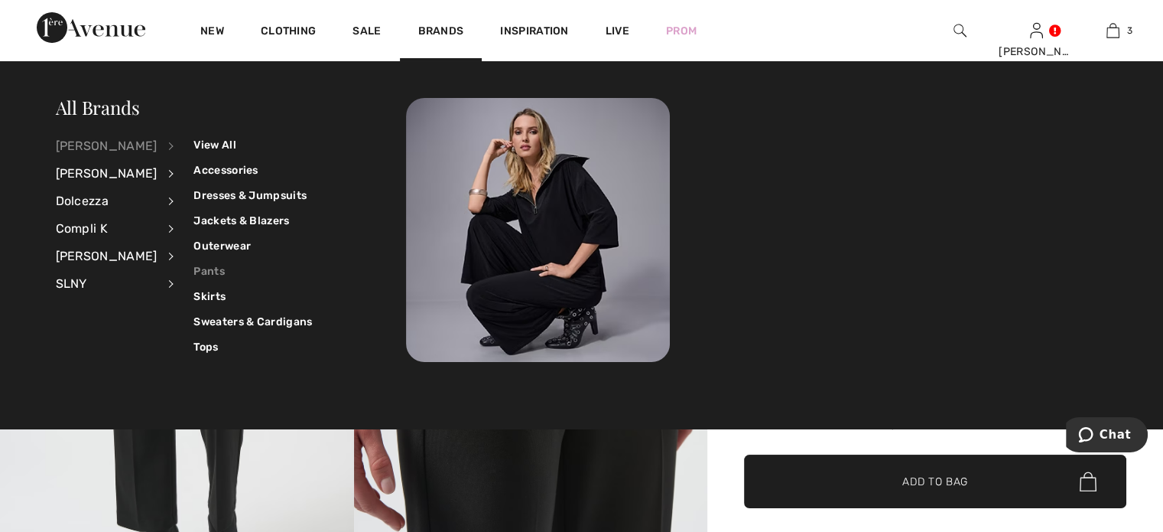
click at [236, 271] on link "Pants" at bounding box center [253, 271] width 119 height 25
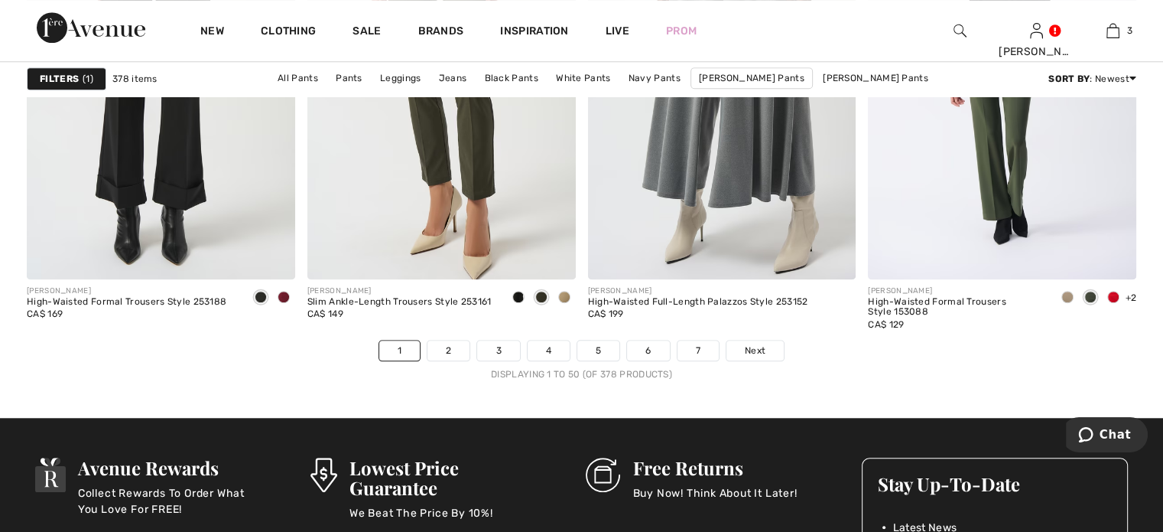
scroll to position [7267, 0]
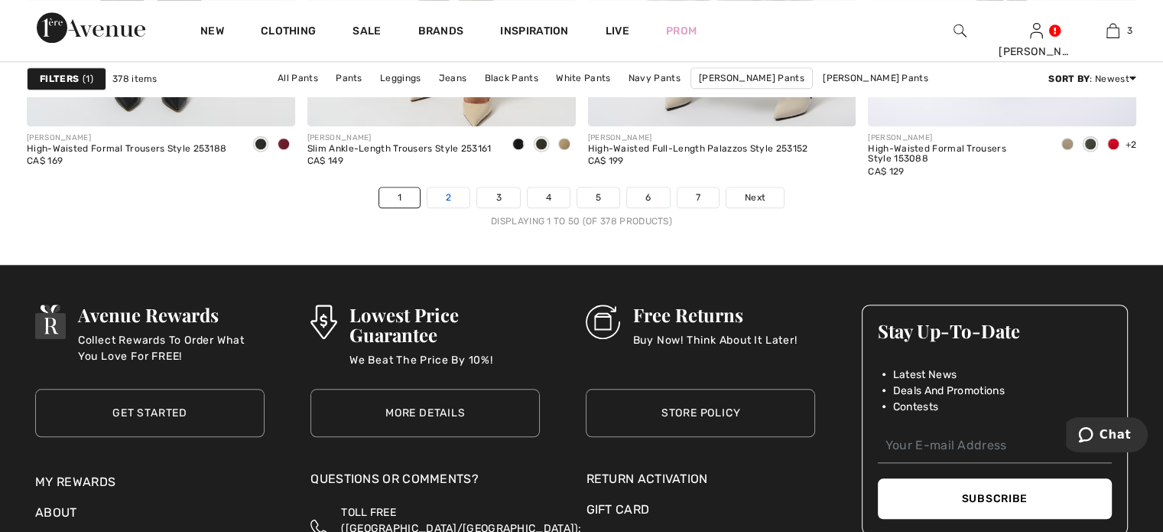
click at [428, 207] on link "2" at bounding box center [449, 197] width 42 height 20
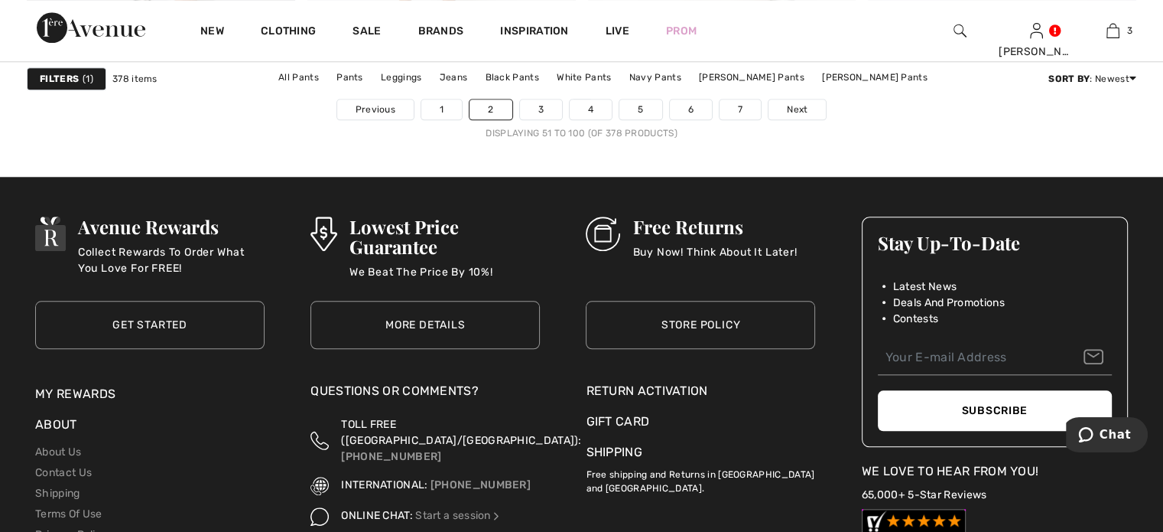
scroll to position [7343, 0]
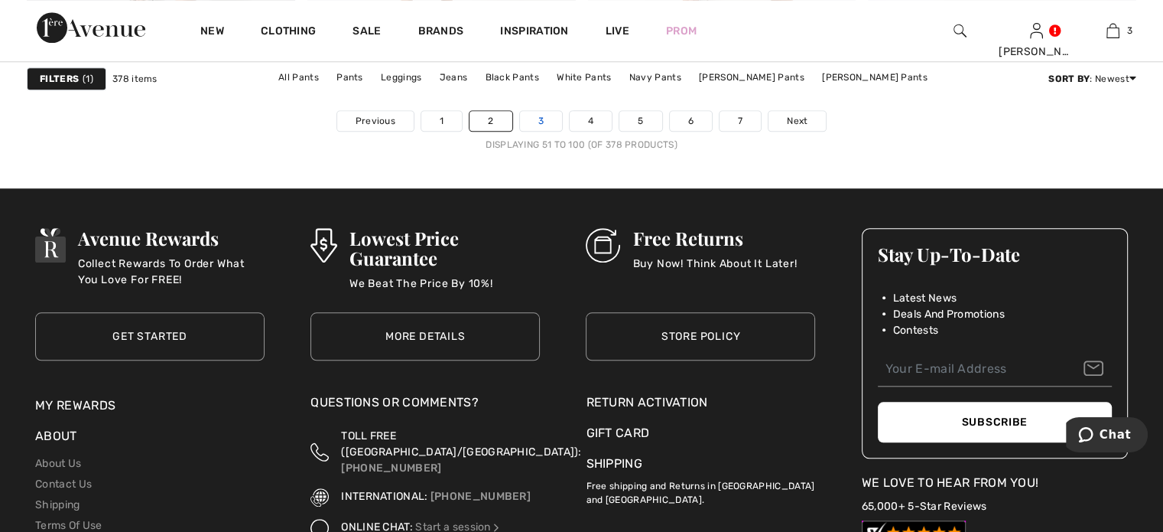
click at [520, 131] on link "3" at bounding box center [541, 121] width 42 height 20
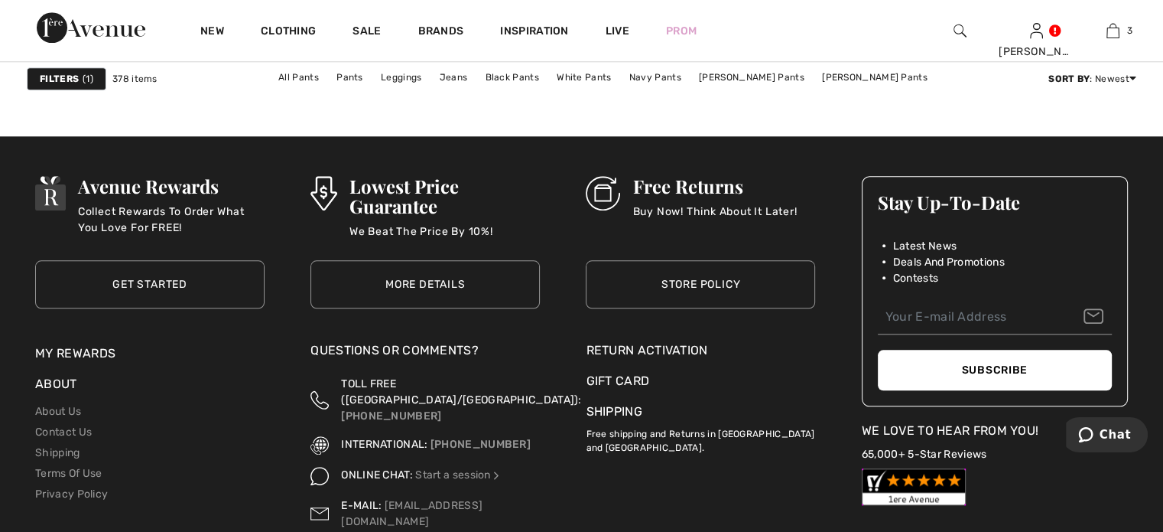
scroll to position [7190, 0]
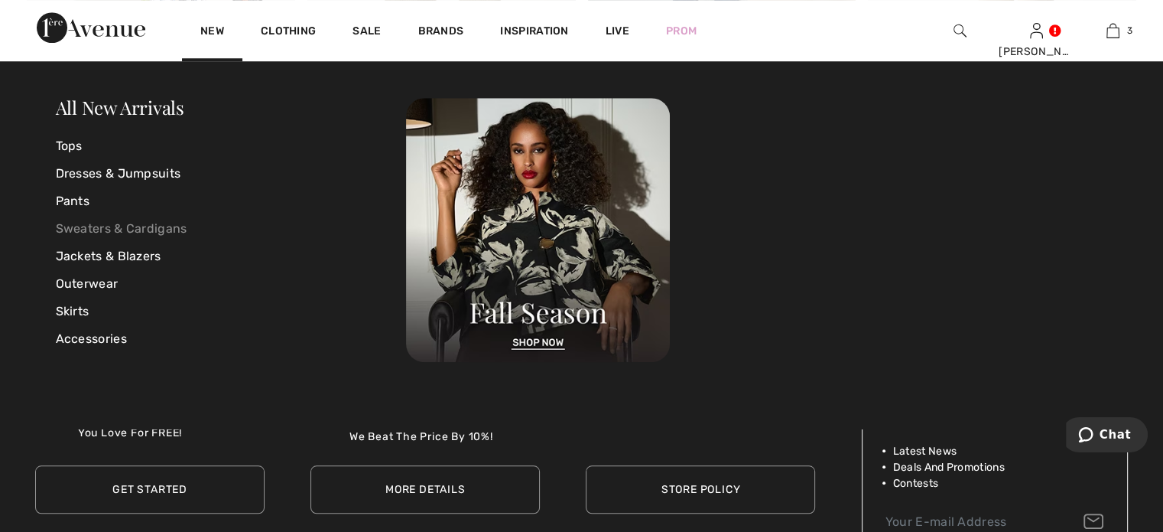
click at [76, 228] on link "Sweaters & Cardigans" at bounding box center [231, 229] width 351 height 28
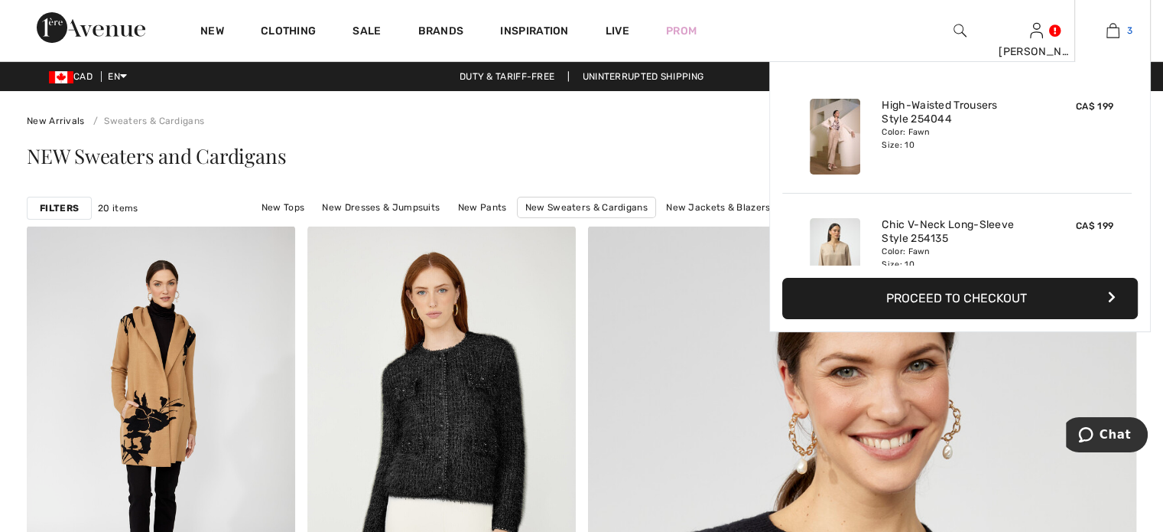
click at [1107, 28] on img at bounding box center [1113, 30] width 13 height 18
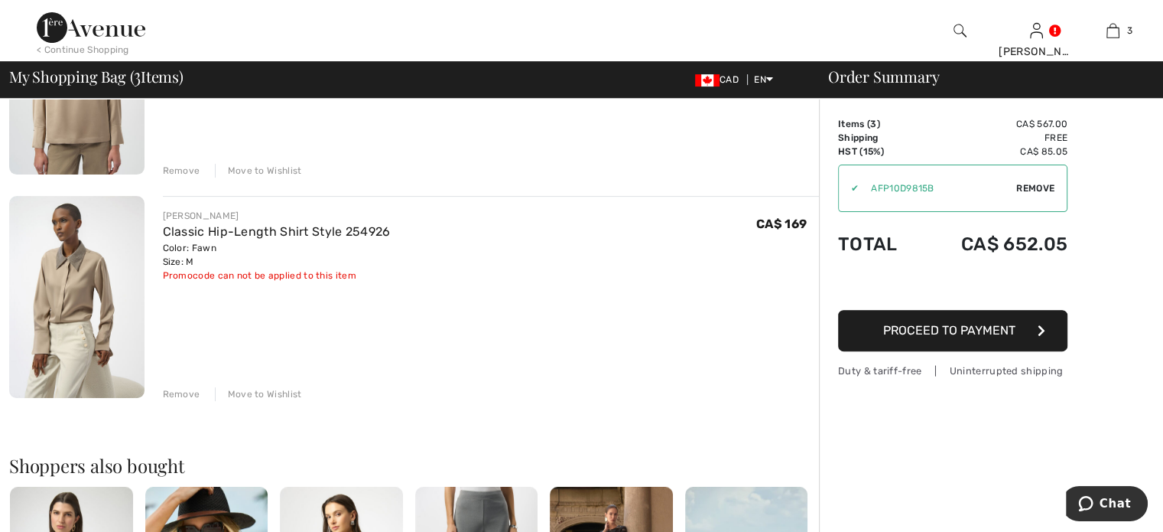
scroll to position [612, 0]
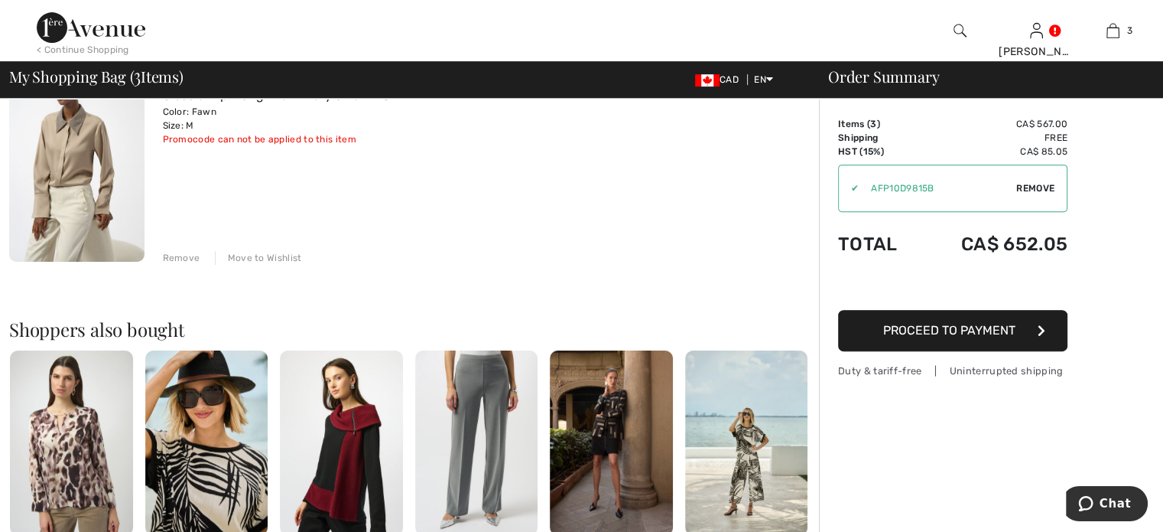
click at [199, 265] on div "Remove" at bounding box center [181, 258] width 37 height 14
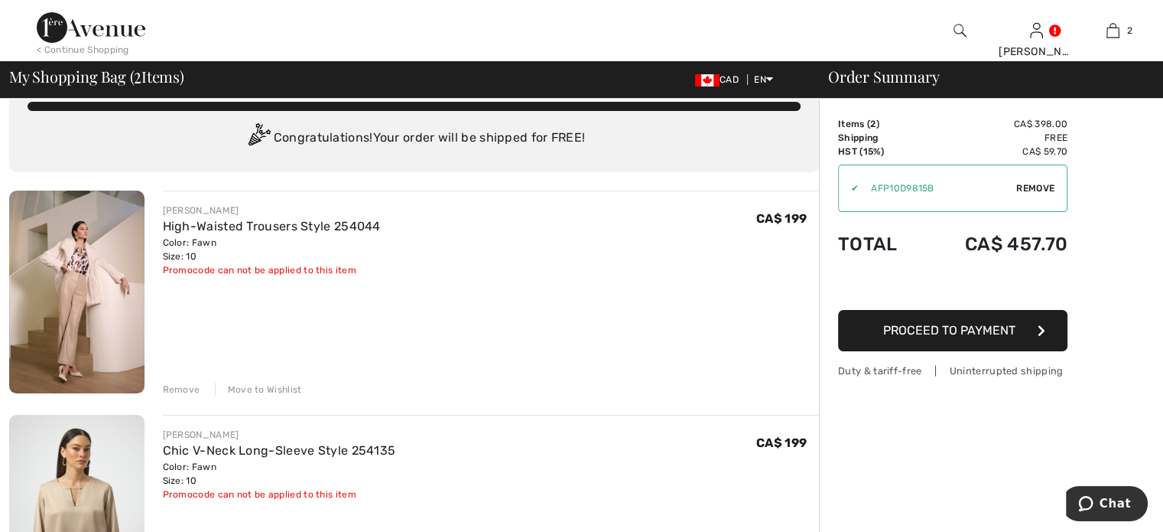
scroll to position [0, 0]
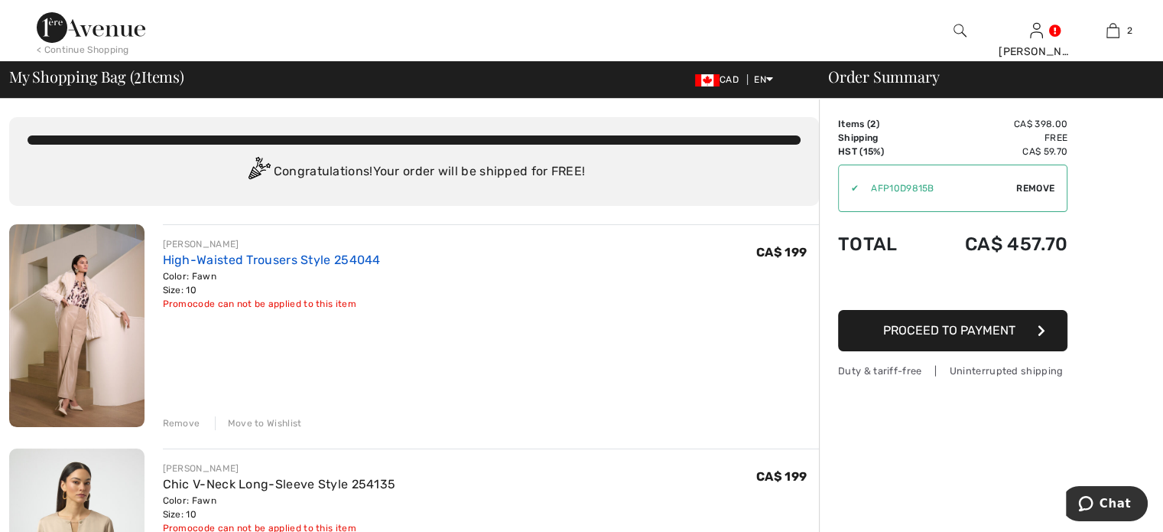
click at [264, 267] on link "High-Waisted Trousers Style 254044" at bounding box center [272, 259] width 218 height 15
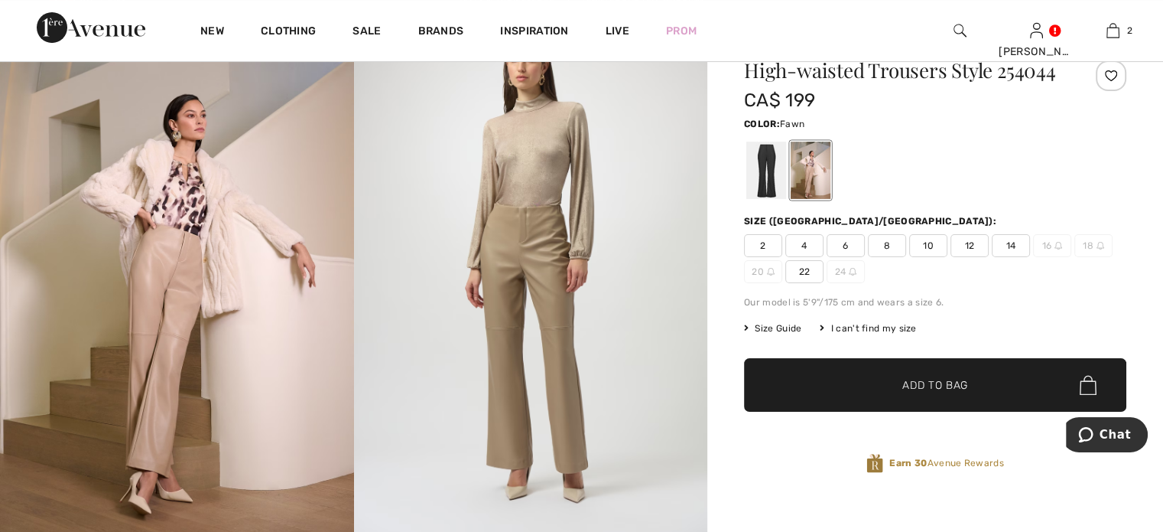
click at [181, 247] on img at bounding box center [177, 280] width 354 height 531
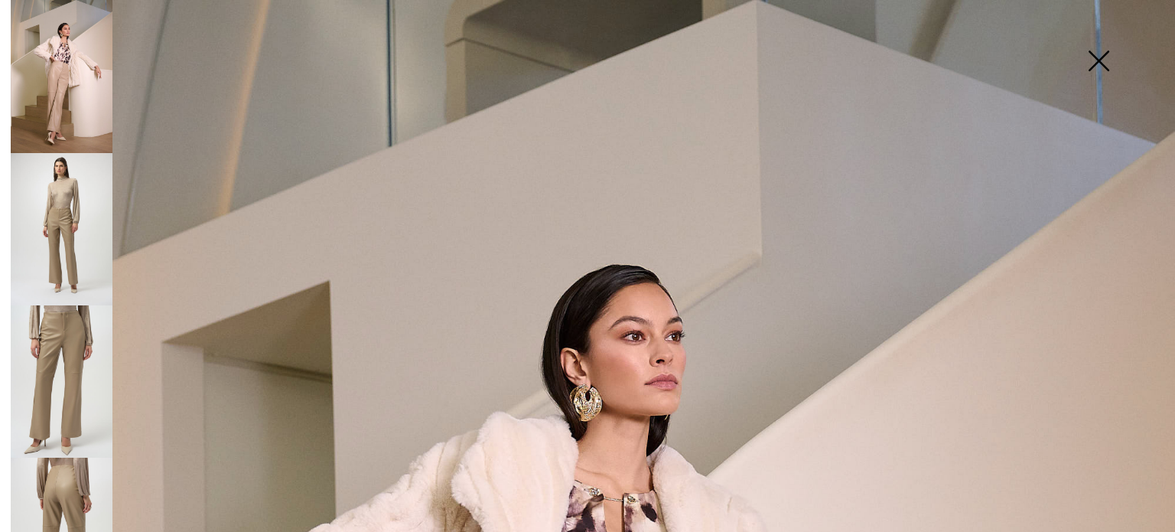
click at [1098, 57] on img at bounding box center [1098, 62] width 76 height 79
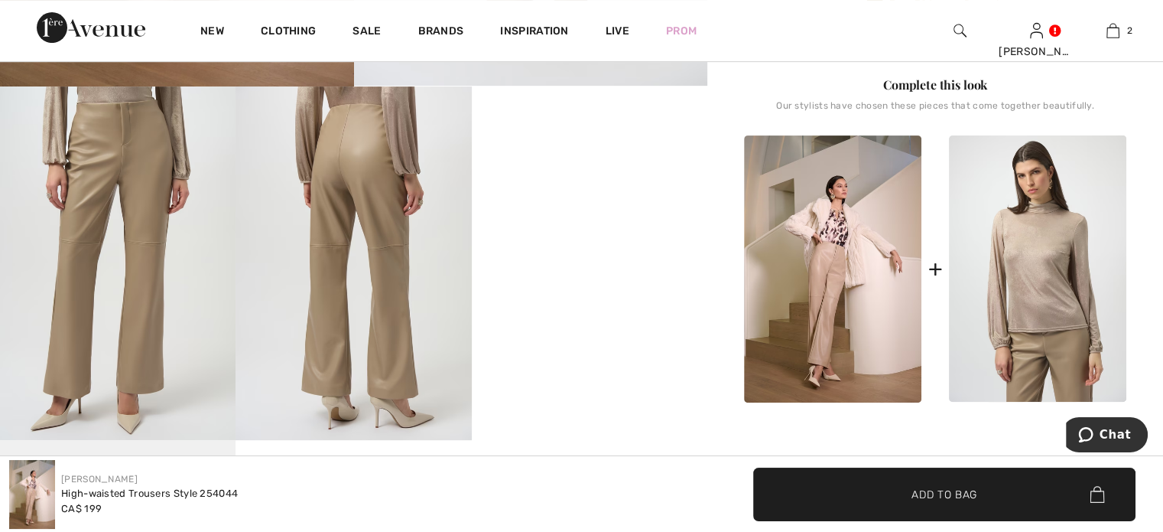
scroll to position [688, 0]
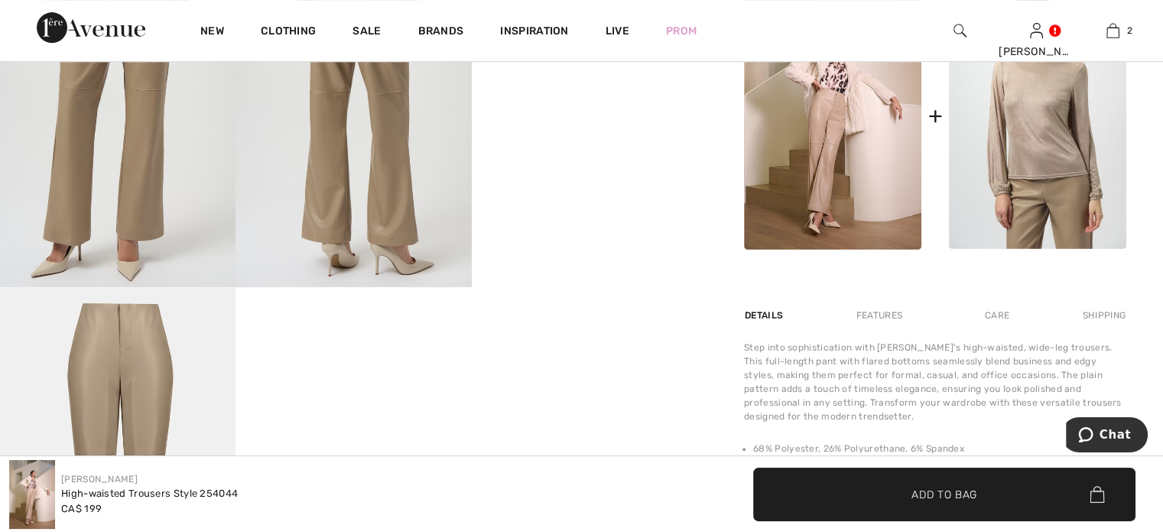
click at [827, 238] on img at bounding box center [832, 115] width 177 height 267
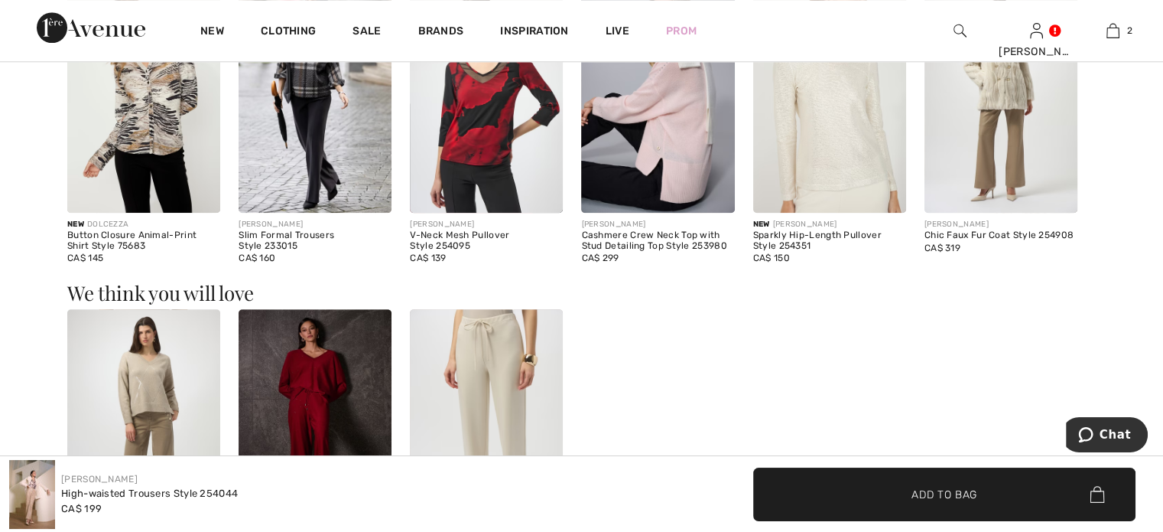
scroll to position [1453, 0]
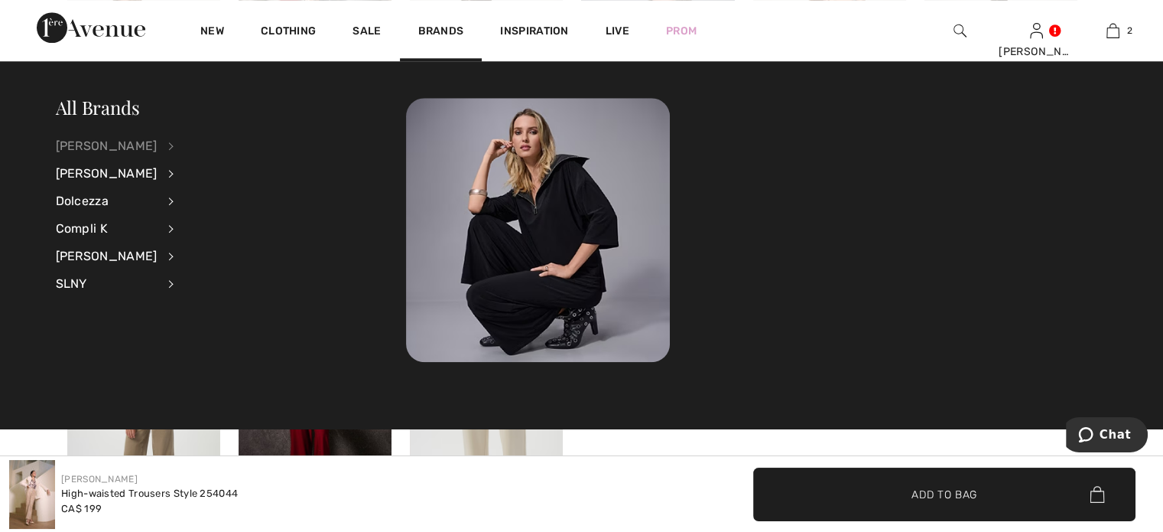
click at [96, 145] on div "[PERSON_NAME]" at bounding box center [107, 146] width 102 height 28
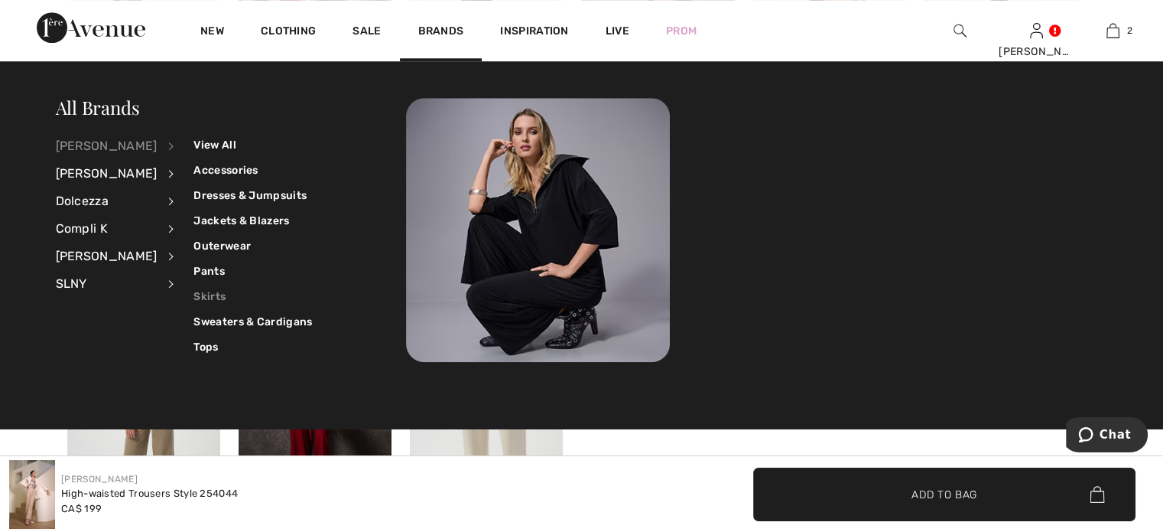
click at [229, 297] on link "Skirts" at bounding box center [253, 296] width 119 height 25
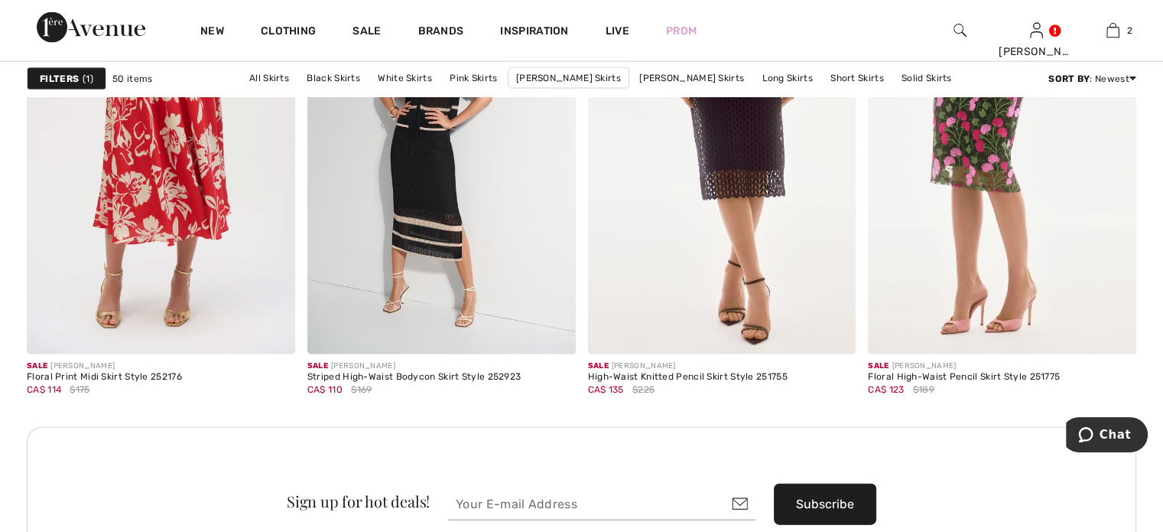
scroll to position [3289, 0]
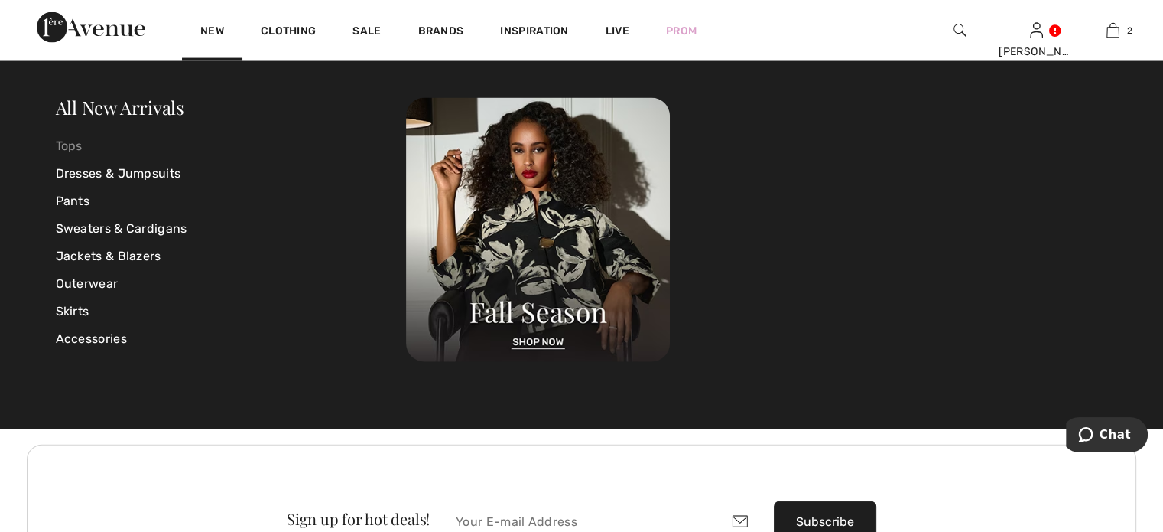
click at [81, 145] on link "Tops" at bounding box center [231, 146] width 351 height 28
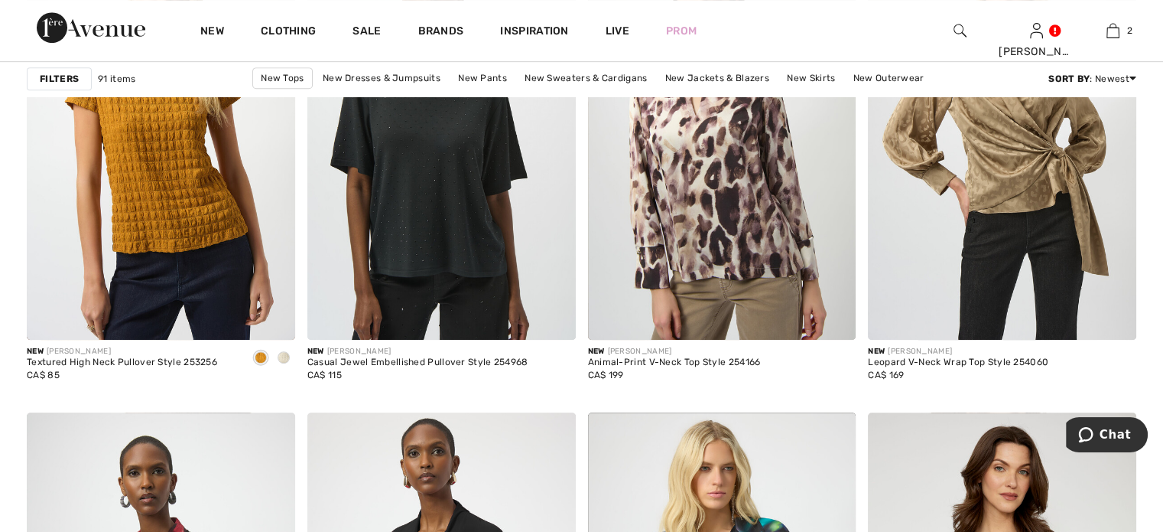
scroll to position [6579, 0]
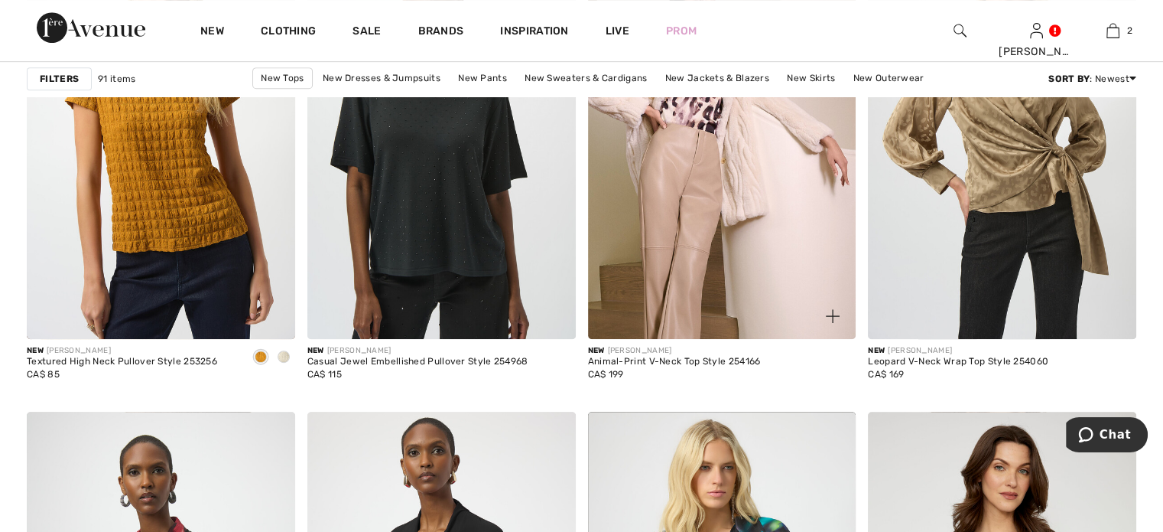
click at [694, 321] on img at bounding box center [722, 138] width 268 height 402
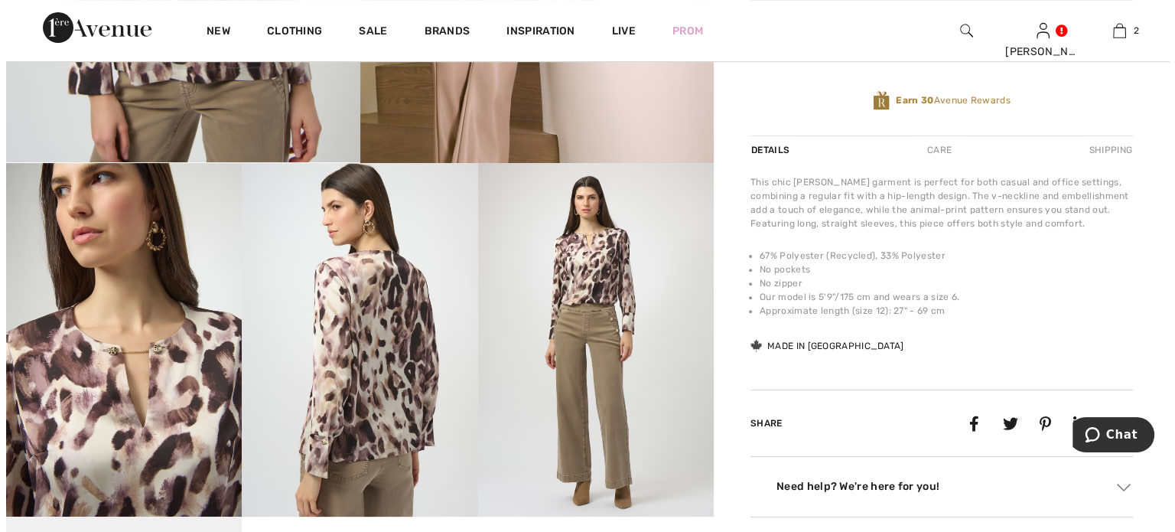
scroll to position [153, 0]
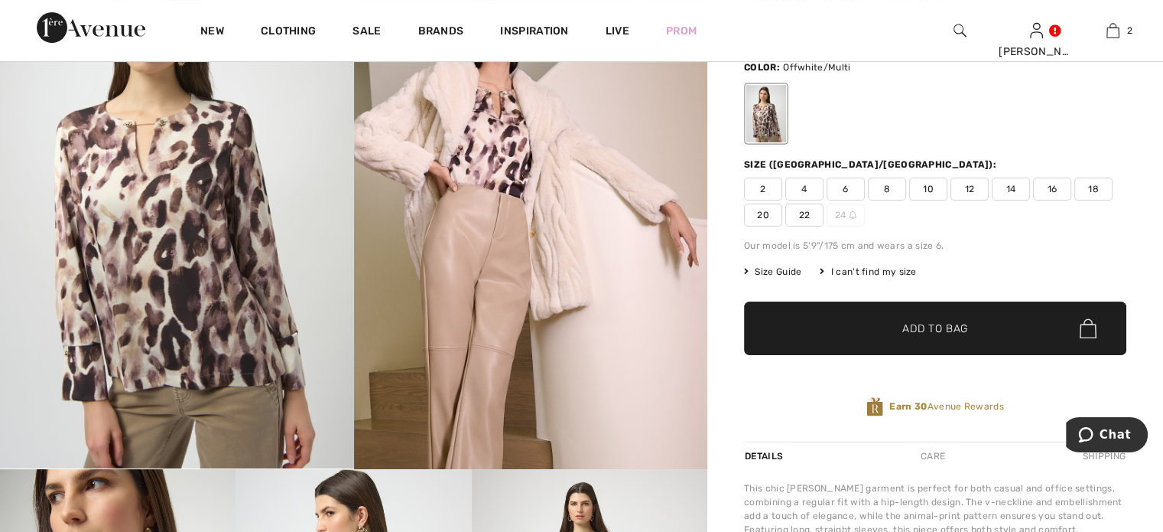
click at [187, 265] on img at bounding box center [177, 203] width 354 height 530
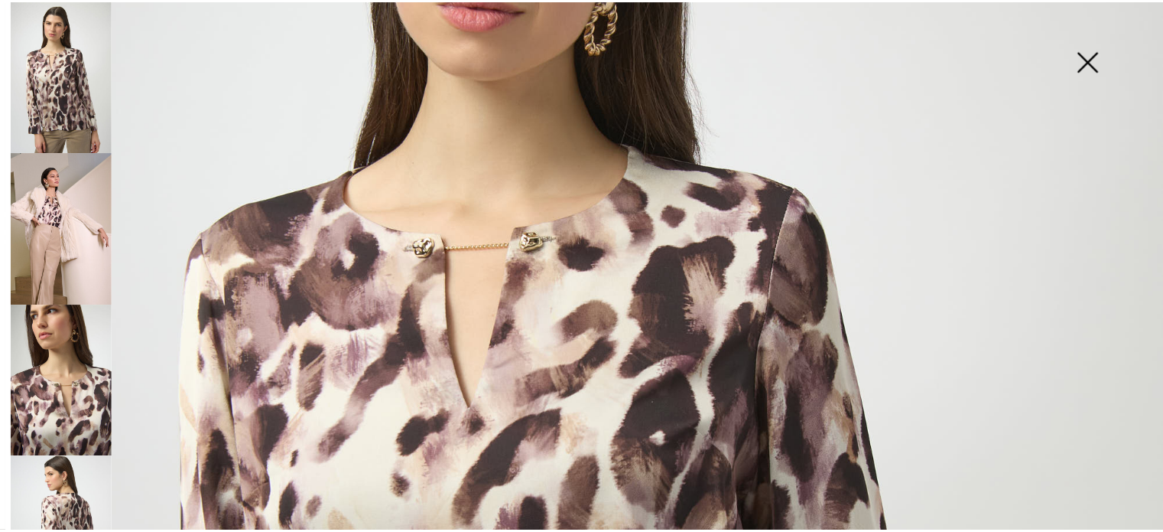
scroll to position [370, 0]
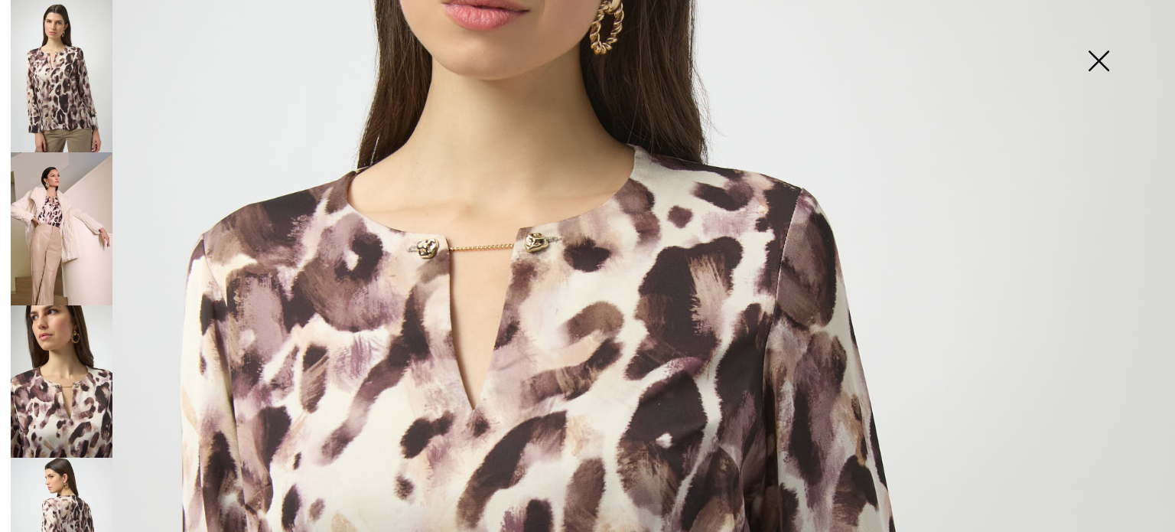
click at [1098, 60] on img at bounding box center [1098, 62] width 76 height 79
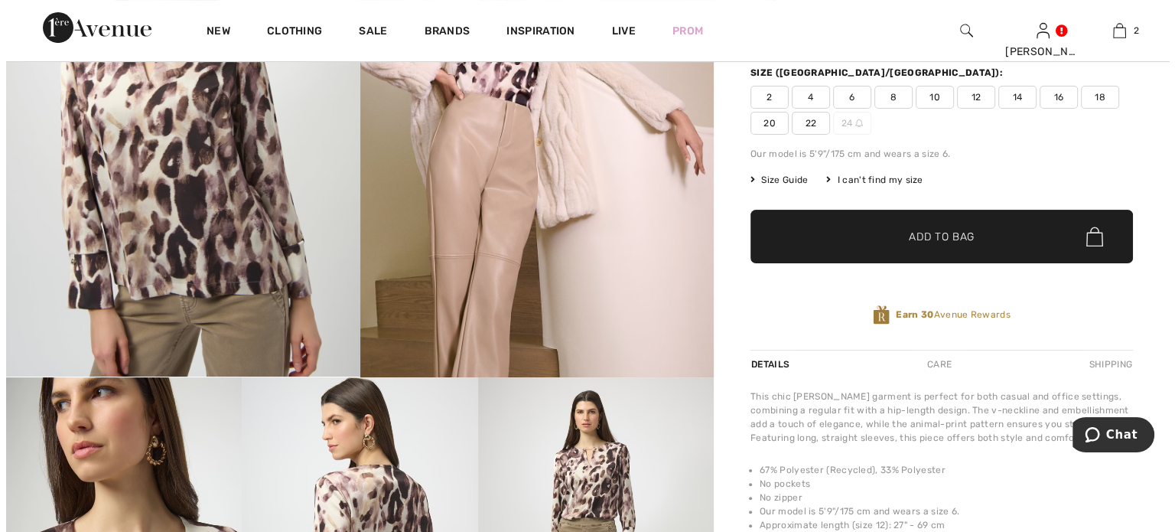
scroll to position [0, 0]
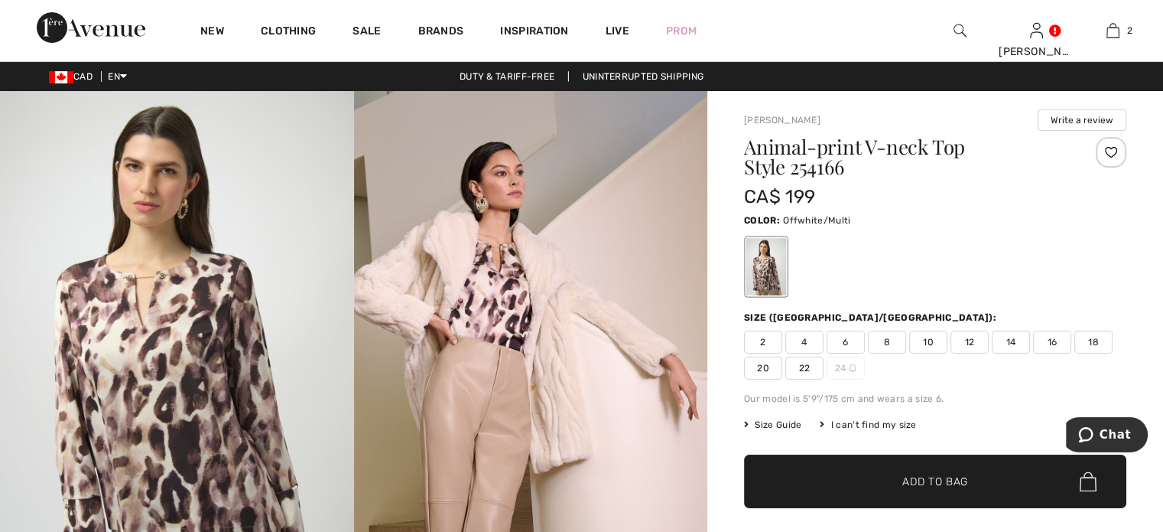
click at [474, 345] on img at bounding box center [531, 356] width 354 height 531
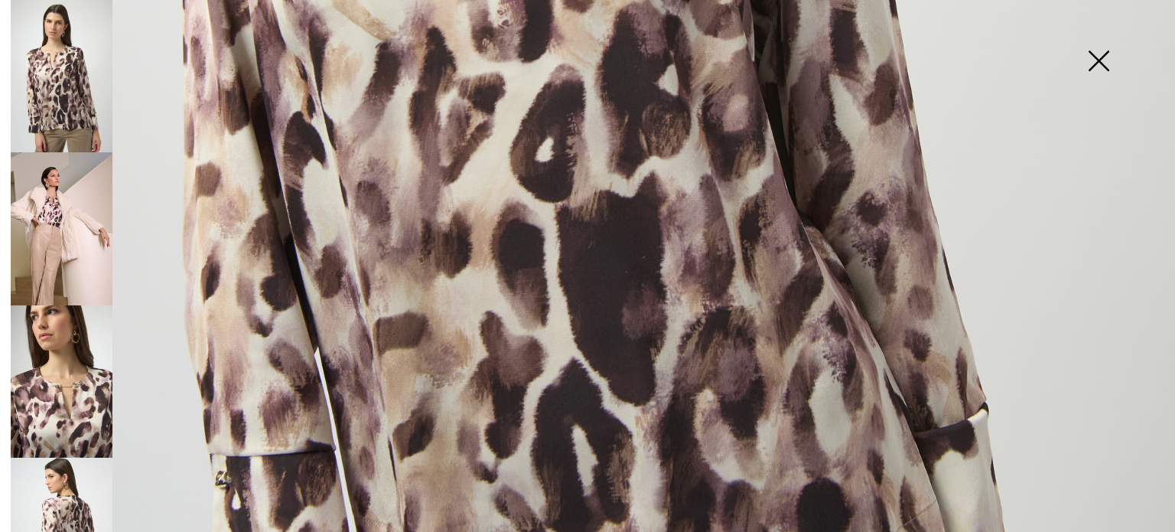
scroll to position [906, 0]
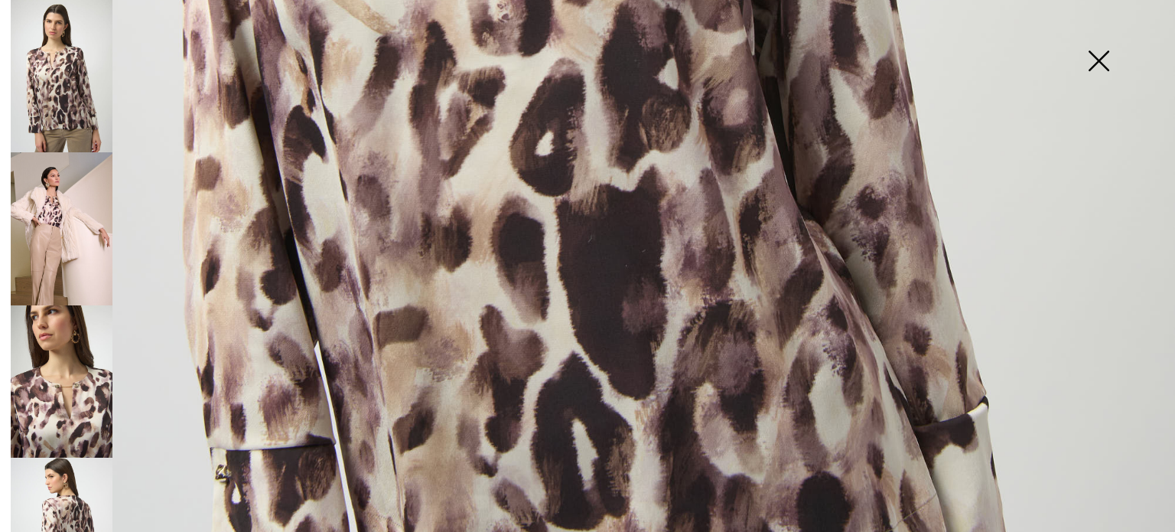
click at [58, 220] on img at bounding box center [62, 228] width 102 height 153
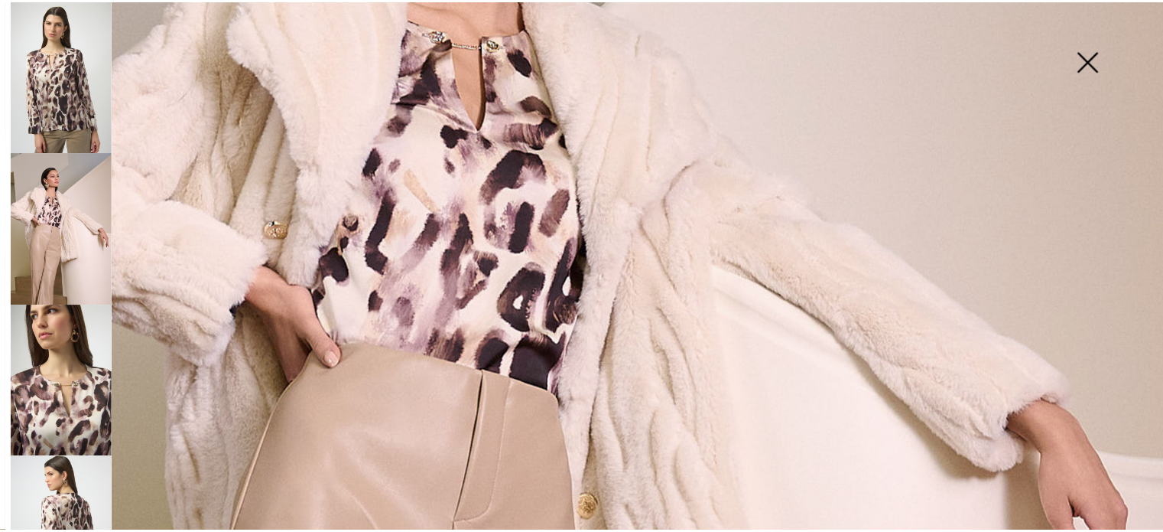
scroll to position [447, 0]
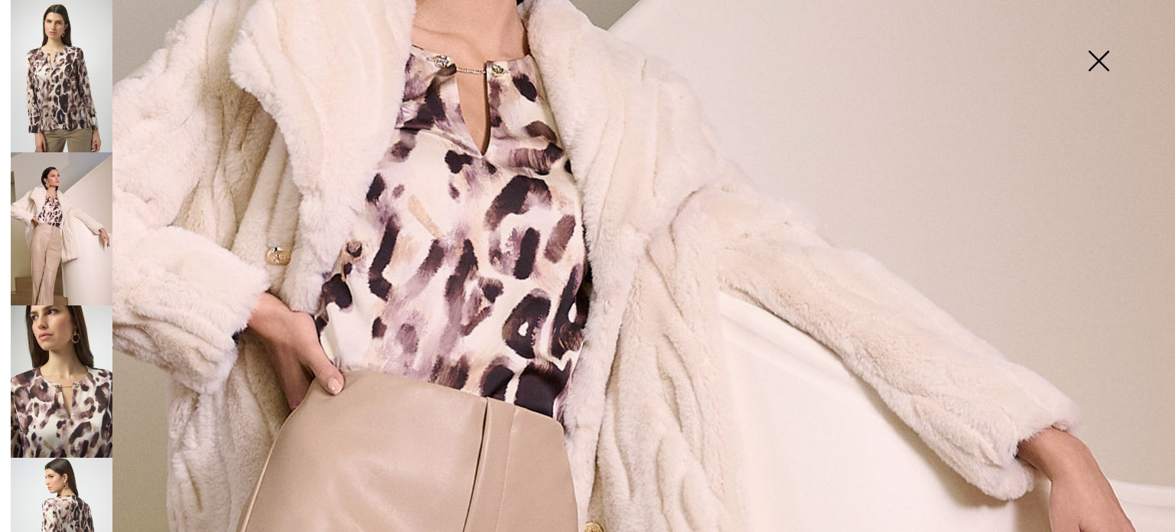
drag, startPoint x: 1099, startPoint y: 60, endPoint x: 1081, endPoint y: 57, distance: 18.6
click at [1098, 60] on img at bounding box center [1098, 62] width 76 height 79
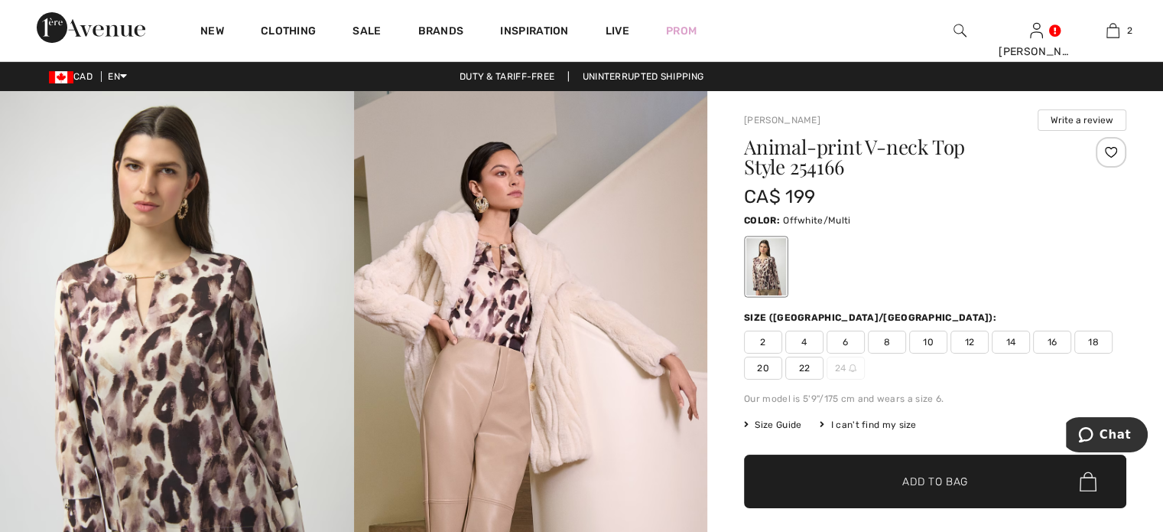
click at [948, 353] on span "10" at bounding box center [929, 341] width 38 height 23
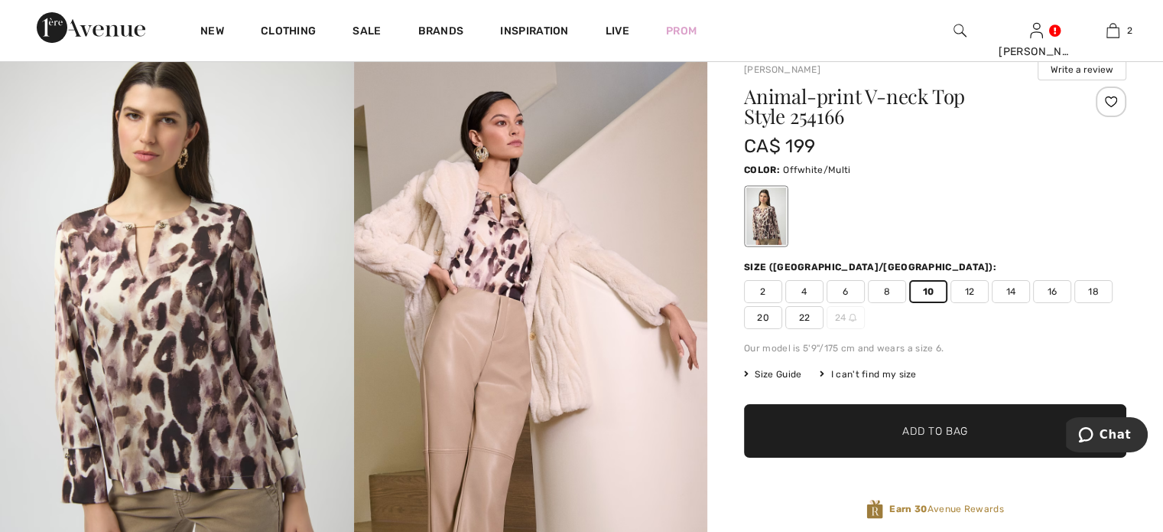
scroll to position [153, 0]
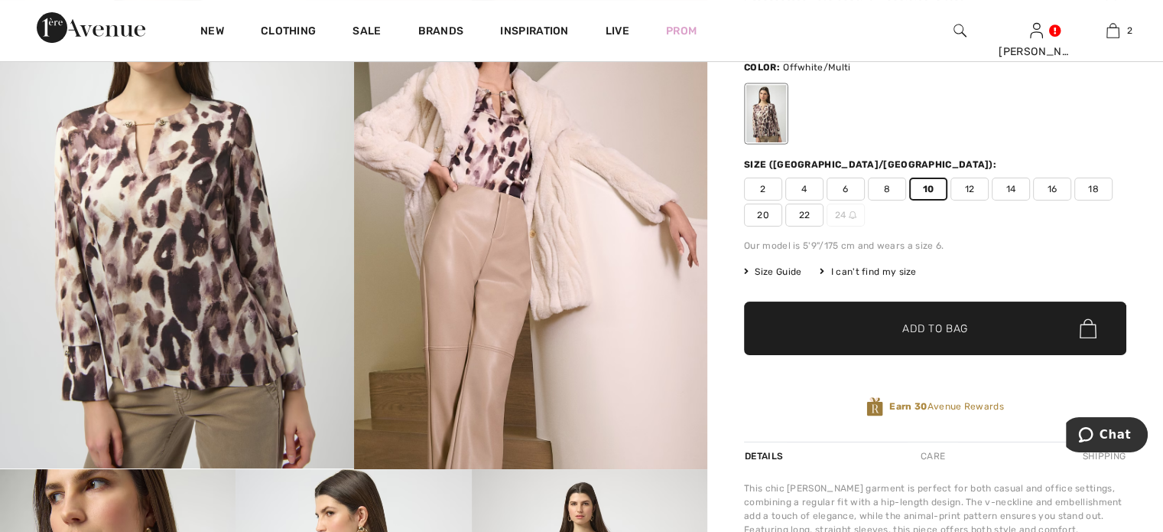
click at [914, 337] on span "Add to Bag" at bounding box center [936, 329] width 66 height 16
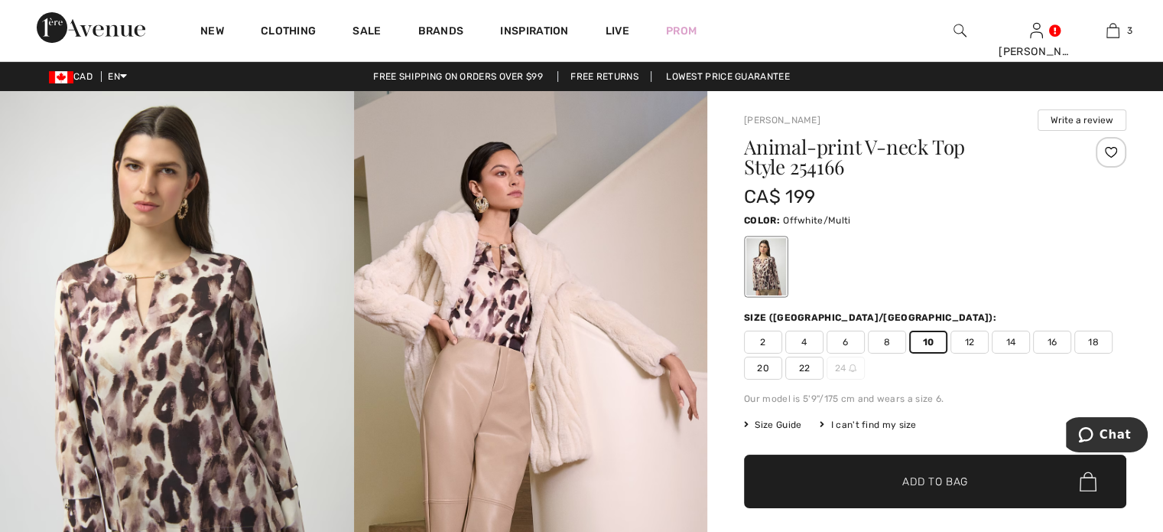
scroll to position [0, 0]
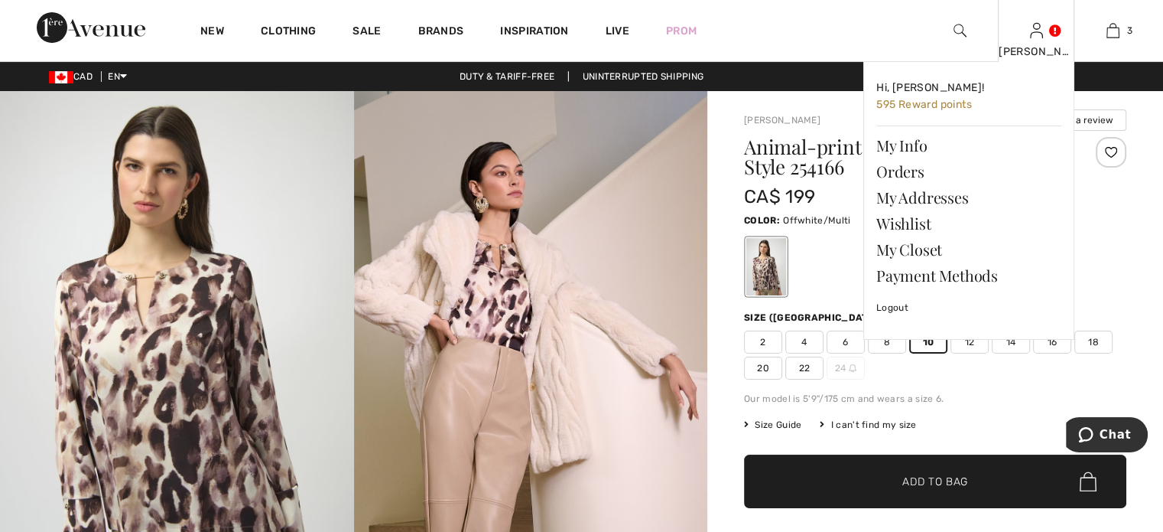
click at [1030, 30] on img at bounding box center [1036, 30] width 13 height 18
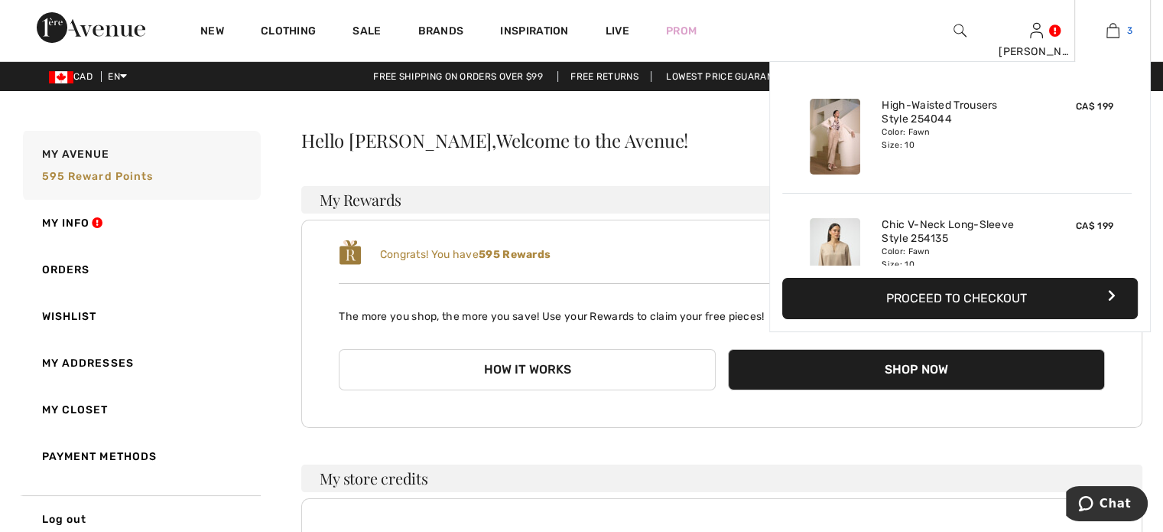
click at [1107, 31] on img at bounding box center [1113, 30] width 13 height 18
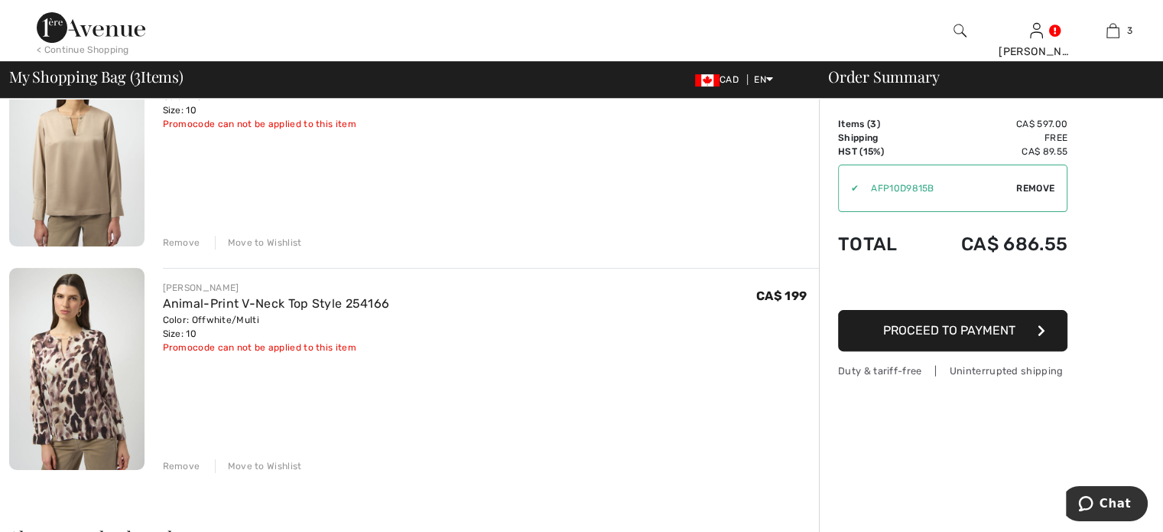
scroll to position [459, 0]
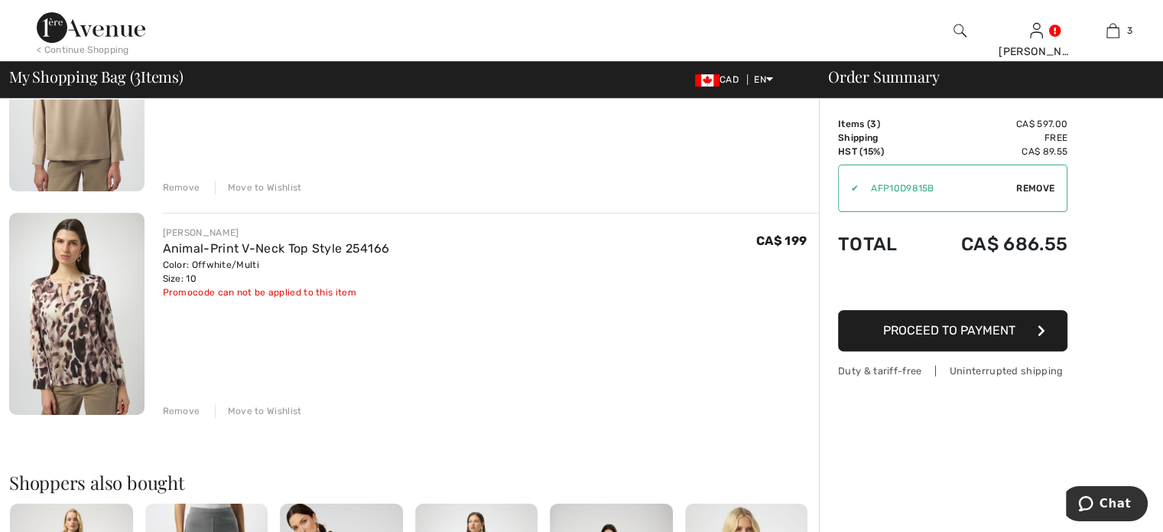
click at [200, 194] on div "Remove" at bounding box center [181, 188] width 37 height 14
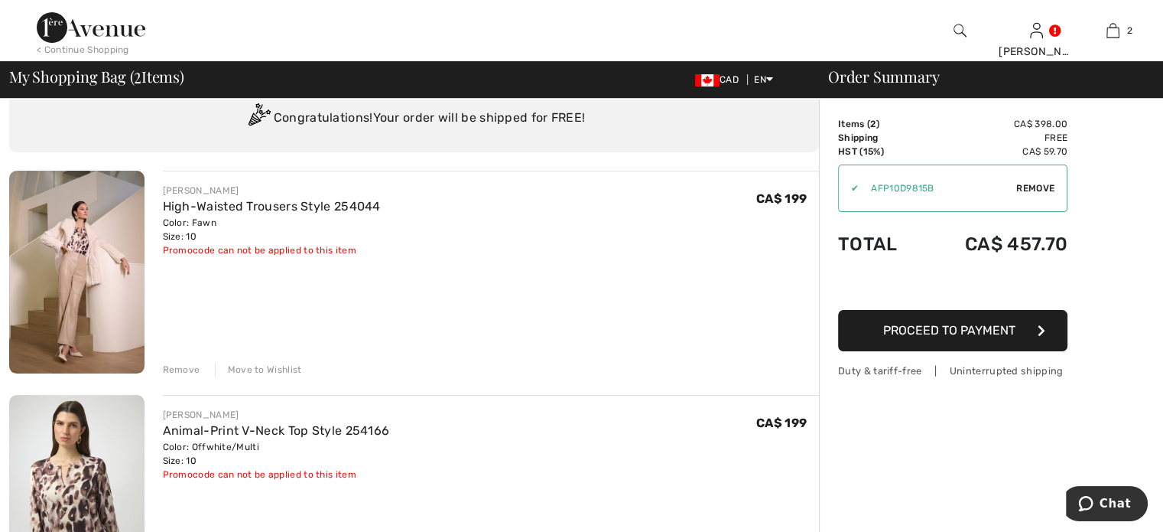
scroll to position [46, 0]
